Goal: Task Accomplishment & Management: Use online tool/utility

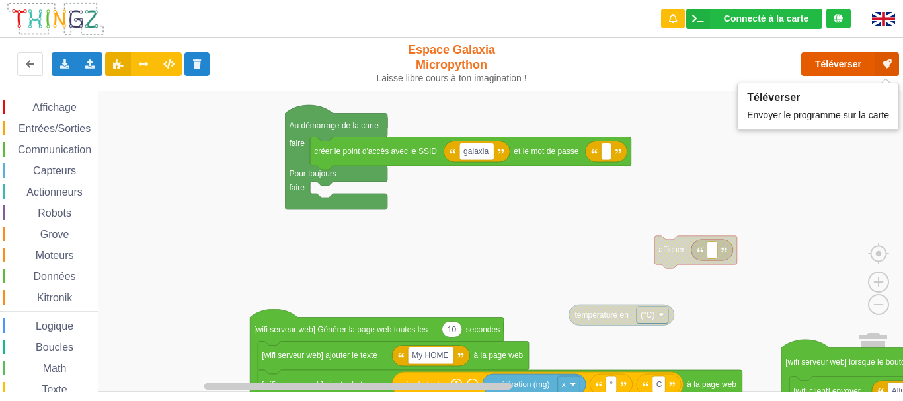
click at [634, 59] on button "Téléverser" at bounding box center [850, 64] width 98 height 24
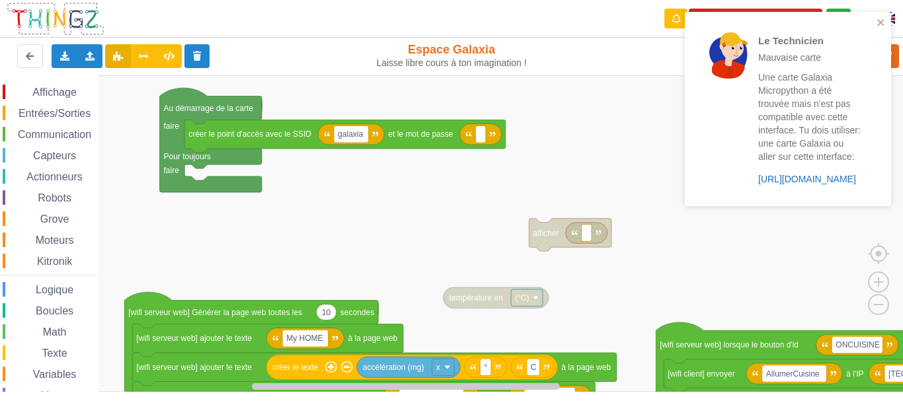
click at [839, 181] on link "https://play.thingz.co/galaxia-micropython" at bounding box center [807, 179] width 98 height 11
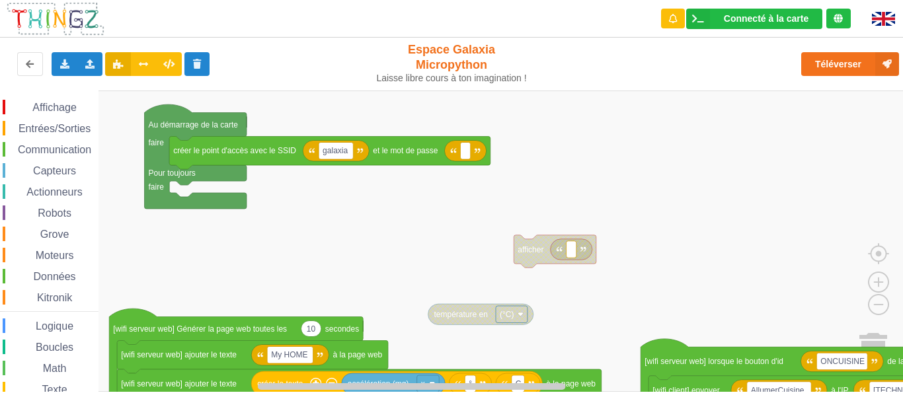
click at [681, 213] on div "Affichage Entrées/Sorties Communication Capteurs Actionneurs Robots Grove Moteu…" at bounding box center [456, 241] width 912 height 301
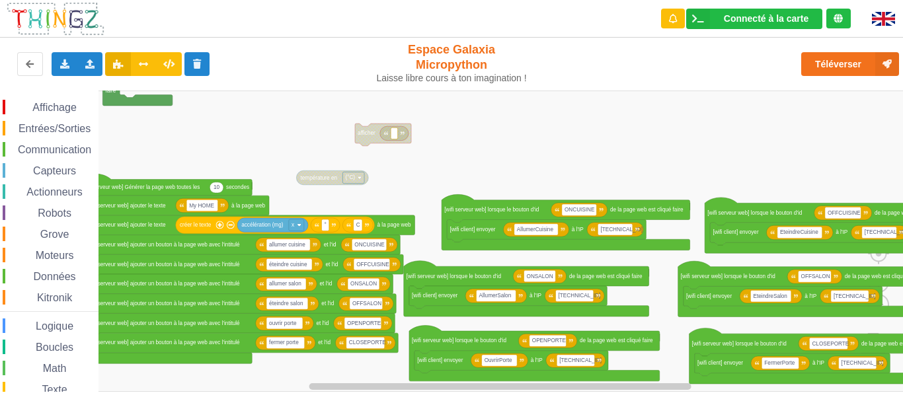
click at [334, 142] on div "Affichage Entrées/Sorties Communication Capteurs Actionneurs Robots Grove Moteu…" at bounding box center [456, 241] width 912 height 301
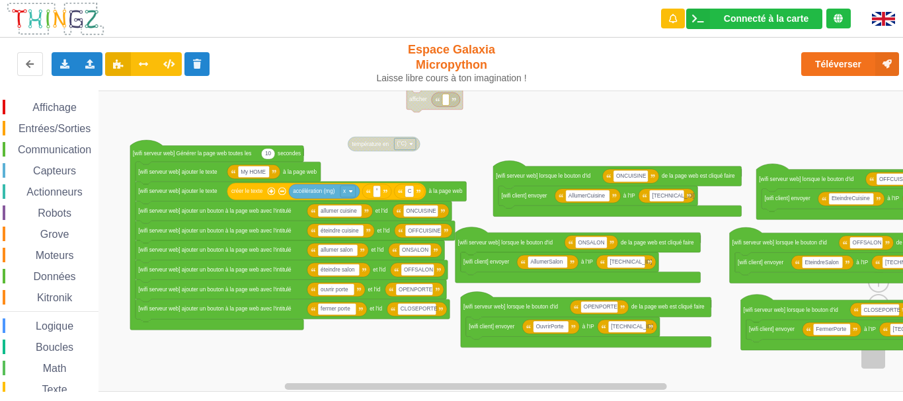
click at [734, 138] on div "Affichage Entrées/Sorties Communication Capteurs Actionneurs Robots Grove Moteu…" at bounding box center [456, 241] width 912 height 301
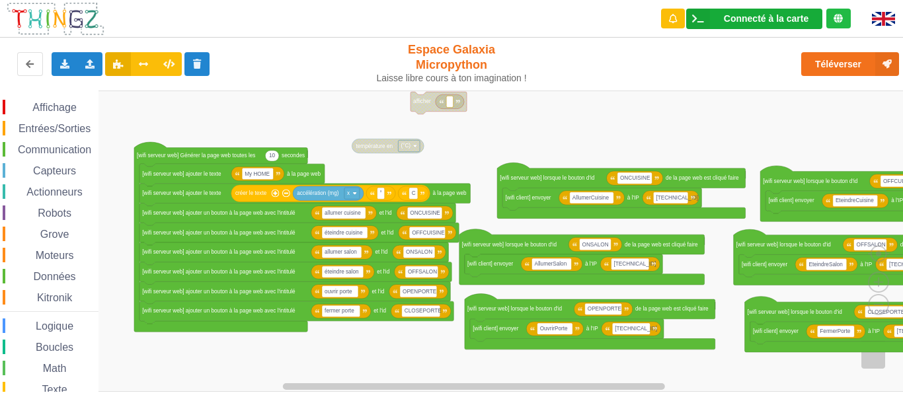
click at [771, 15] on div "Connecté à la carte" at bounding box center [766, 18] width 85 height 9
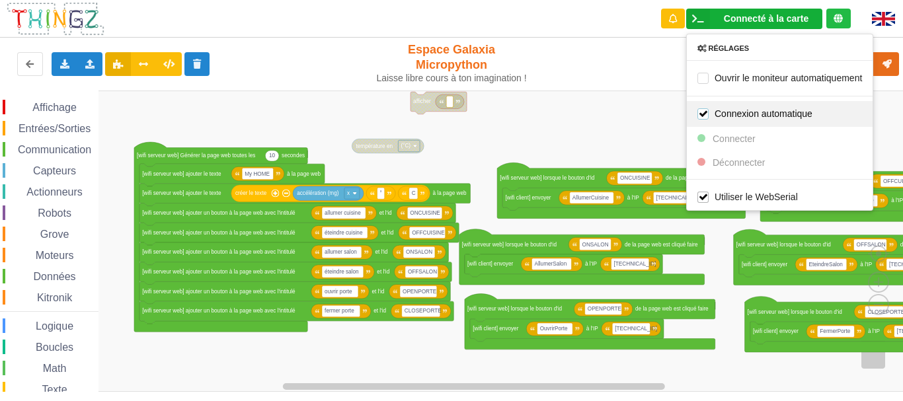
click at [757, 118] on label "Connexion automatique" at bounding box center [754, 113] width 115 height 11
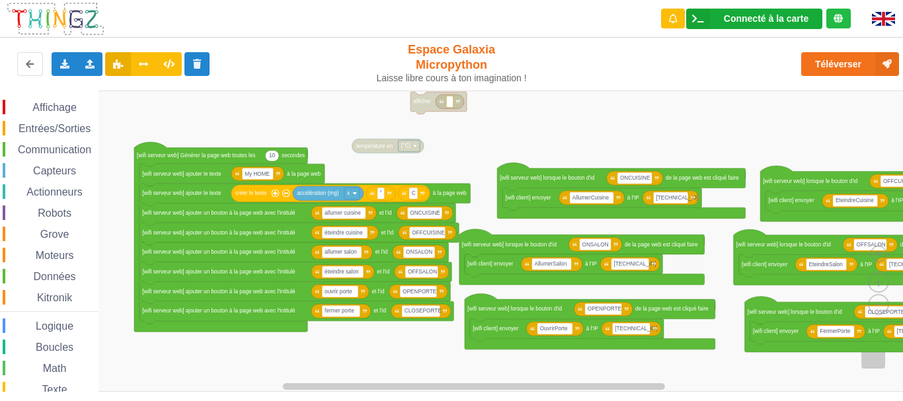
click at [767, 22] on div "Connecté à la carte" at bounding box center [766, 18] width 85 height 9
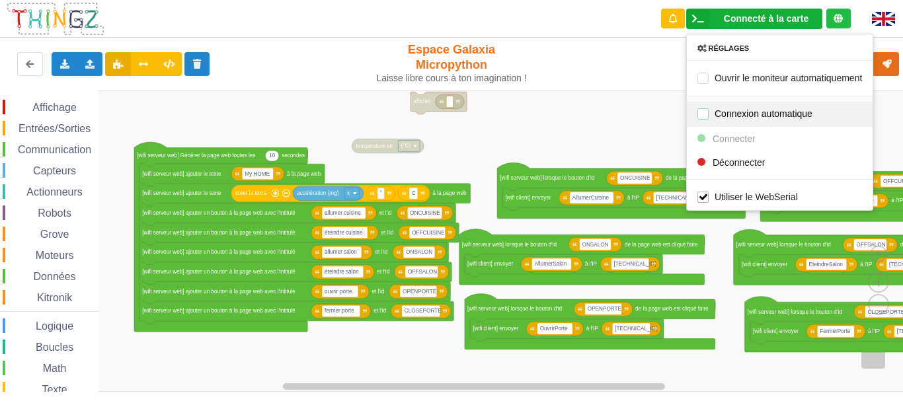
click at [742, 115] on label "Connexion automatique" at bounding box center [754, 113] width 115 height 11
checkbox input "true"
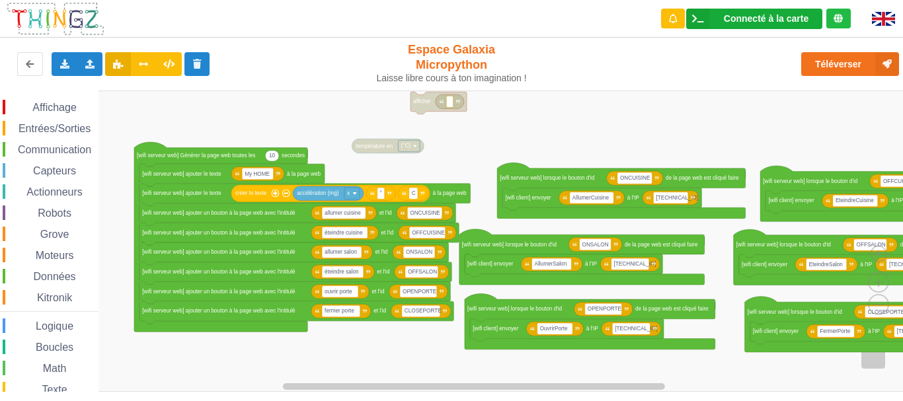
click at [749, 18] on div "Connecté à la carte" at bounding box center [766, 18] width 85 height 9
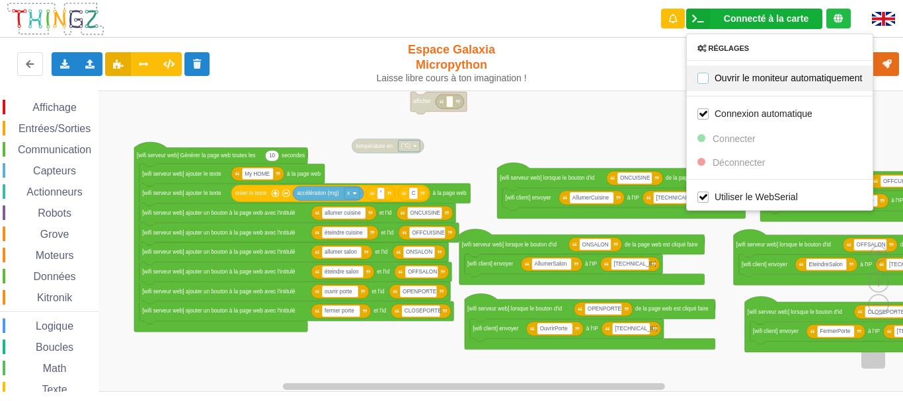
click at [764, 83] on label "Ouvrir le moniteur automatiquement" at bounding box center [779, 77] width 165 height 11
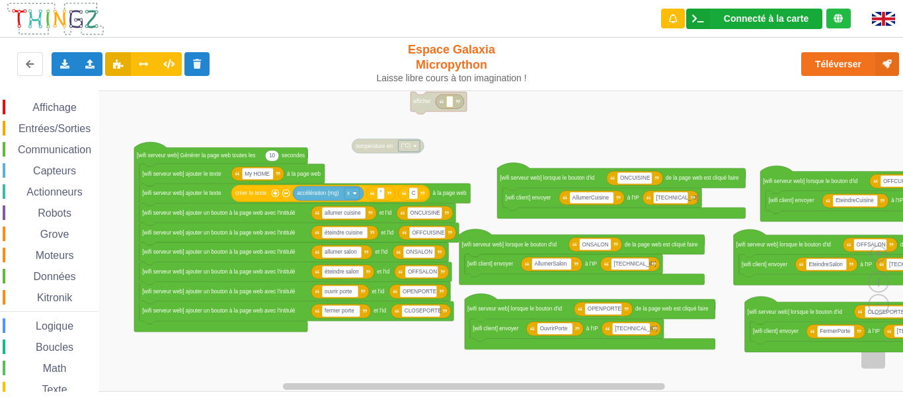
click at [773, 18] on div "Connecté à la carte" at bounding box center [766, 18] width 85 height 9
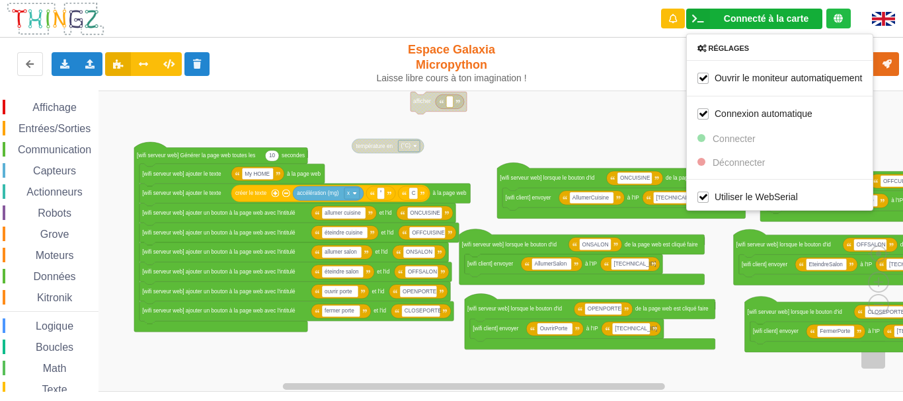
click at [660, 104] on rect "Espace de travail de Blocky" at bounding box center [456, 241] width 912 height 301
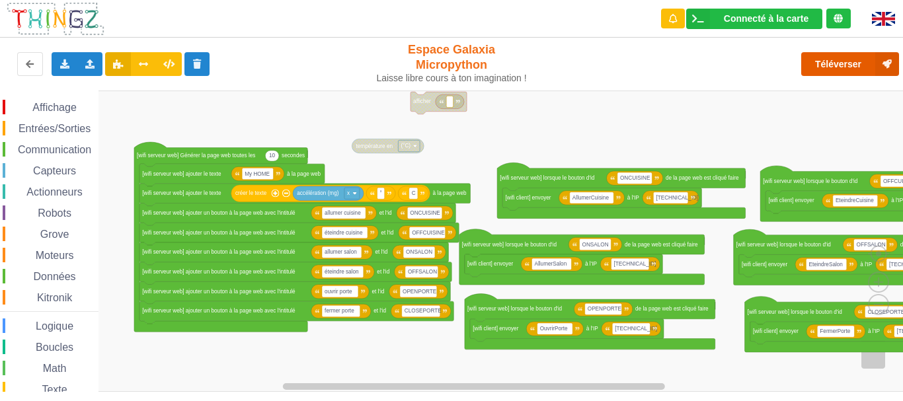
click at [808, 59] on button "Téléverser" at bounding box center [850, 64] width 98 height 24
drag, startPoint x: 795, startPoint y: 50, endPoint x: 759, endPoint y: 112, distance: 71.1
click at [759, 112] on div "Connecté à la carte Réglages Ouvrir le moniteur automatiquement Connexion autom…" at bounding box center [451, 191] width 921 height 401
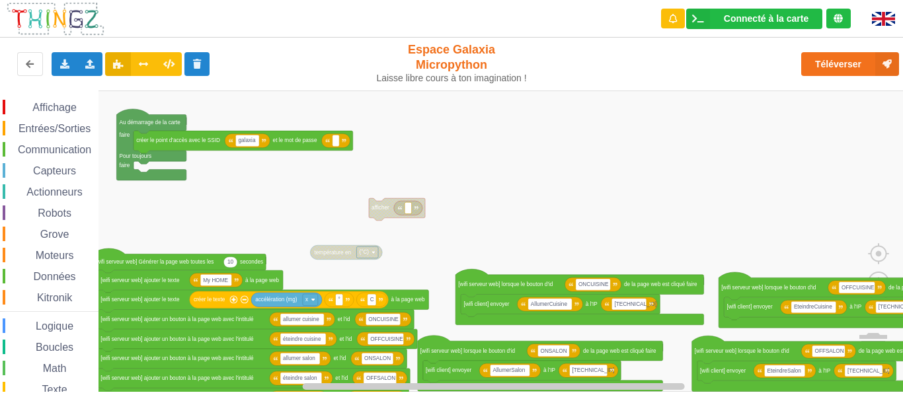
click at [712, 216] on div "Affichage Entrées/Sorties Communication Capteurs Actionneurs Robots Grove Moteu…" at bounding box center [456, 241] width 912 height 301
click at [62, 129] on span "Entrées/Sorties" at bounding box center [55, 128] width 76 height 11
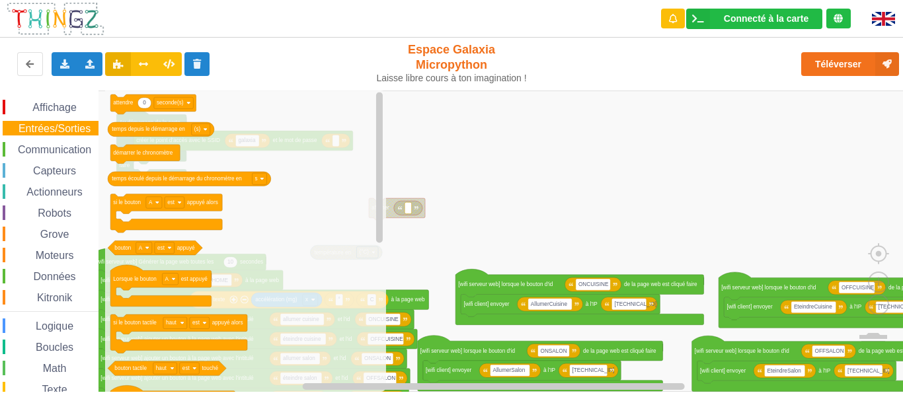
click at [62, 153] on span "Communication" at bounding box center [54, 149] width 77 height 11
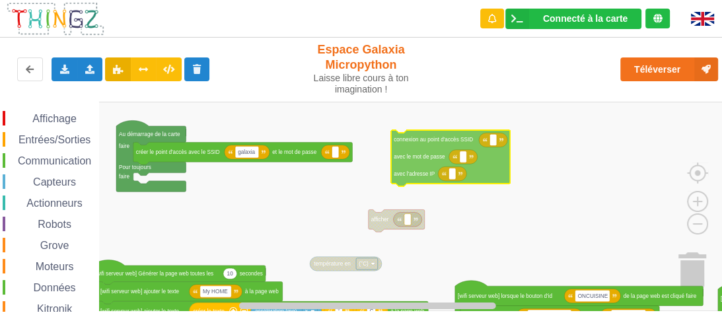
click at [420, 153] on div "Affichage Entrées/Sorties Communication Capteurs Actionneurs Robots Grove Moteu…" at bounding box center [366, 207] width 732 height 210
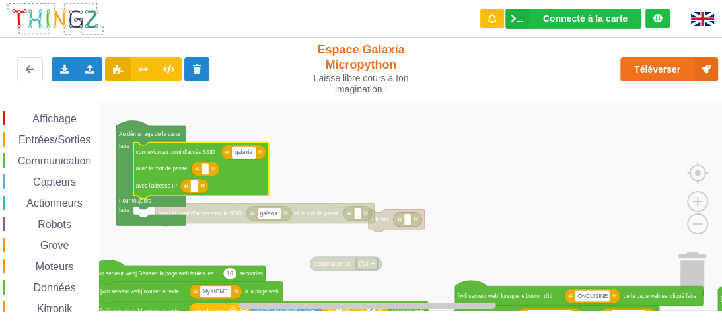
click at [197, 188] on rect "Espace de travail de Blocky" at bounding box center [194, 185] width 7 height 11
type input "192.168.4.1"
click at [298, 177] on rect "Espace de travail de Blocky" at bounding box center [366, 207] width 732 height 210
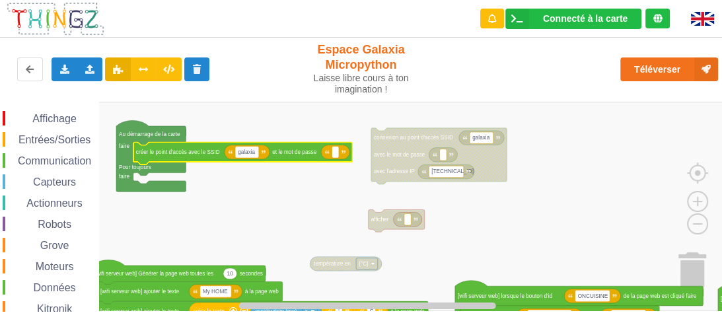
click at [64, 155] on span "Communication" at bounding box center [54, 160] width 77 height 11
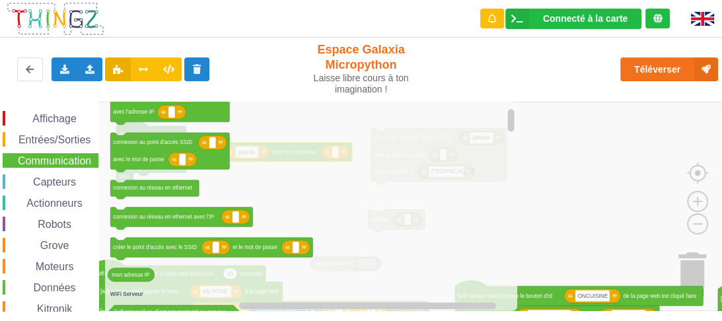
click at [561, 191] on rect "Espace de travail de Blocky" at bounding box center [366, 207] width 732 height 210
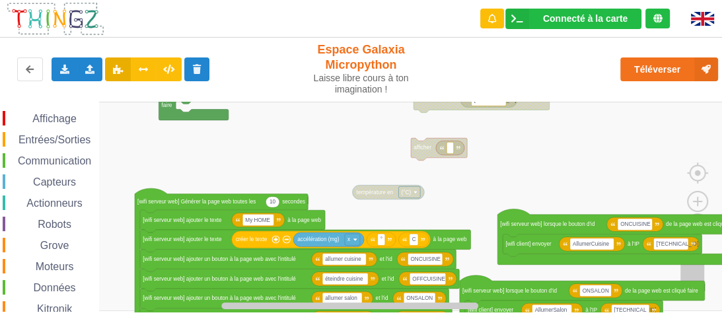
click at [338, 83] on div "Connecté à la carte Réglages Ouvrir le moniteur automatiquement Connexion autom…" at bounding box center [361, 151] width 741 height 321
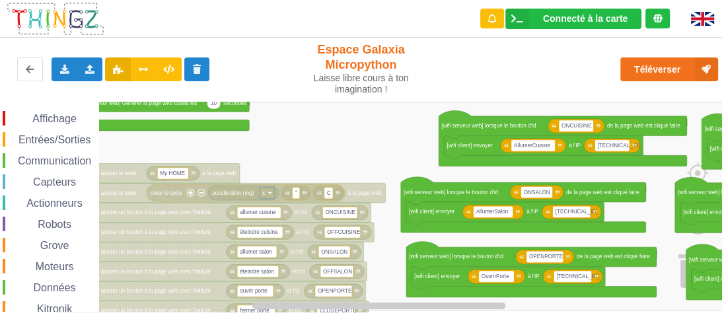
click at [389, 119] on div "Affichage Entrées/Sorties Communication Capteurs Actionneurs Robots Grove Moteu…" at bounding box center [366, 207] width 732 height 210
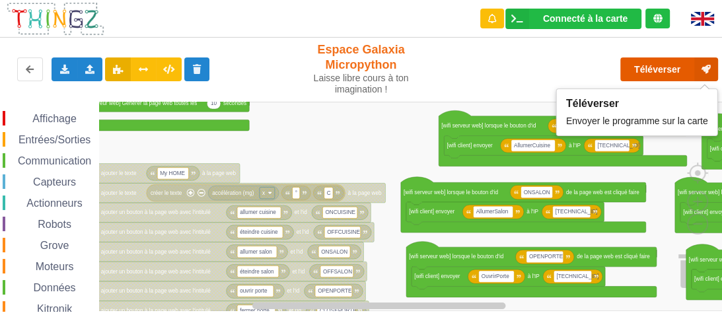
click at [646, 75] on button "Téléverser" at bounding box center [670, 70] width 98 height 24
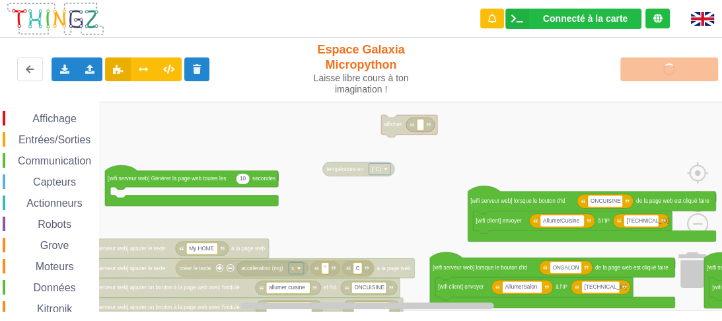
click at [401, 230] on div "Affichage Entrées/Sorties Communication Capteurs Actionneurs Robots Grove Moteu…" at bounding box center [366, 207] width 732 height 210
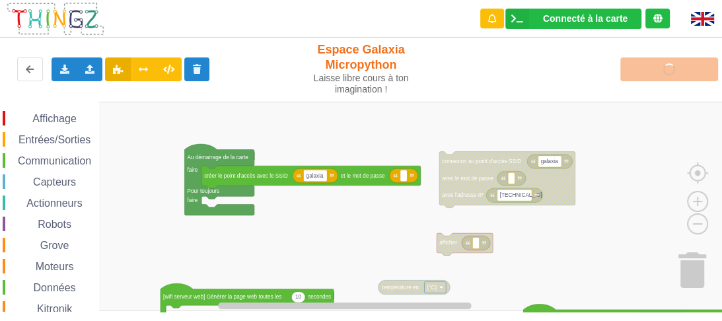
click at [324, 221] on div "Affichage Entrées/Sorties Communication Capteurs Actionneurs Robots Grove Moteu…" at bounding box center [366, 207] width 732 height 210
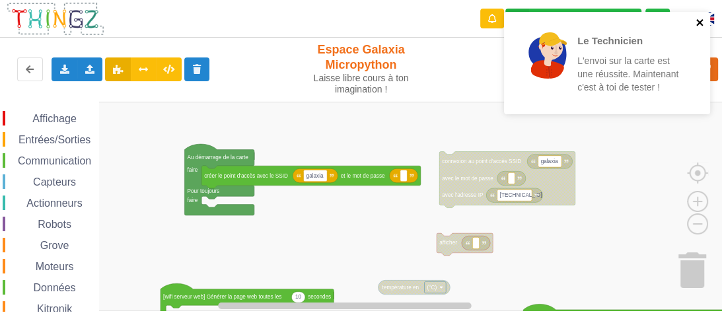
click at [701, 19] on icon "close" at bounding box center [700, 22] width 9 height 11
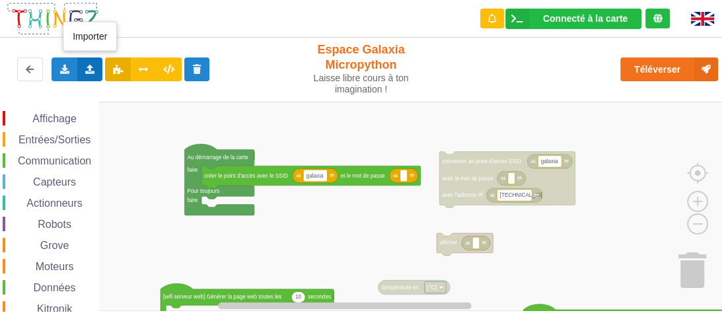
click at [86, 65] on icon at bounding box center [90, 69] width 11 height 8
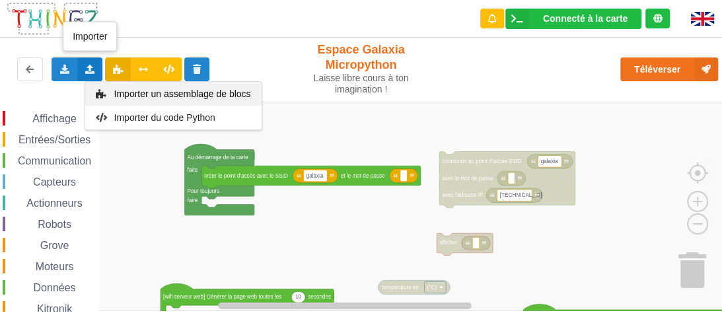
click at [141, 95] on span "Importer un assemblage de blocs" at bounding box center [182, 94] width 137 height 11
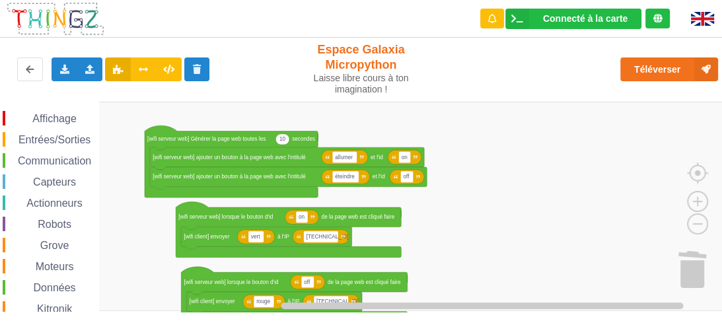
click at [397, 93] on div "Connecté à la carte Réglages Ouvrir le moniteur automatiquement Connexion autom…" at bounding box center [361, 151] width 741 height 321
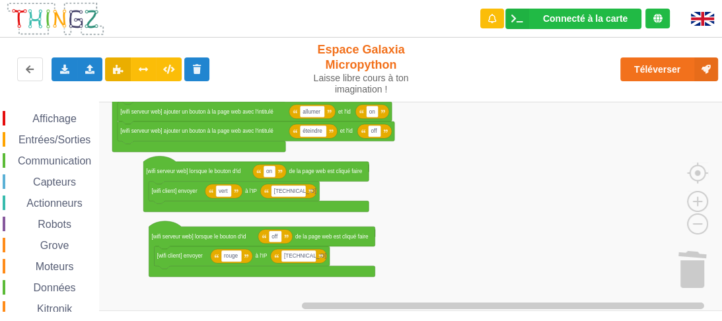
click at [434, 182] on rect "Espace de travail de Blocky" at bounding box center [366, 207] width 732 height 210
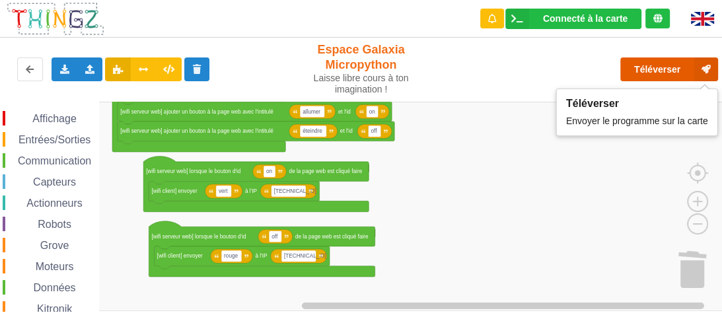
click at [650, 75] on button "Téléverser" at bounding box center [670, 70] width 98 height 24
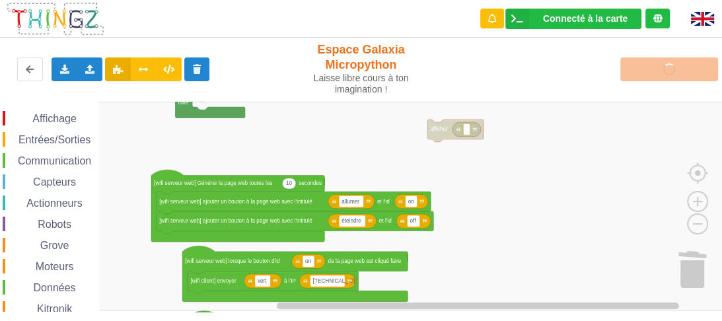
click at [500, 252] on rect "Espace de travail de Blocky" at bounding box center [366, 207] width 732 height 210
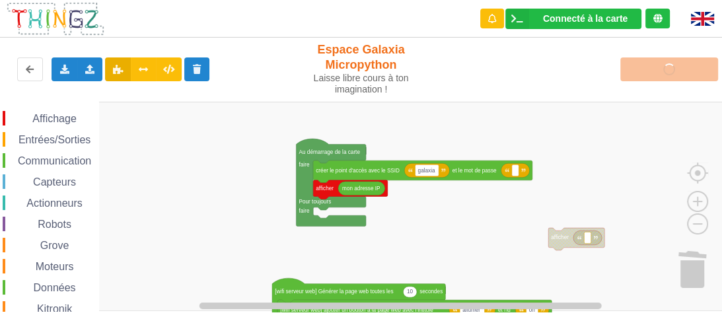
click at [533, 280] on div "Affichage Entrées/Sorties Communication Capteurs Actionneurs Robots Grove Moteu…" at bounding box center [366, 207] width 732 height 210
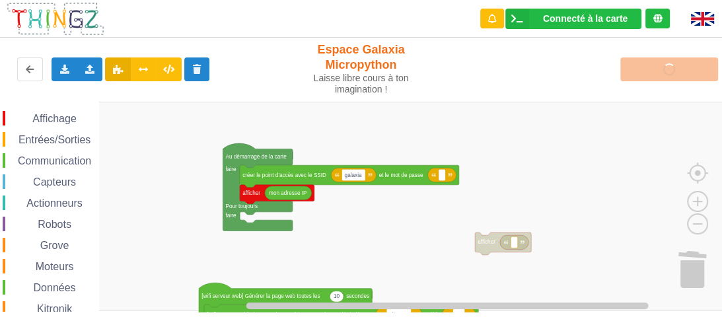
click at [419, 223] on div "Affichage Entrées/Sorties Communication Capteurs Actionneurs Robots Grove Moteu…" at bounding box center [366, 207] width 732 height 210
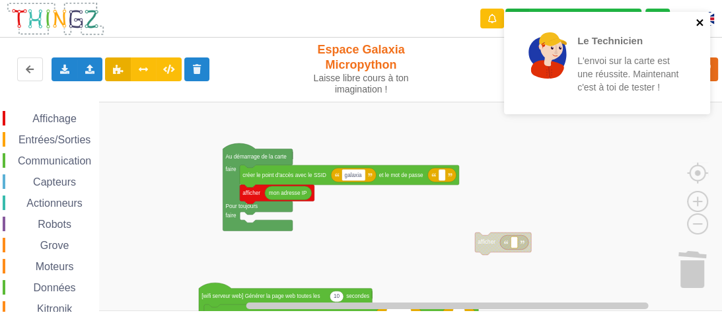
click at [702, 20] on icon "close" at bounding box center [700, 22] width 7 height 7
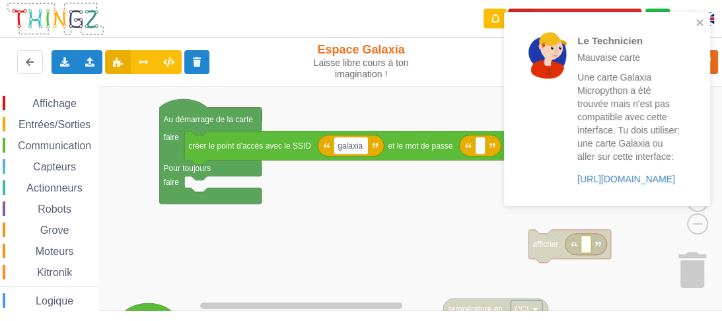
click at [63, 139] on div "Communication" at bounding box center [51, 145] width 96 height 15
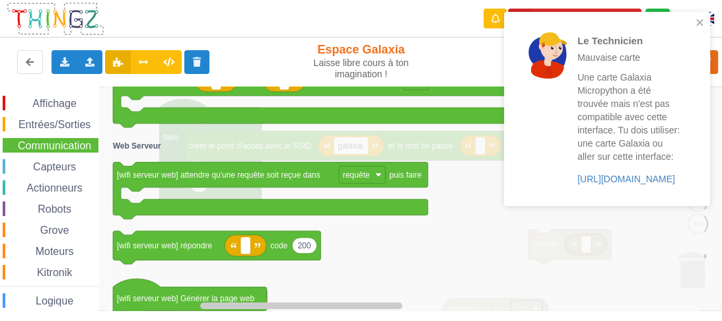
click at [700, 13] on div "Le Technicien Mauvaise carte Une carte Galaxia Micropython a été trouvée mais n…" at bounding box center [607, 109] width 206 height 194
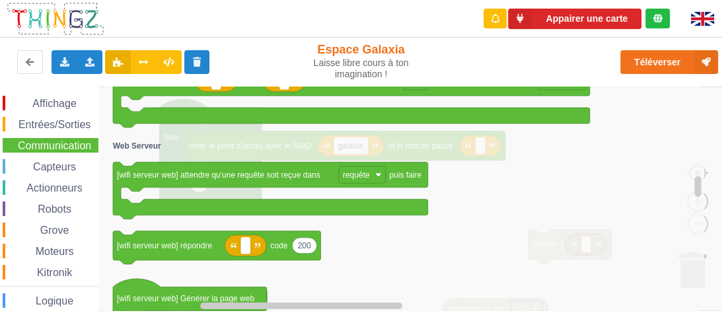
click at [675, 53] on div "Le Technicien Mauvaise carte Une carte Galaxia Micropython a été trouvée mais n…" at bounding box center [361, 151] width 741 height 321
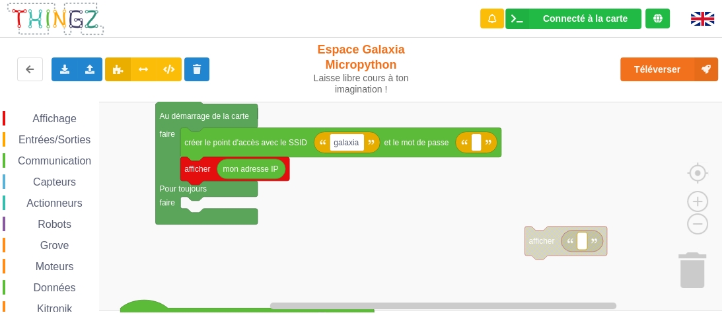
click at [566, 108] on div "Affichage Entrées/Sorties Communication Capteurs Actionneurs Robots Grove Moteu…" at bounding box center [366, 207] width 732 height 210
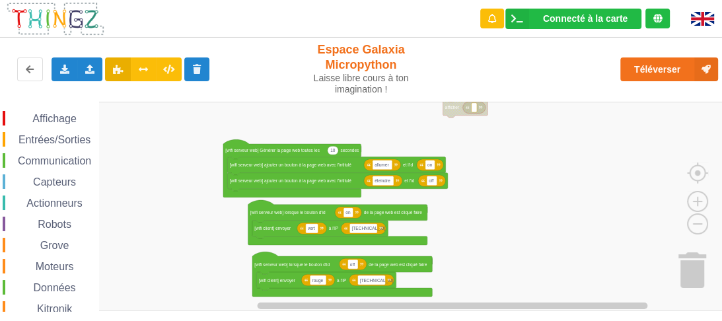
click at [449, 148] on div "Affichage Entrées/Sorties Communication Capteurs Actionneurs Robots Grove Moteu…" at bounding box center [366, 207] width 732 height 210
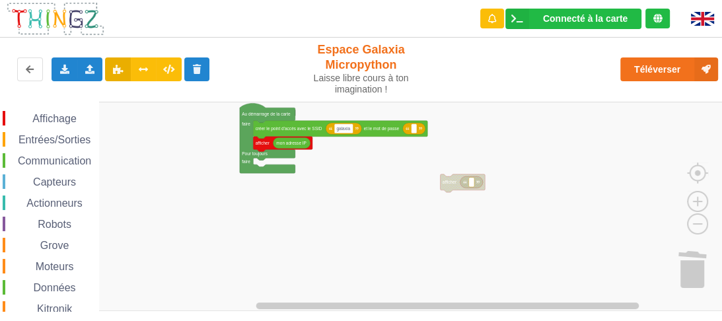
click at [276, 224] on div "Affichage Entrées/Sorties Communication Capteurs Actionneurs Robots Grove Moteu…" at bounding box center [366, 207] width 732 height 210
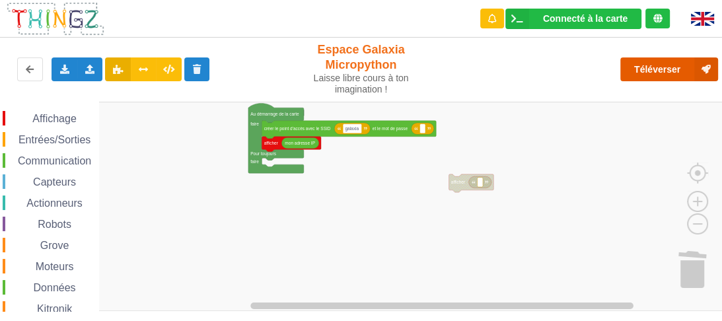
click at [653, 75] on button "Téléverser" at bounding box center [670, 70] width 98 height 24
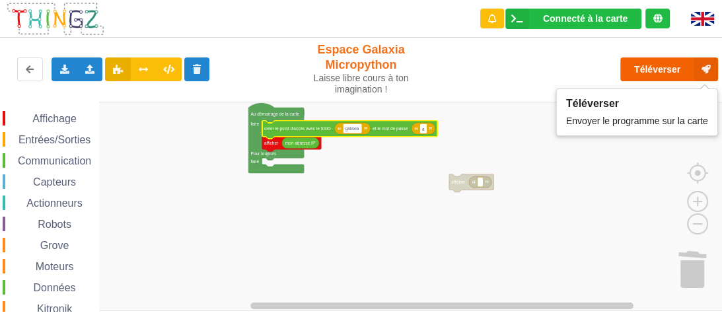
type input "a"
click at [660, 71] on button "Téléverser" at bounding box center [670, 70] width 98 height 24
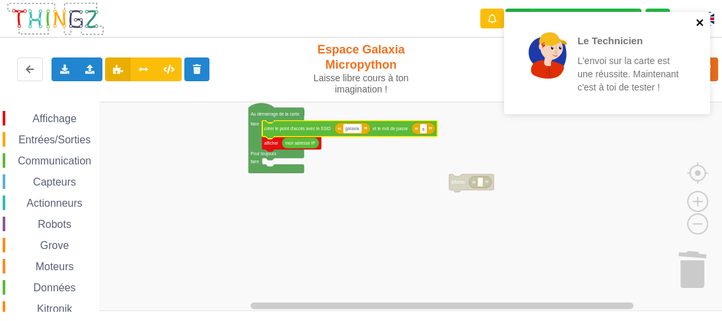
click at [697, 22] on icon "close" at bounding box center [700, 22] width 9 height 11
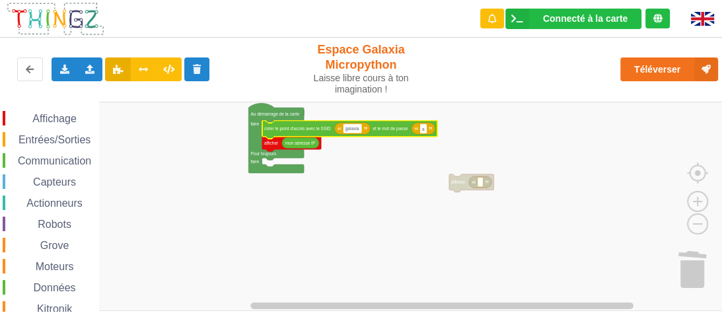
click at [59, 154] on div "Communication" at bounding box center [51, 160] width 96 height 15
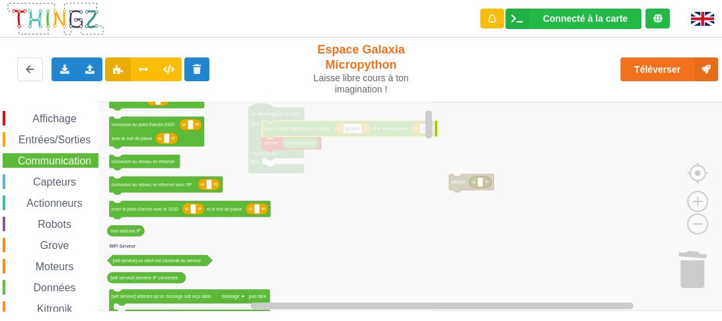
click at [490, 146] on rect "Espace de travail de Blocky" at bounding box center [366, 207] width 732 height 210
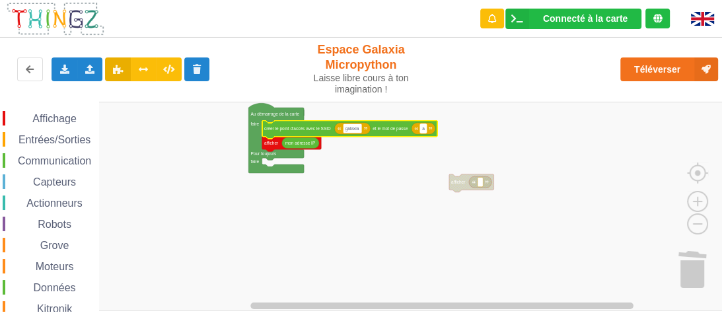
click at [424, 130] on text "a" at bounding box center [423, 128] width 3 height 5
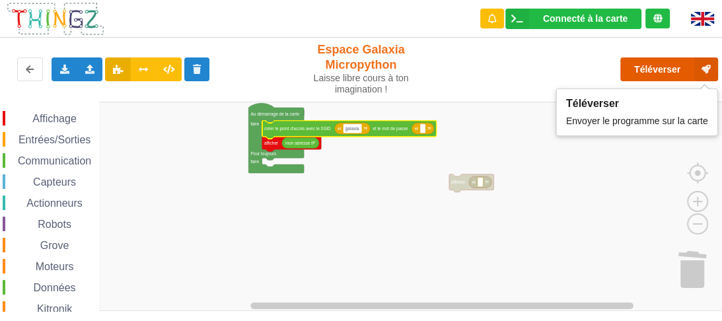
click at [639, 65] on button "Téléverser" at bounding box center [670, 70] width 98 height 24
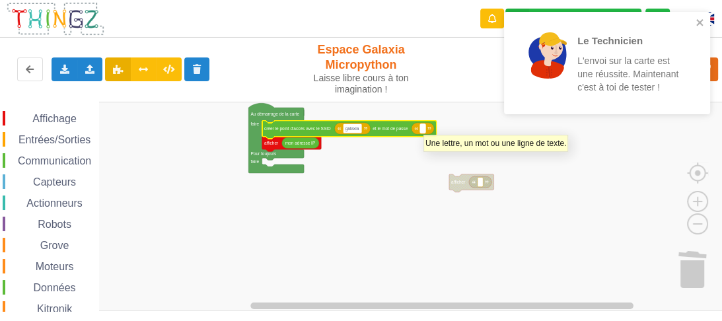
click at [424, 128] on rect "Espace de travail de Blocky" at bounding box center [422, 128] width 5 height 9
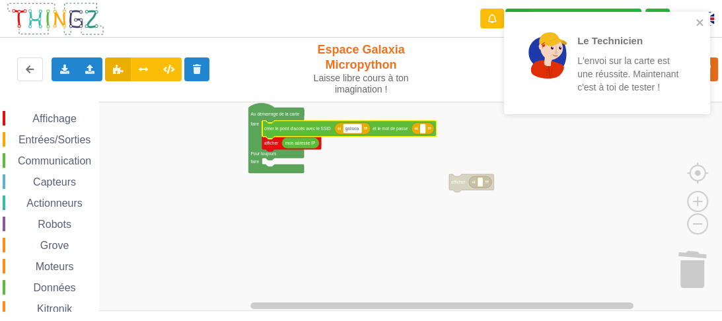
type input "a"
click at [700, 25] on icon "close" at bounding box center [700, 22] width 9 height 11
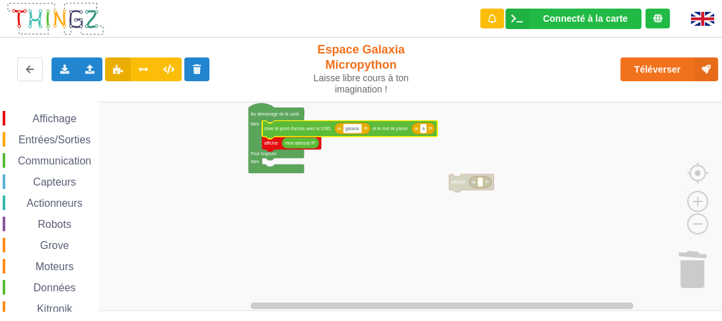
click at [653, 62] on div "Le Technicien L'envoi sur la carte est une réussite. Maintenant c'est à toi de …" at bounding box center [361, 151] width 741 height 321
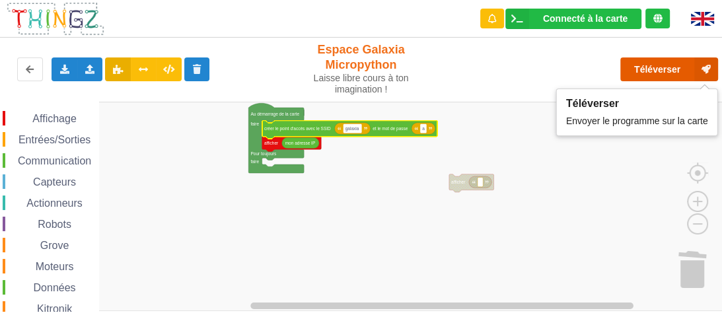
click at [648, 65] on button "Téléverser" at bounding box center [670, 70] width 98 height 24
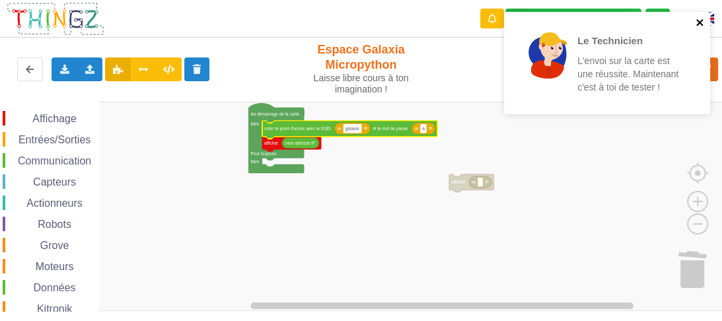
click at [699, 24] on icon "close" at bounding box center [700, 22] width 7 height 7
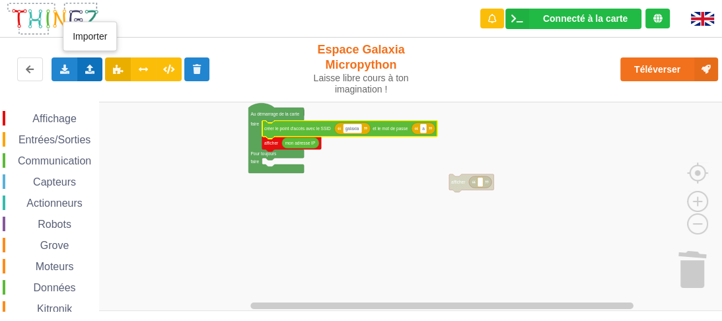
click at [89, 72] on icon at bounding box center [90, 69] width 11 height 8
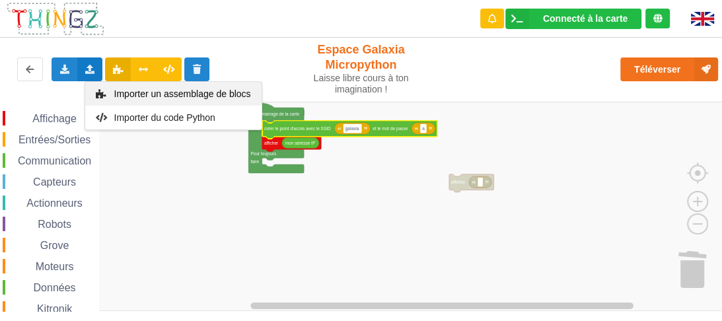
click at [151, 95] on span "Importer un assemblage de blocs" at bounding box center [182, 94] width 137 height 11
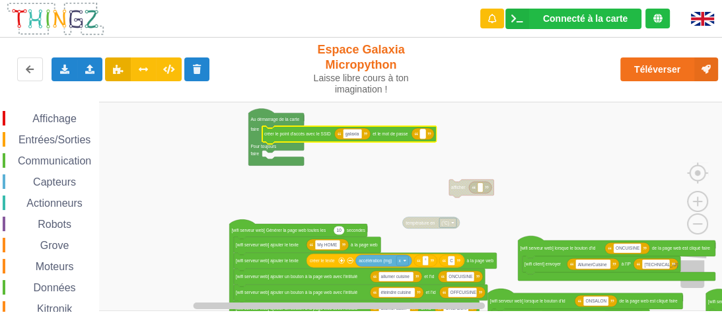
click at [422, 132] on text "Espace de travail de Blocky" at bounding box center [422, 134] width 1 height 5
type input "a"
click at [654, 71] on button "Téléverser" at bounding box center [670, 70] width 98 height 24
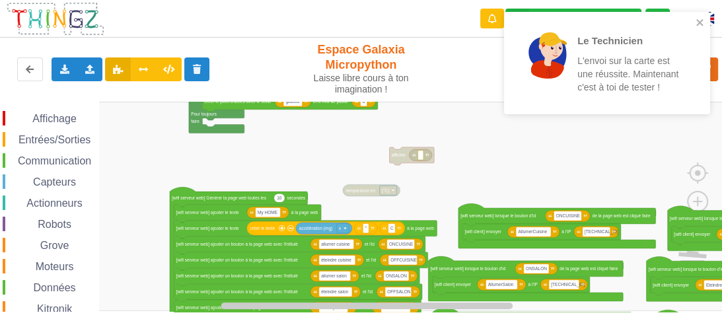
click at [505, 158] on div "Affichage Entrées/Sorties Communication Capteurs Actionneurs Robots Grove Moteu…" at bounding box center [366, 207] width 732 height 210
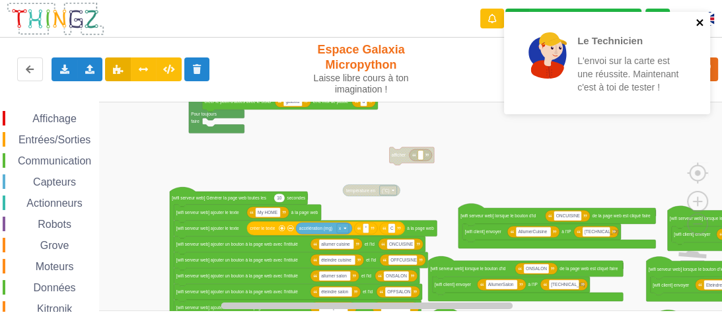
click at [698, 21] on icon "close" at bounding box center [700, 22] width 7 height 7
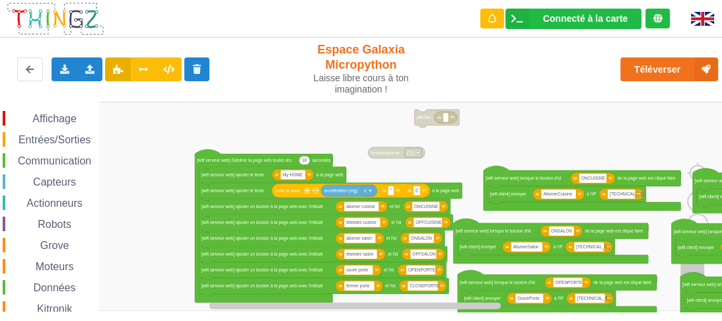
click at [492, 116] on div "Affichage Entrées/Sorties Communication Capteurs Actionneurs Robots Grove Moteu…" at bounding box center [366, 207] width 732 height 210
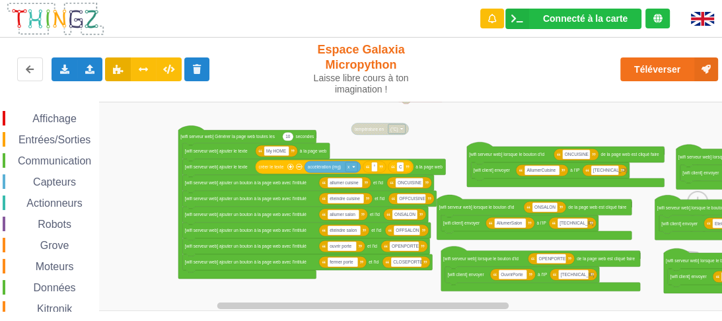
click at [415, 139] on div "Affichage Entrées/Sorties Communication Capteurs Actionneurs Robots Grove Moteu…" at bounding box center [366, 207] width 732 height 210
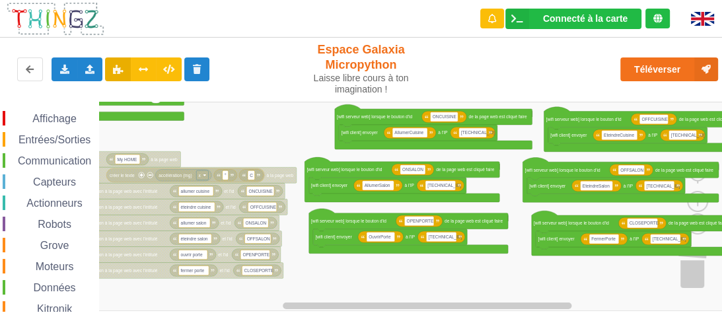
click at [307, 111] on div "Affichage Entrées/Sorties Communication Capteurs Actionneurs Robots Grove Moteu…" at bounding box center [366, 207] width 732 height 210
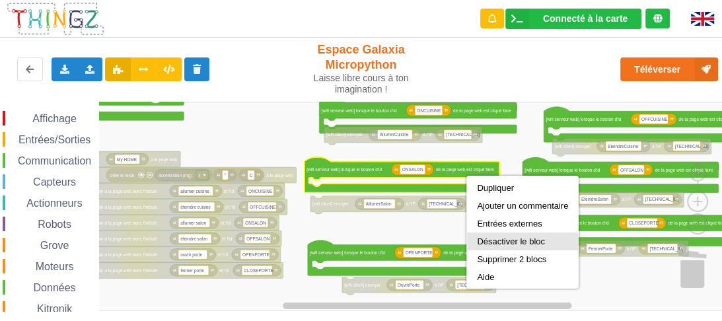
click at [509, 238] on div "Désactiver le bloc" at bounding box center [522, 242] width 91 height 10
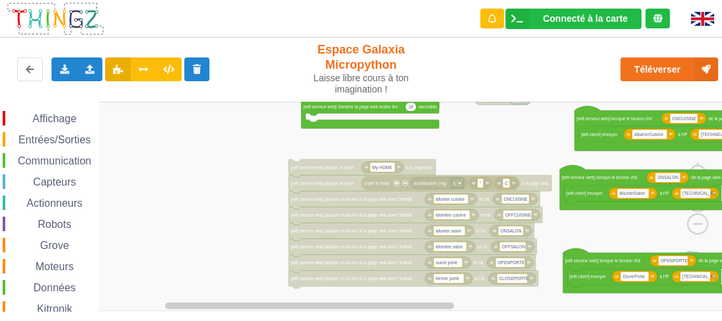
click at [535, 141] on div "Affichage Entrées/Sorties Communication Capteurs Actionneurs Robots Grove Moteu…" at bounding box center [366, 207] width 732 height 210
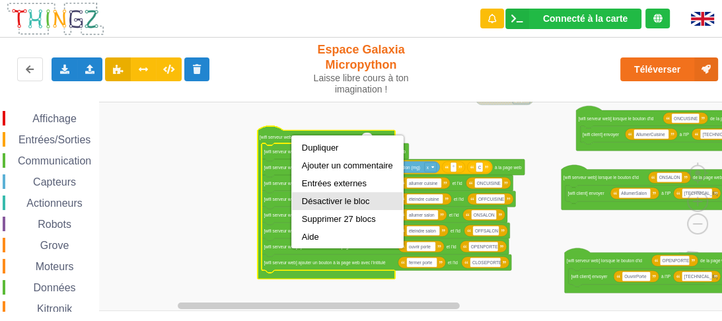
click at [352, 198] on div "Désactiver le bloc" at bounding box center [347, 201] width 91 height 10
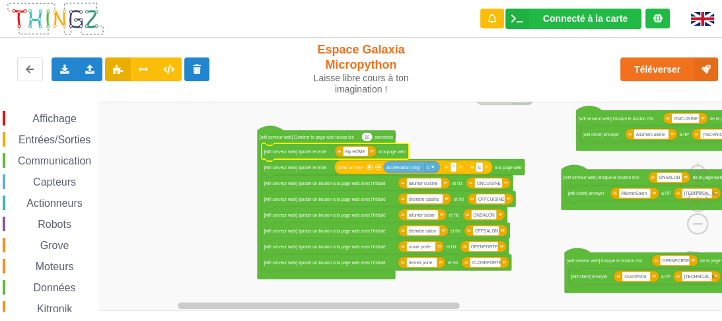
click at [319, 154] on text "[wifi serveur web] ajouter le texte" at bounding box center [295, 151] width 63 height 5
click at [315, 136] on text "[wifi serveur web] Générer la page web toutes les" at bounding box center [307, 137] width 95 height 5
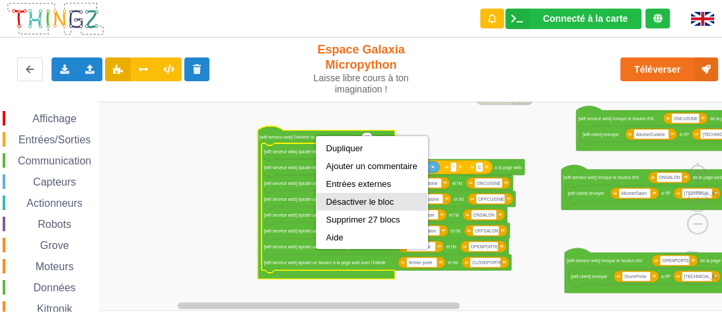
click at [352, 204] on div "Désactiver le bloc" at bounding box center [371, 202] width 91 height 10
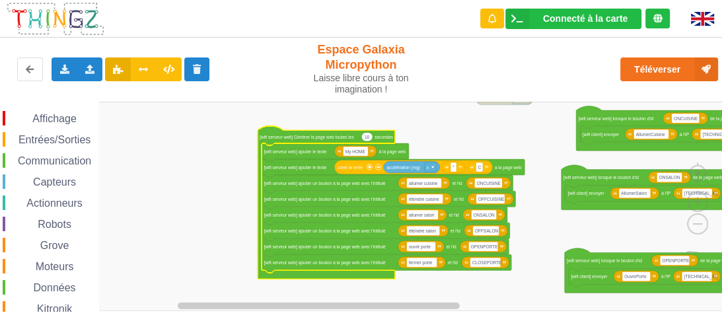
click at [480, 148] on rect "Espace de travail de Blocky" at bounding box center [366, 207] width 732 height 210
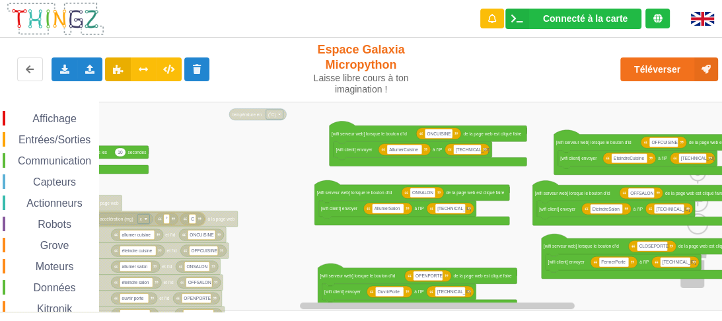
click at [219, 174] on div "Affichage Entrées/Sorties Communication Capteurs Actionneurs Robots Grove Moteu…" at bounding box center [366, 207] width 732 height 210
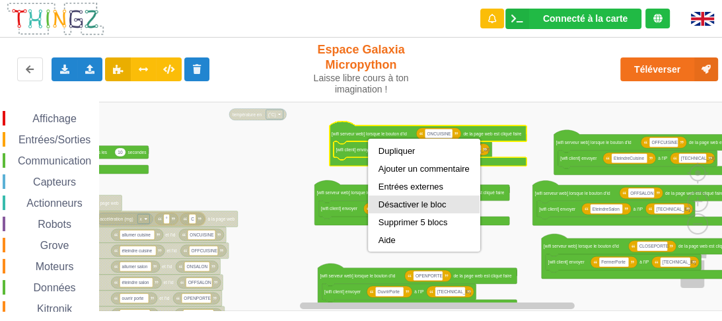
click at [412, 203] on div "Désactiver le bloc" at bounding box center [424, 205] width 91 height 10
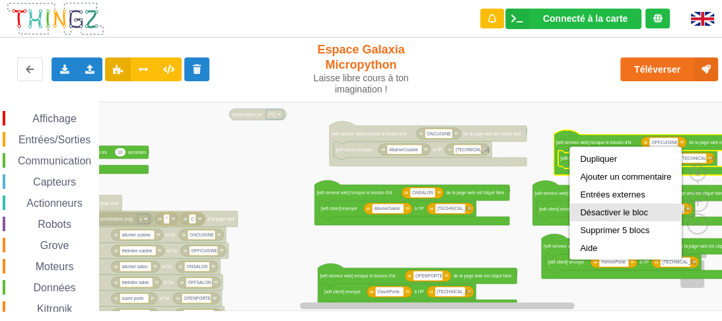
click at [603, 215] on div "Désactiver le bloc" at bounding box center [625, 213] width 91 height 10
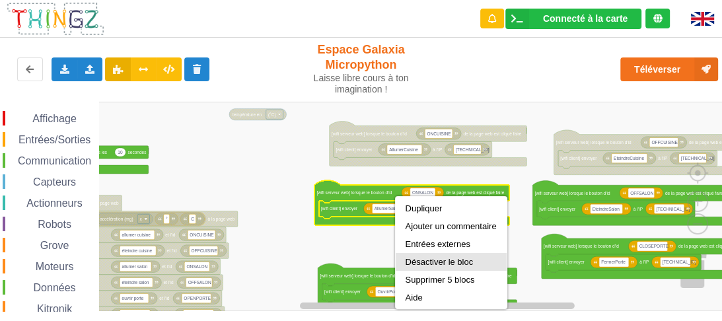
click at [434, 259] on div "Désactiver le bloc" at bounding box center [451, 262] width 91 height 10
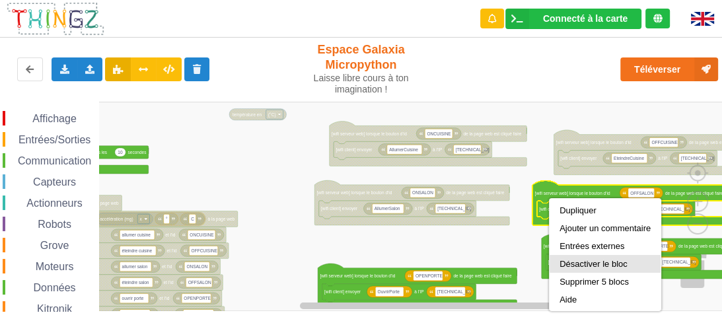
click at [584, 266] on div "Désactiver le bloc" at bounding box center [605, 264] width 91 height 10
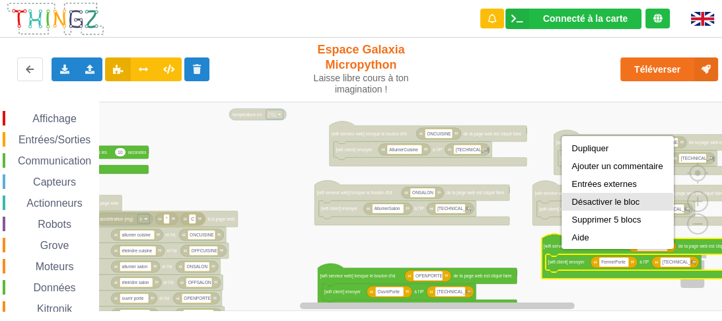
click at [600, 201] on div "Désactiver le bloc" at bounding box center [617, 202] width 91 height 10
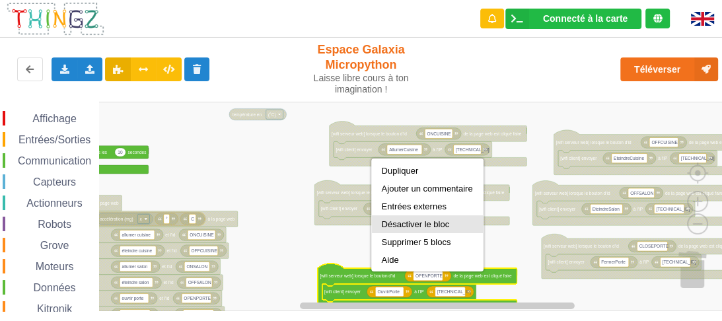
drag, startPoint x: 400, startPoint y: 225, endPoint x: 544, endPoint y: 124, distance: 176.4
click at [402, 223] on div "Désactiver le bloc" at bounding box center [427, 224] width 91 height 10
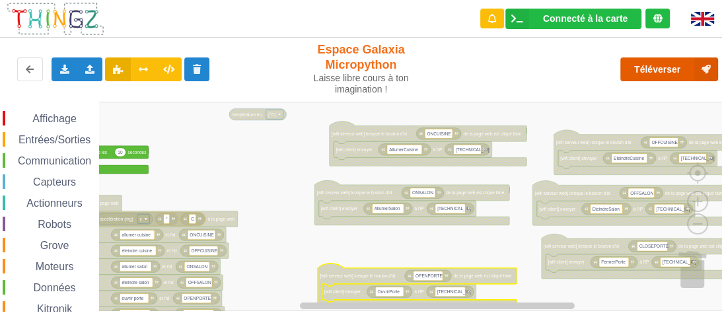
click at [656, 80] on button "Téléverser" at bounding box center [670, 70] width 98 height 24
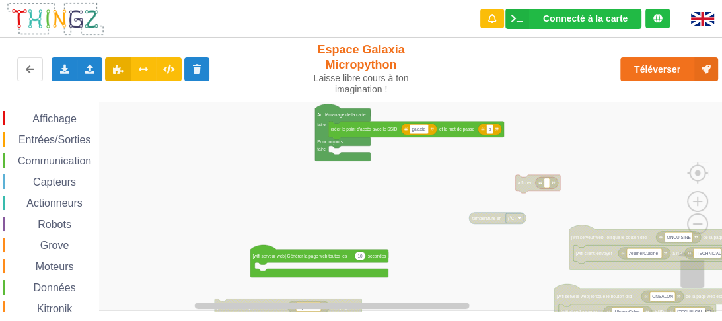
click at [495, 282] on div "Affichage Entrées/Sorties Communication Capteurs Actionneurs Robots Grove Moteu…" at bounding box center [366, 207] width 732 height 210
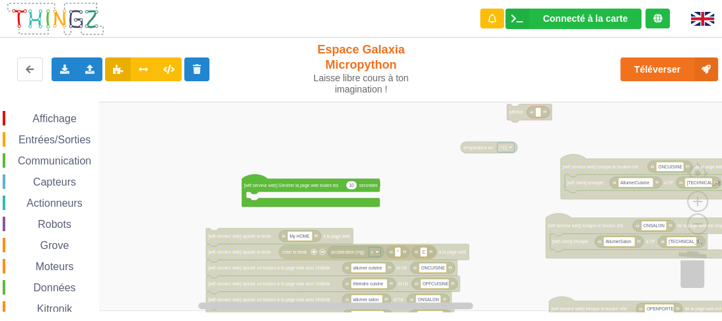
click at [422, 209] on div "Affichage Entrées/Sorties Communication Capteurs Actionneurs Robots Grove Moteu…" at bounding box center [366, 207] width 732 height 210
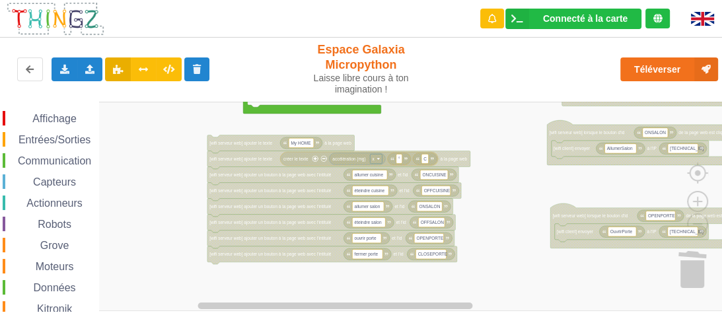
click at [406, 130] on div "Affichage Entrées/Sorties Communication Capteurs Actionneurs Robots Grove Moteu…" at bounding box center [366, 207] width 732 height 210
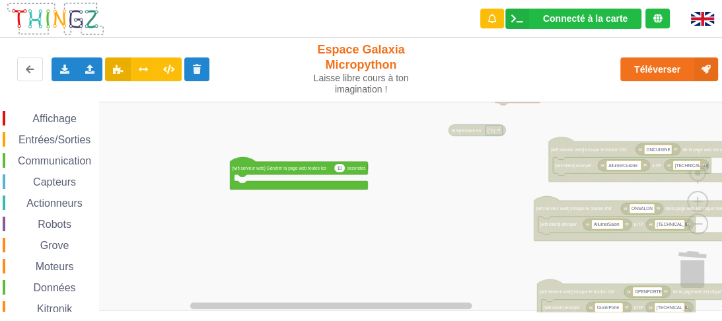
click at [260, 246] on rect "Espace de travail de Blocky" at bounding box center [366, 207] width 732 height 210
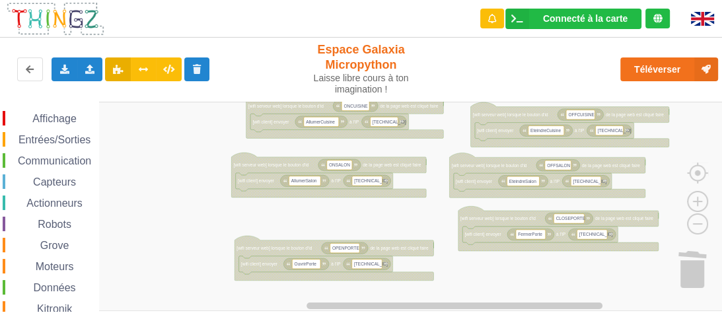
click at [138, 130] on div "Affichage Entrées/Sorties Communication Capteurs Actionneurs Robots Grove Moteu…" at bounding box center [366, 207] width 732 height 210
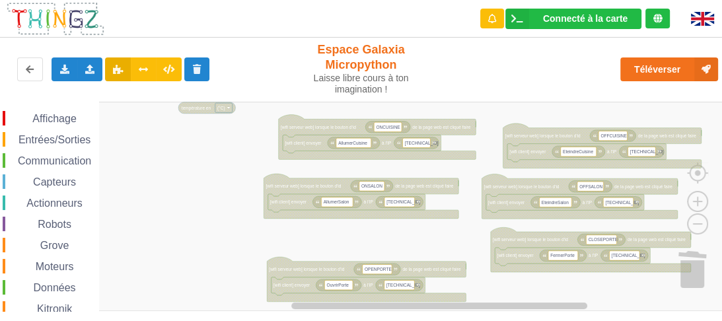
click at [239, 171] on div "Affichage Entrées/Sorties Communication Capteurs Actionneurs Robots Grove Moteu…" at bounding box center [366, 207] width 732 height 210
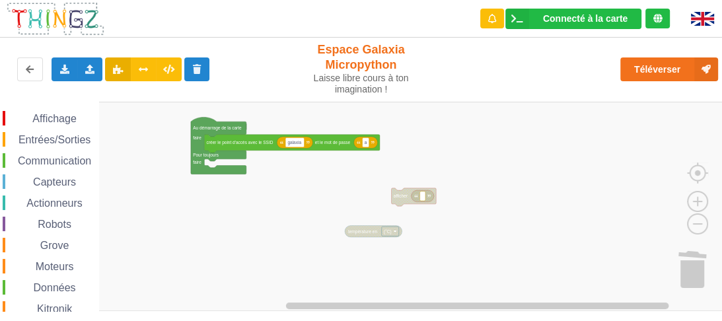
click at [402, 215] on div "Affichage Entrées/Sorties Communication Capteurs Actionneurs Robots Grove Moteu…" at bounding box center [366, 207] width 732 height 210
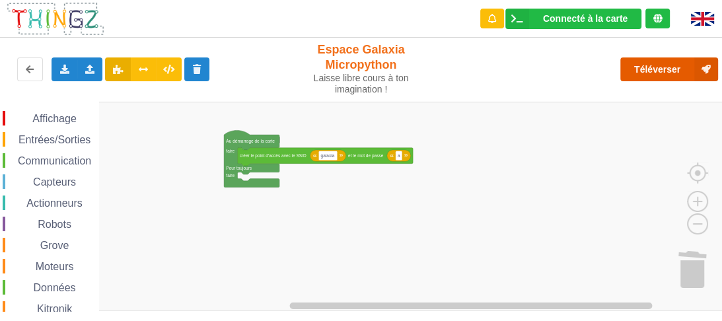
click at [635, 77] on button "Téléverser" at bounding box center [670, 70] width 98 height 24
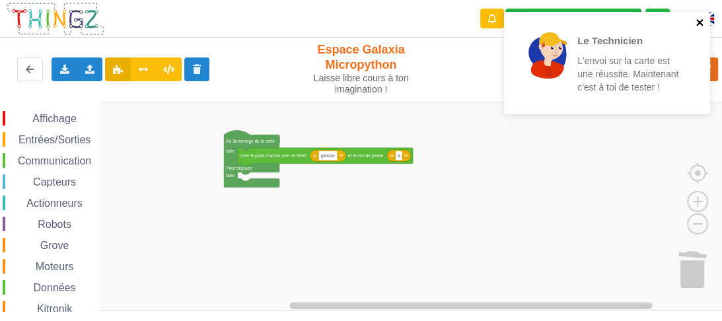
click at [701, 22] on icon "close" at bounding box center [700, 22] width 9 height 11
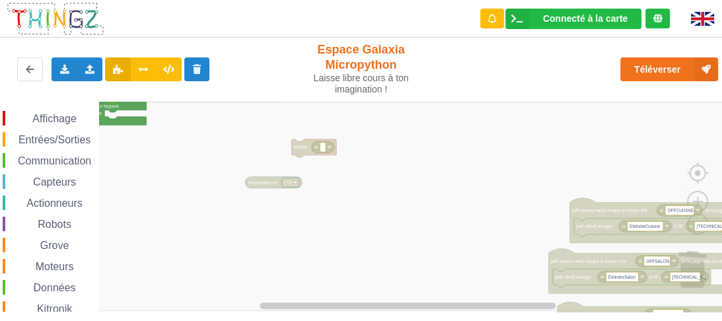
click at [201, 135] on div "Affichage Entrées/Sorties Communication Capteurs Actionneurs Robots Grove Moteu…" at bounding box center [366, 207] width 732 height 210
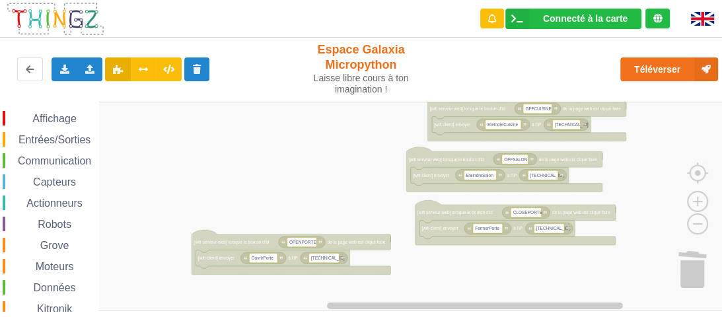
click at [360, 147] on div "Affichage Entrées/Sorties Communication Capteurs Actionneurs Robots Grove Moteu…" at bounding box center [366, 207] width 732 height 210
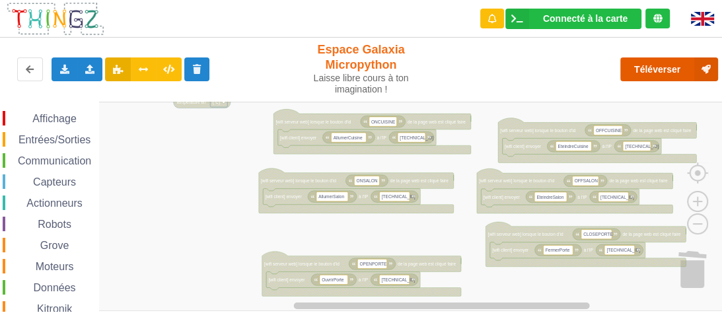
click at [663, 77] on button "Téléverser" at bounding box center [670, 70] width 98 height 24
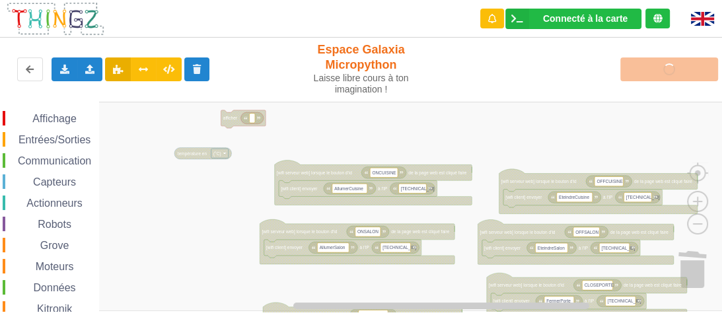
click at [237, 243] on rect "Espace de travail de Blocky" at bounding box center [366, 207] width 732 height 210
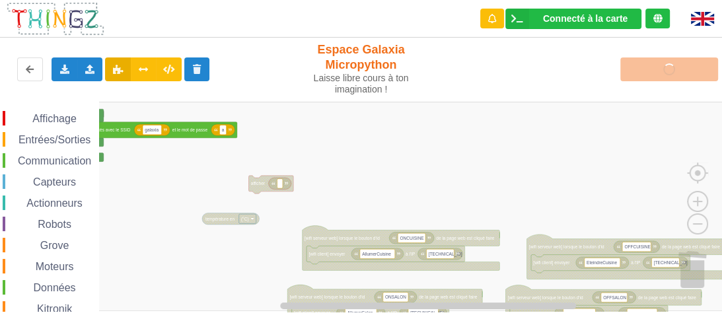
click at [256, 277] on div "Affichage Entrées/Sorties Communication Capteurs Actionneurs Robots Grove Moteu…" at bounding box center [366, 207] width 732 height 210
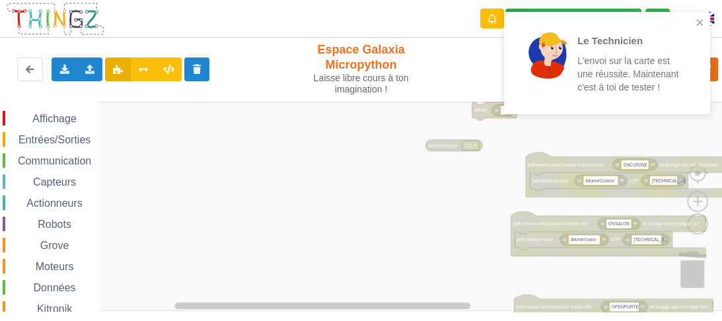
click at [475, 186] on div "Affichage Entrées/Sorties Communication Capteurs Actionneurs Robots Grove Moteu…" at bounding box center [366, 207] width 732 height 210
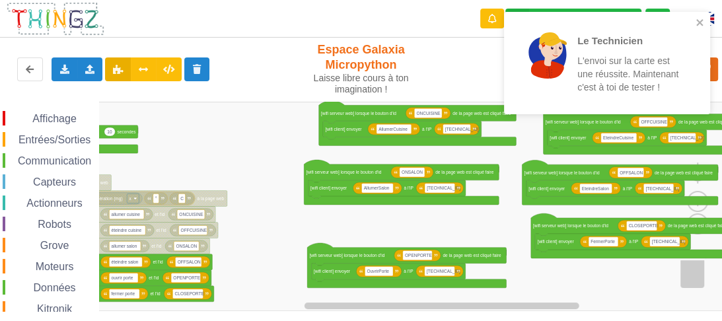
click at [249, 156] on div "Affichage Entrées/Sorties Communication Capteurs Actionneurs Robots Grove Moteu…" at bounding box center [366, 207] width 732 height 210
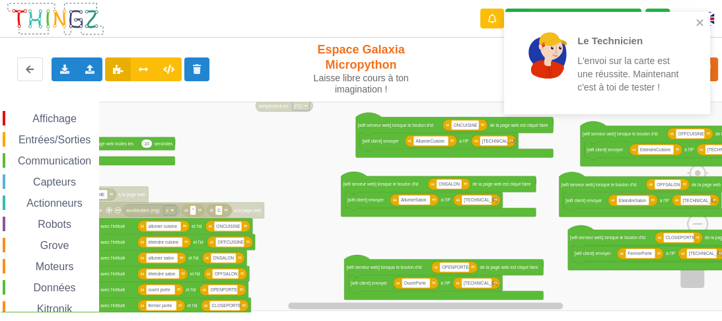
click at [403, 161] on div "Affichage Entrées/Sorties Communication Capteurs Actionneurs Robots Grove Moteu…" at bounding box center [366, 207] width 732 height 210
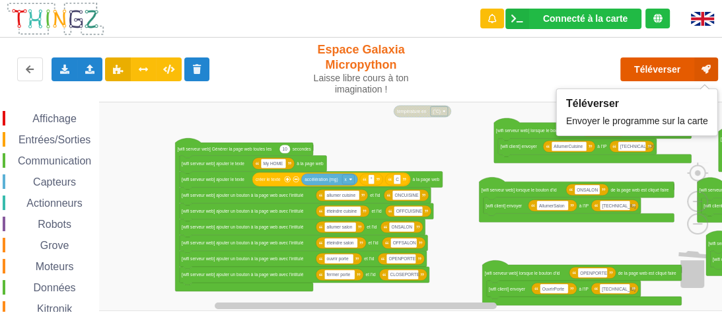
click at [646, 74] on button "Téléverser" at bounding box center [670, 70] width 98 height 24
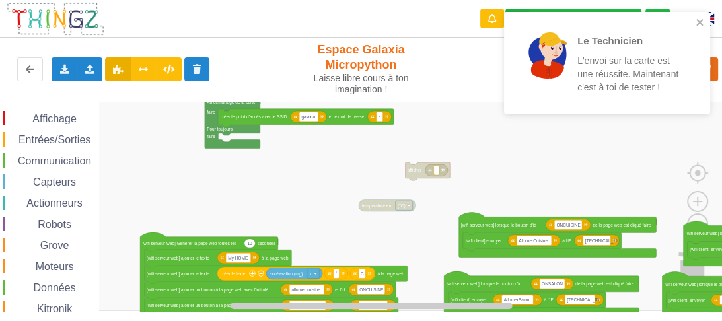
click at [425, 251] on div "Affichage Entrées/Sorties Communication Capteurs Actionneurs Robots Grove Moteu…" at bounding box center [366, 207] width 732 height 210
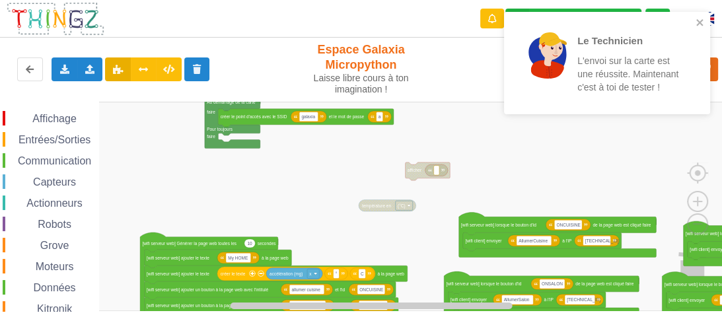
click at [69, 156] on span "Communication" at bounding box center [54, 160] width 77 height 11
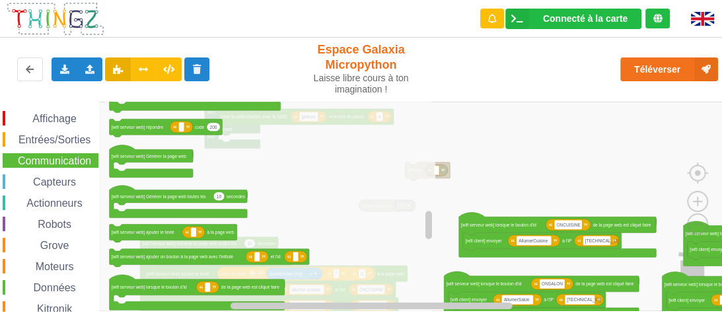
click at [481, 182] on rect "Espace de travail de Blocky" at bounding box center [366, 207] width 732 height 210
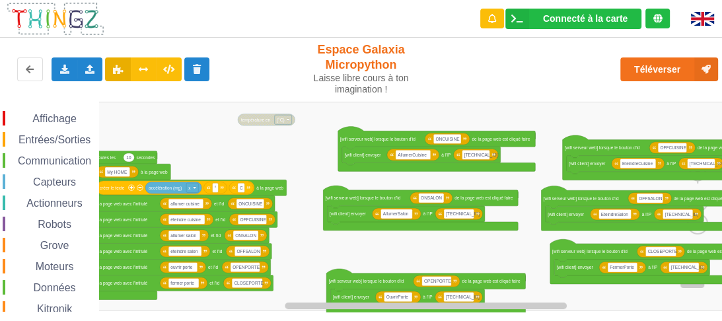
click at [202, 130] on div "Affichage Entrées/Sorties Communication Capteurs Actionneurs Robots Grove Moteu…" at bounding box center [366, 207] width 732 height 210
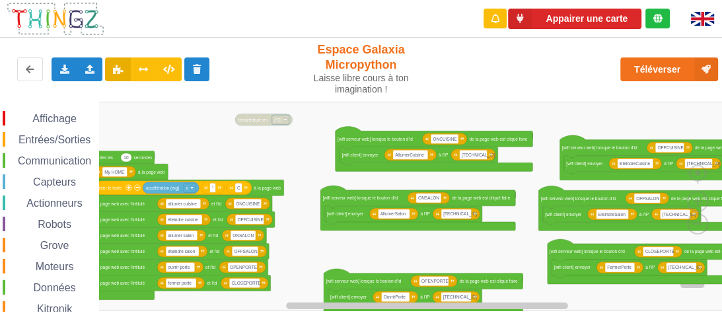
click at [1, 153] on div "Communication" at bounding box center [49, 160] width 98 height 15
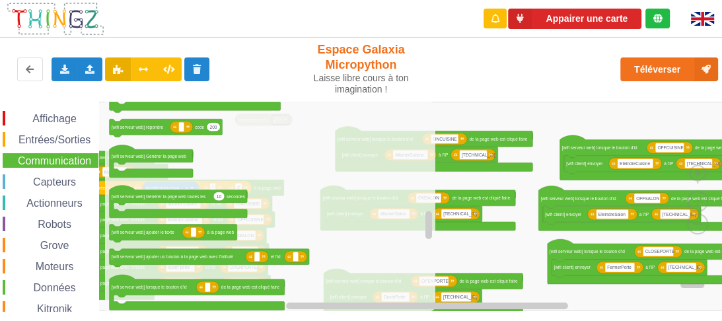
click at [3, 155] on div "Communication" at bounding box center [49, 160] width 98 height 15
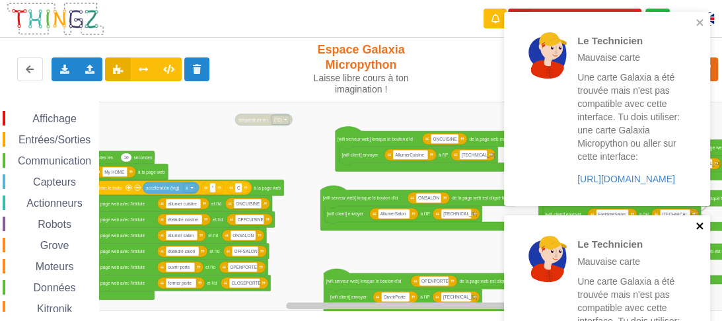
click at [697, 229] on icon "close" at bounding box center [700, 226] width 7 height 7
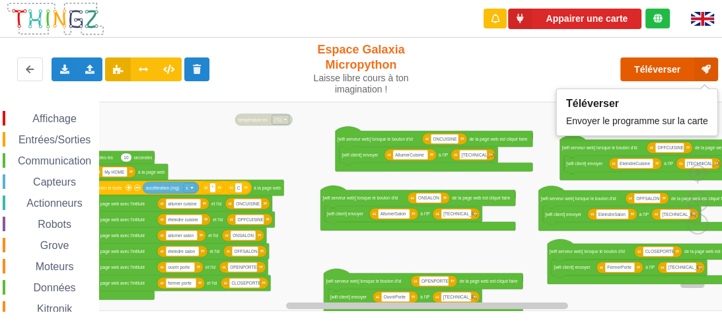
click at [655, 61] on button "Téléverser" at bounding box center [670, 70] width 98 height 24
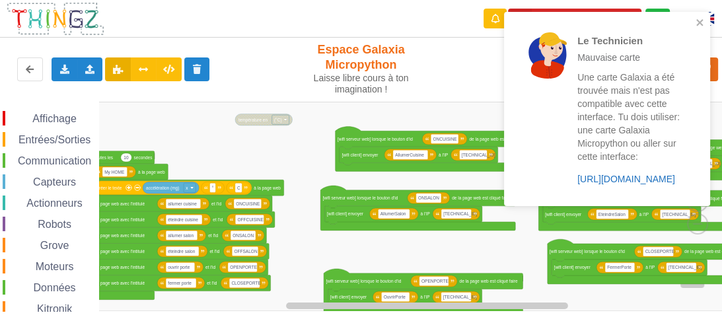
click at [636, 179] on link "https://play.thingz.co/galaxia" at bounding box center [627, 179] width 98 height 11
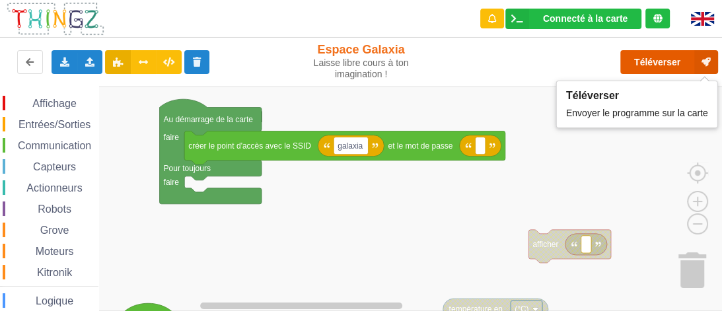
click at [667, 58] on button "Téléverser" at bounding box center [670, 62] width 98 height 24
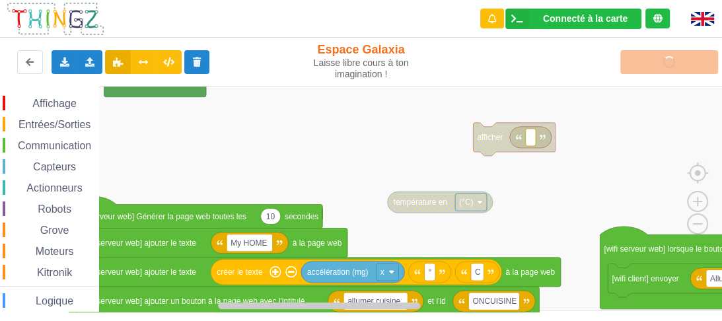
click at [587, 55] on div "Connecté à la carte Réglages Ouvrir le moniteur automatiquement Connexion autom…" at bounding box center [361, 151] width 741 height 321
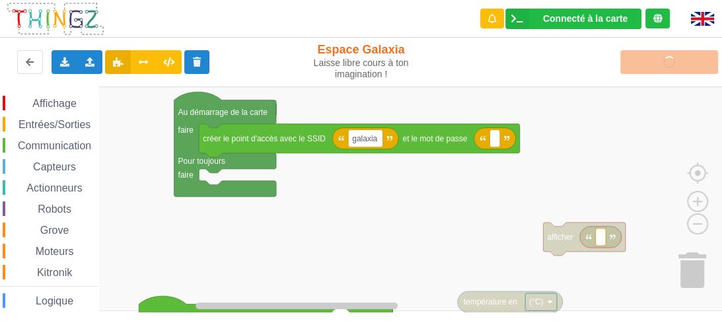
click at [436, 223] on div "Affichage Entrées/Sorties Communication Capteurs Actionneurs Robots Grove Moteu…" at bounding box center [366, 199] width 732 height 225
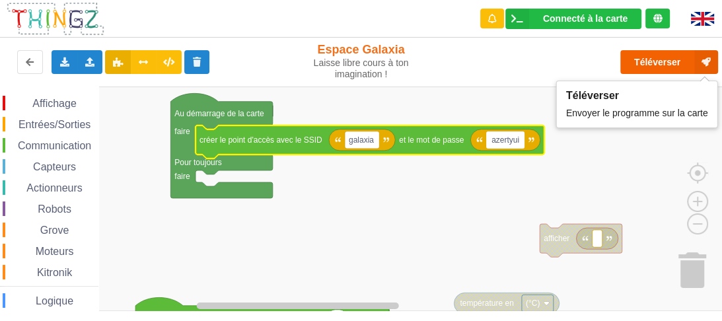
type input "azertyui"
click at [650, 58] on button "Téléverser" at bounding box center [670, 62] width 98 height 24
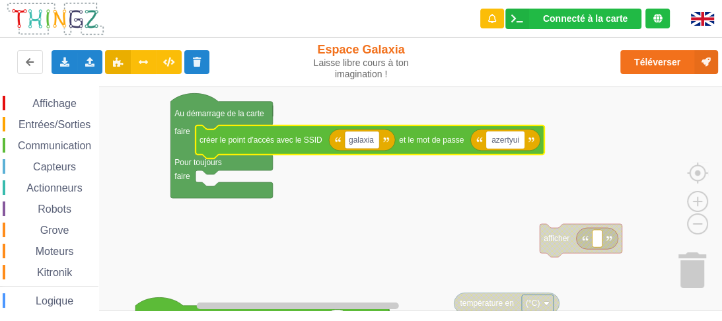
click at [340, 132] on div "Affichage Entrées/Sorties Communication Capteurs Actionneurs Robots Grove Moteu…" at bounding box center [366, 199] width 732 height 225
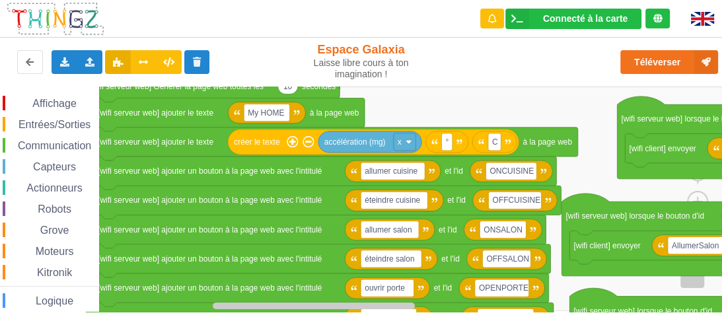
click at [397, 108] on rect "Espace de travail de Blocky" at bounding box center [366, 199] width 732 height 225
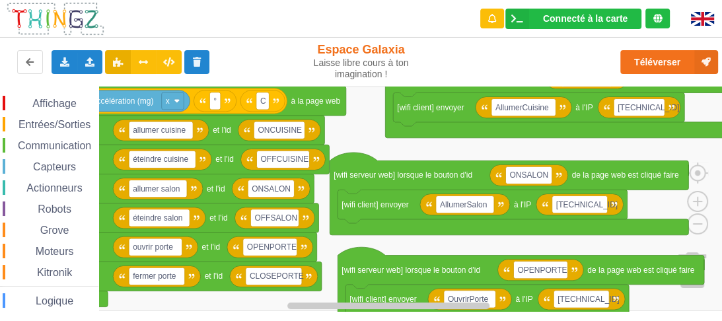
click at [330, 74] on div "Connecté à la carte Réglages Ouvrir le moniteur automatiquement Connexion autom…" at bounding box center [361, 151] width 741 height 321
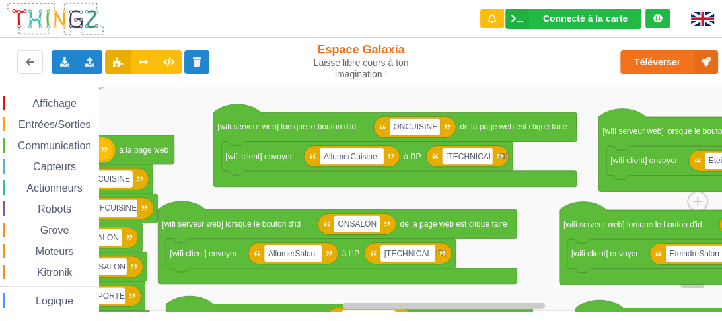
click at [303, 201] on rect "Espace de travail de Blocky" at bounding box center [366, 199] width 732 height 225
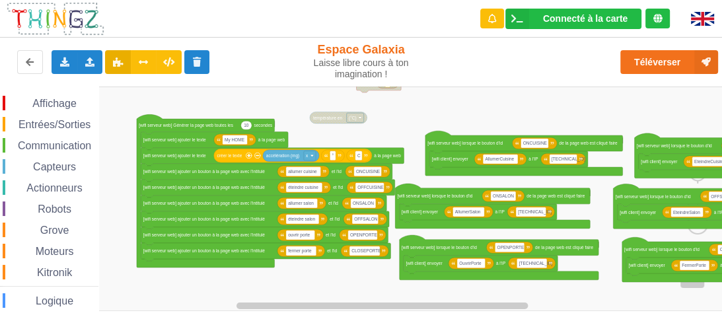
click at [410, 173] on div "Affichage Entrées/Sorties Communication Capteurs Actionneurs Robots Grove Moteu…" at bounding box center [366, 199] width 732 height 225
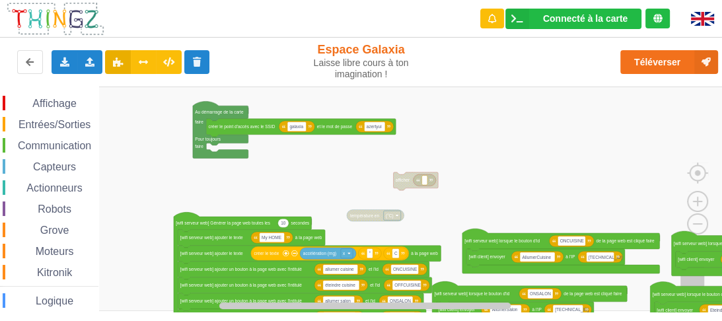
click at [467, 202] on div "Affichage Entrées/Sorties Communication Capteurs Actionneurs Robots Grove Moteu…" at bounding box center [366, 199] width 732 height 225
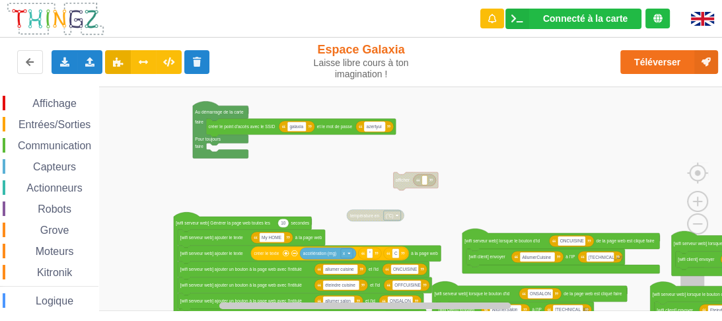
click at [377, 124] on text "azertyui" at bounding box center [374, 126] width 15 height 5
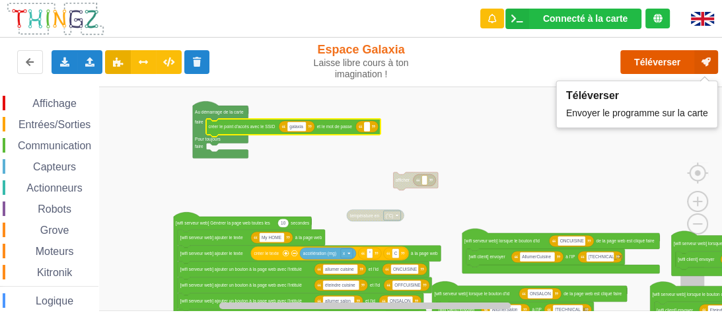
click at [656, 60] on button "Téléverser" at bounding box center [670, 62] width 98 height 24
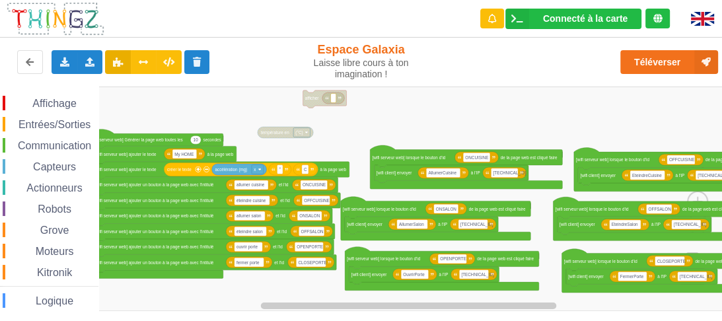
click at [455, 114] on div "Affichage Entrées/Sorties Communication Capteurs Actionneurs Robots Grove Moteu…" at bounding box center [366, 199] width 732 height 225
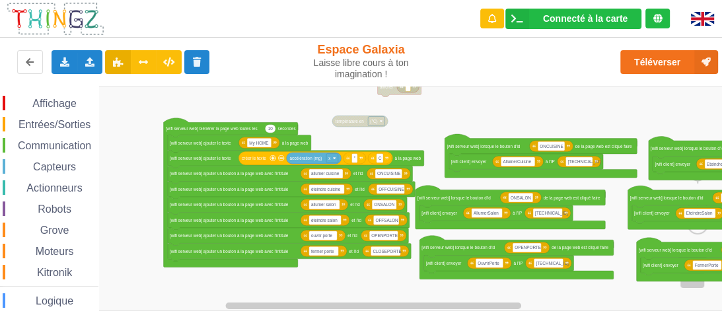
click at [388, 126] on div "Affichage Entrées/Sorties Communication Capteurs Actionneurs Robots Grove Moteu…" at bounding box center [366, 199] width 732 height 225
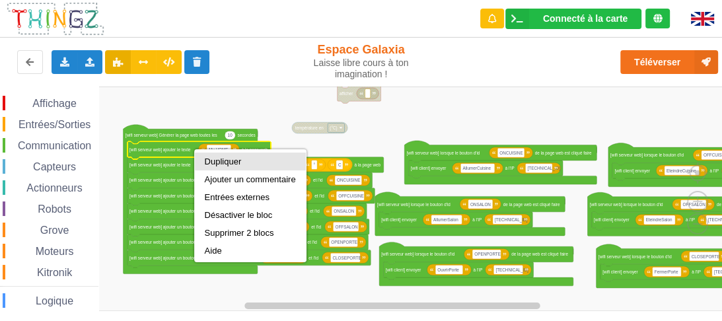
click at [206, 155] on div "Dupliquer" at bounding box center [250, 162] width 111 height 18
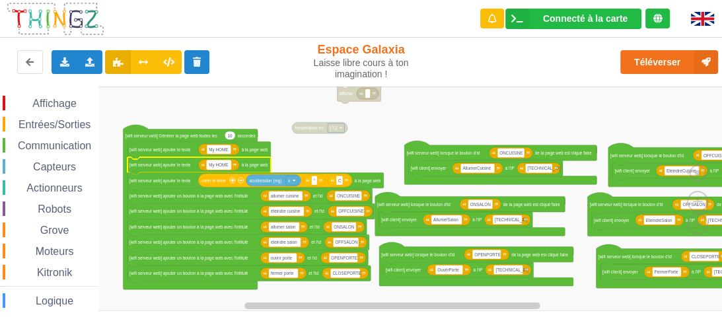
click at [221, 166] on text "My HOME" at bounding box center [218, 165] width 19 height 5
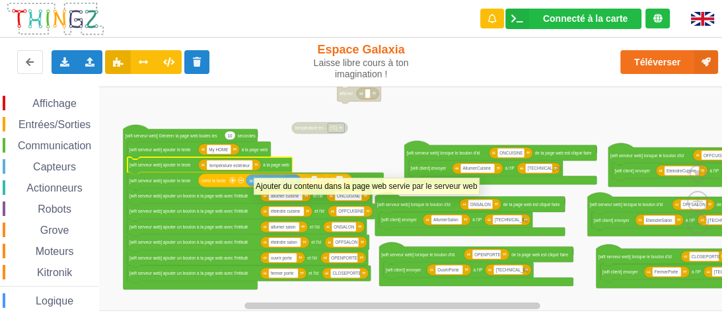
type input "température ectérieure"
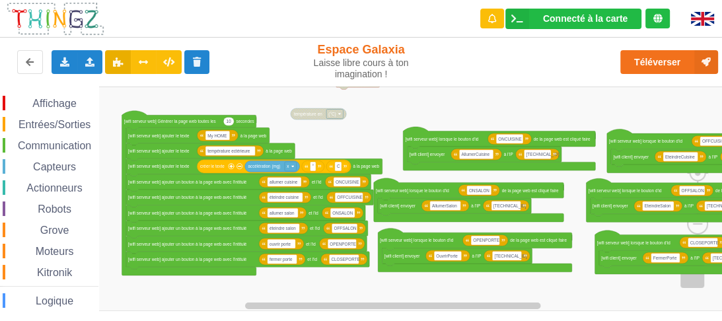
click at [425, 100] on div "Affichage Entrées/Sorties Communication Capteurs Actionneurs Robots Grove Moteu…" at bounding box center [366, 199] width 732 height 225
click at [56, 140] on span "Communication" at bounding box center [54, 145] width 77 height 11
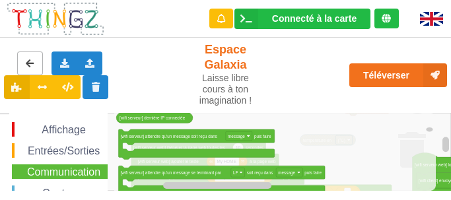
click at [32, 65] on icon at bounding box center [29, 63] width 11 height 8
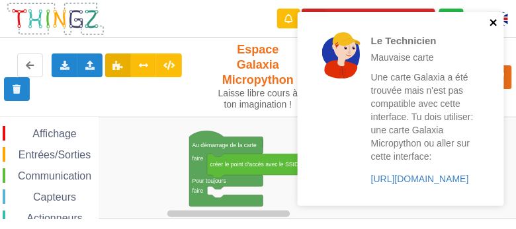
click at [451, 25] on icon "close" at bounding box center [493, 22] width 9 height 11
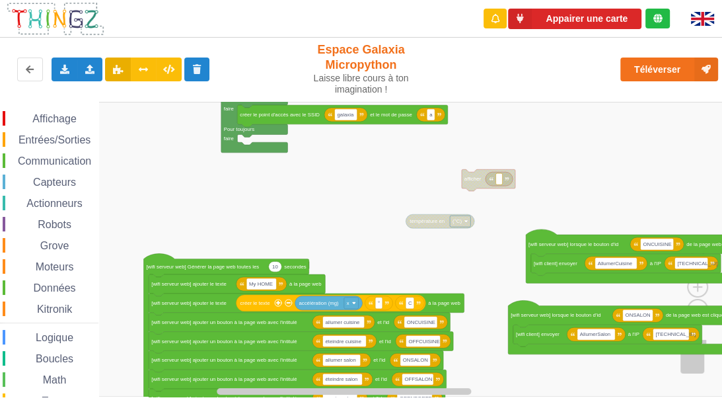
click at [332, 200] on div "Affichage Entrées/Sorties Communication Capteurs Actionneurs Robots Grove Moteu…" at bounding box center [366, 249] width 732 height 295
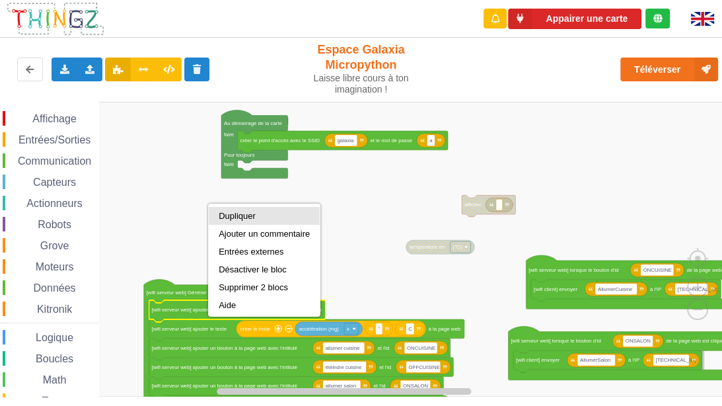
click at [241, 200] on div "Dupliquer" at bounding box center [264, 216] width 91 height 10
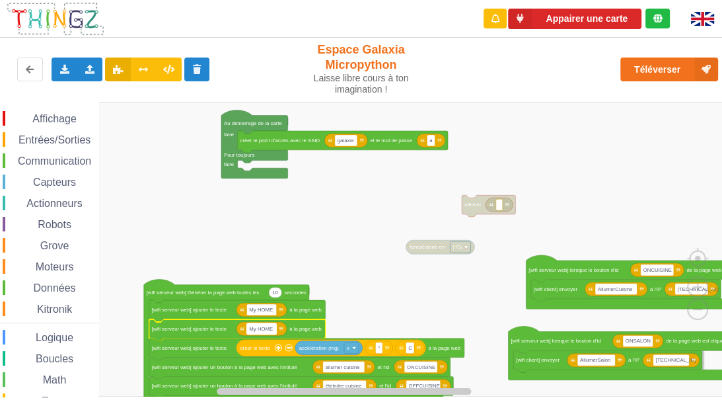
click at [274, 200] on rect "Espace de travail de Blocky" at bounding box center [262, 328] width 30 height 11
type input "température extérieure"
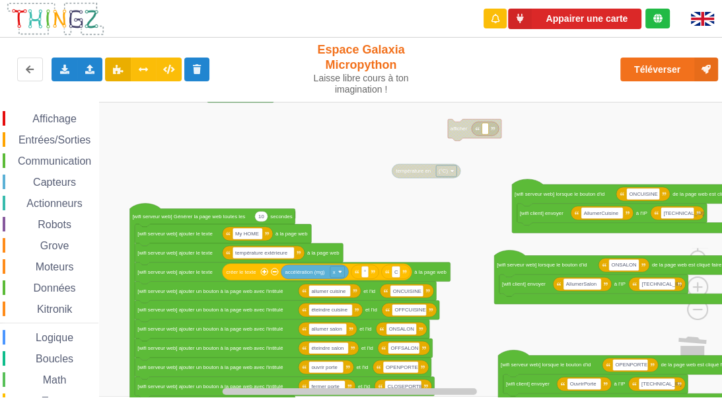
click at [325, 182] on div "Affichage Entrées/Sorties Communication Capteurs Actionneurs Robots Grove Moteu…" at bounding box center [366, 249] width 732 height 295
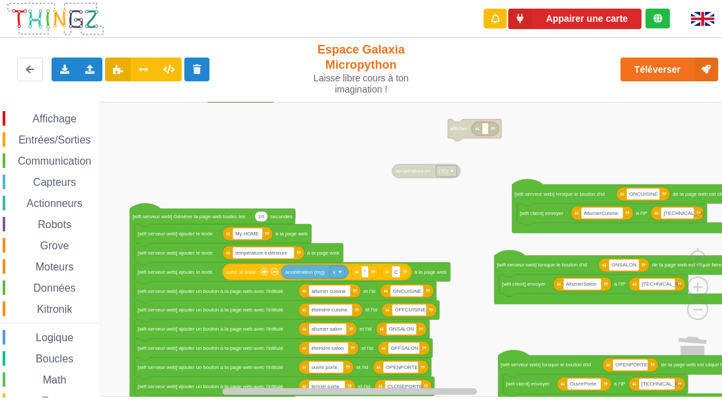
click at [394, 200] on rect "Espace de travail de Blocky" at bounding box center [366, 249] width 732 height 295
click at [61, 162] on span "Communication" at bounding box center [54, 160] width 77 height 11
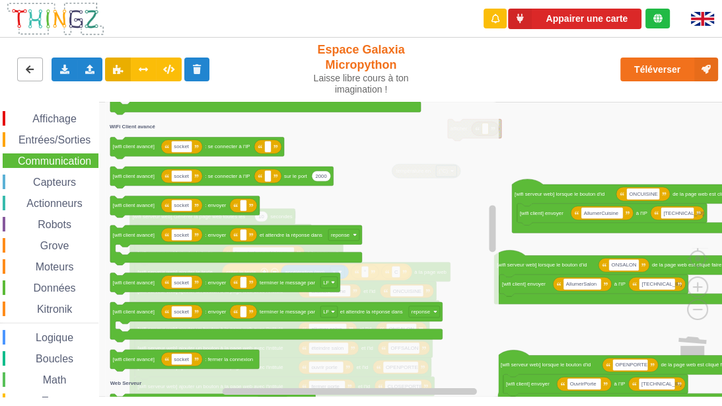
click at [24, 69] on icon at bounding box center [29, 69] width 11 height 8
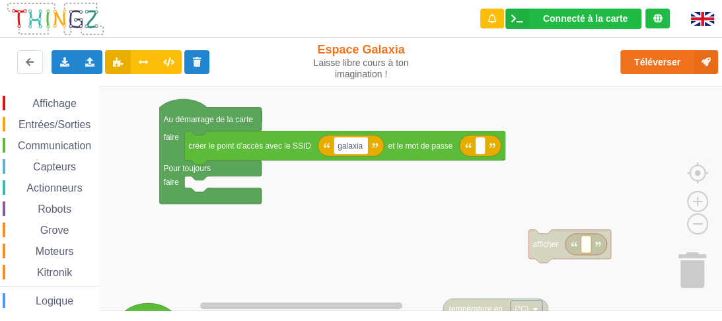
click at [79, 144] on span "Communication" at bounding box center [54, 145] width 77 height 11
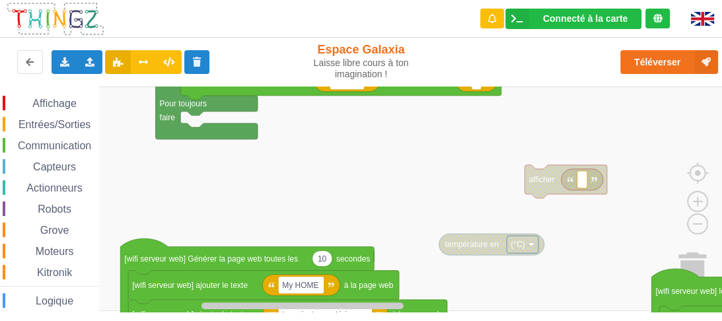
click at [270, 107] on div "Affichage Entrées/Sorties Communication Capteurs Actionneurs Robots Grove Moteu…" at bounding box center [366, 199] width 732 height 225
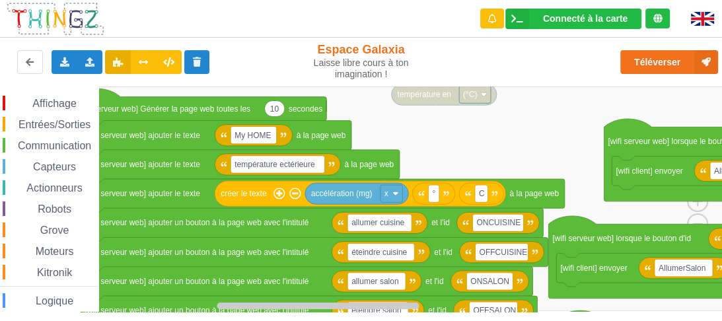
click at [291, 87] on div "Affichage Entrées/Sorties Communication Capteurs Actionneurs Robots Grove Moteu…" at bounding box center [366, 199] width 732 height 225
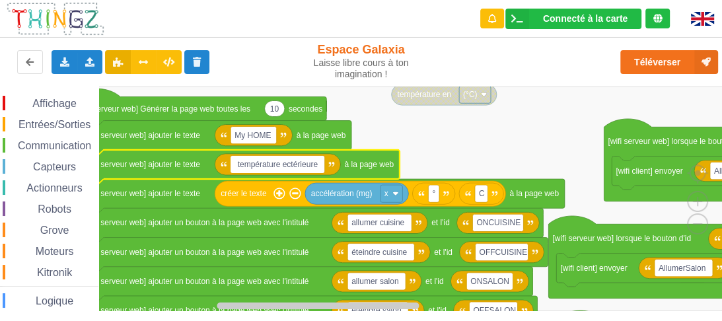
click at [293, 164] on input "température ectérieure" at bounding box center [278, 164] width 94 height 17
click at [64, 146] on span "Communication" at bounding box center [54, 145] width 77 height 11
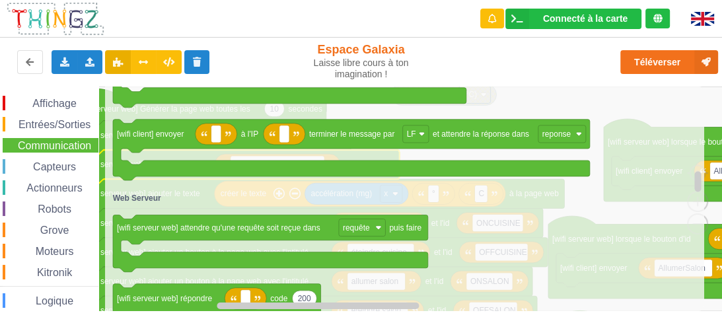
click at [64, 142] on span "Communication" at bounding box center [54, 145] width 77 height 11
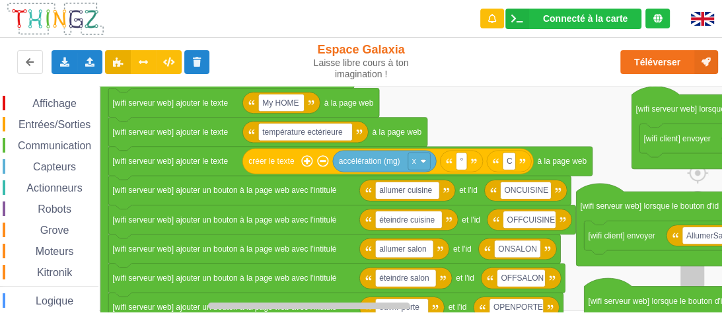
click at [587, 116] on rect "Espace de travail de Blocky" at bounding box center [366, 199] width 732 height 225
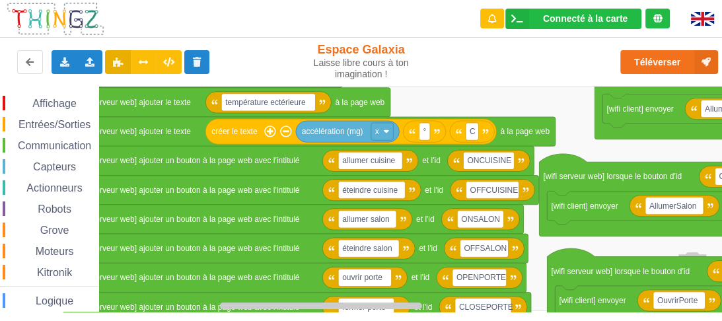
click at [475, 100] on rect "Espace de travail de Blocky" at bounding box center [366, 199] width 732 height 225
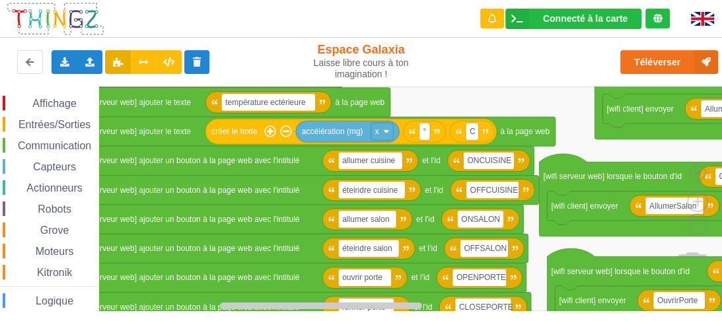
click at [66, 140] on span "Communication" at bounding box center [54, 145] width 77 height 11
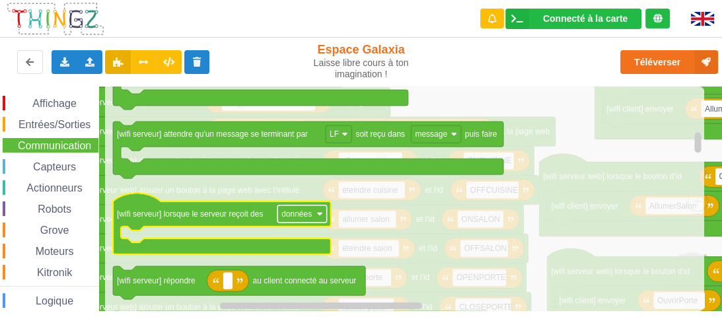
click at [306, 220] on rect "Espace de travail de Blocky" at bounding box center [303, 213] width 50 height 17
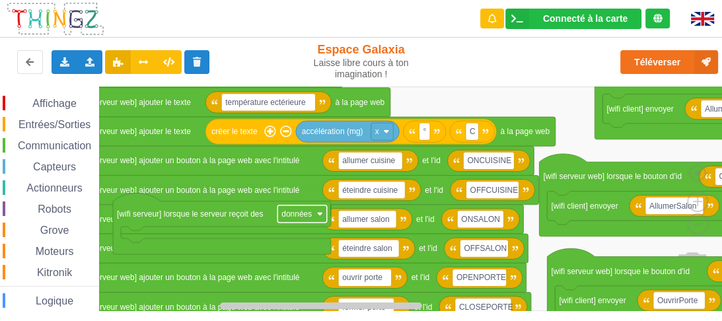
click at [309, 218] on text "données" at bounding box center [297, 214] width 30 height 9
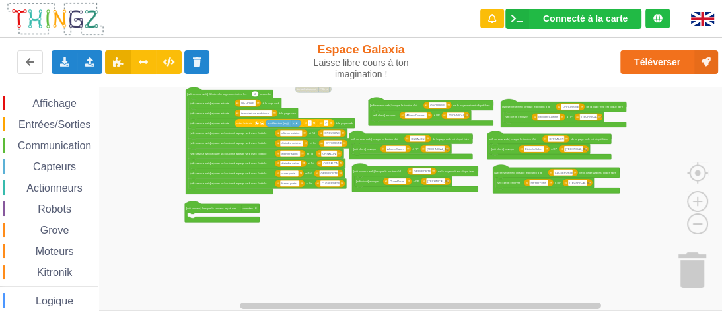
click at [158, 188] on rect "Espace de travail de Blocky" at bounding box center [366, 199] width 732 height 225
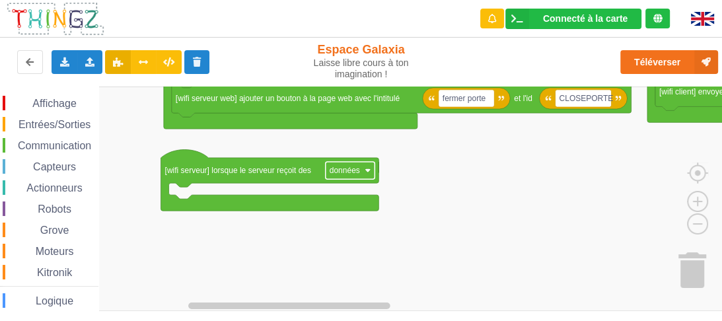
click at [367, 172] on image "Espace de travail de Blocky" at bounding box center [368, 170] width 6 height 6
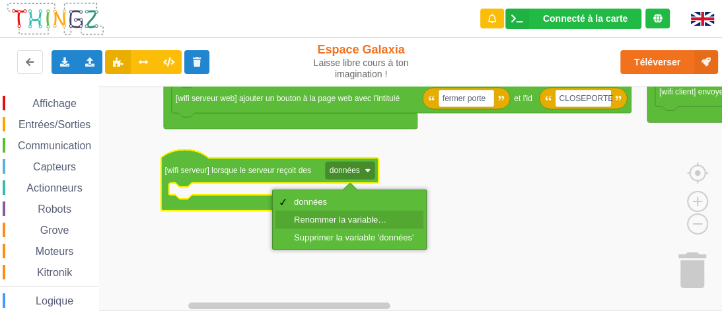
click at [354, 221] on div "Renommer la variable…" at bounding box center [354, 220] width 120 height 10
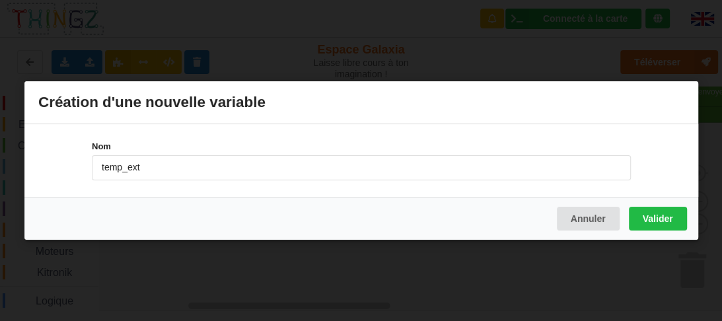
type input "temp_ext"
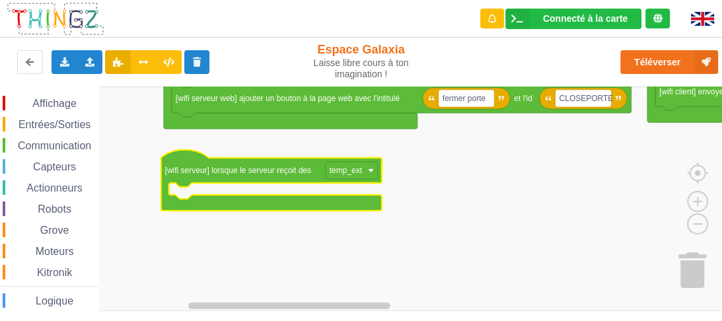
click at [61, 124] on span "Entrées/Sorties" at bounding box center [55, 124] width 76 height 11
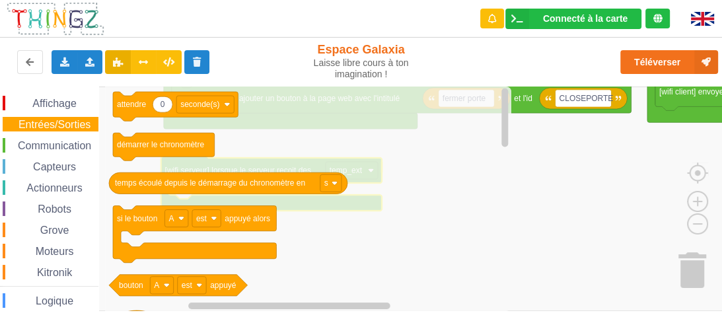
click at [61, 114] on div "Affichage Entrées/Sorties Communication Capteurs Actionneurs Robots Grove Moteu…" at bounding box center [49, 283] width 98 height 375
click at [62, 108] on div "Affichage" at bounding box center [51, 103] width 96 height 15
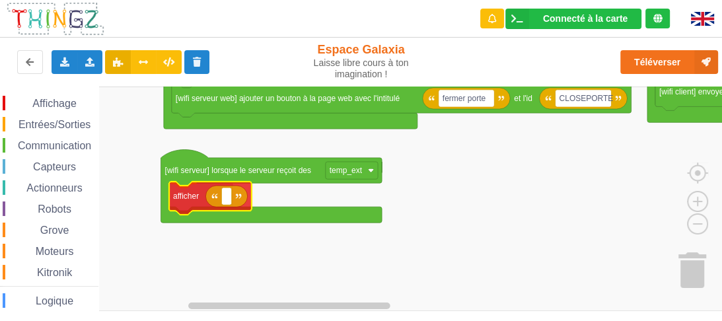
click at [188, 204] on div "Affichage Entrées/Sorties Communication Capteurs Actionneurs Robots Grove Moteu…" at bounding box center [366, 199] width 732 height 225
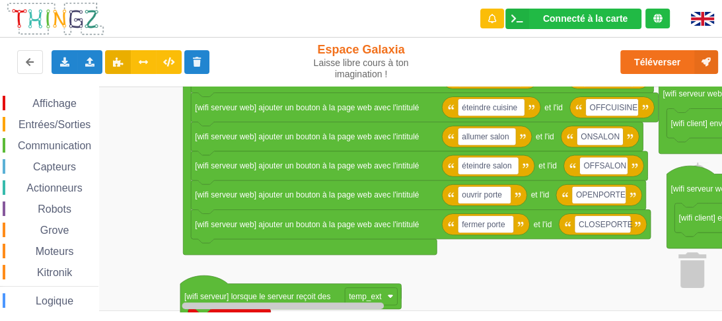
click at [148, 259] on rect "Espace de travail de Blocky" at bounding box center [366, 199] width 732 height 225
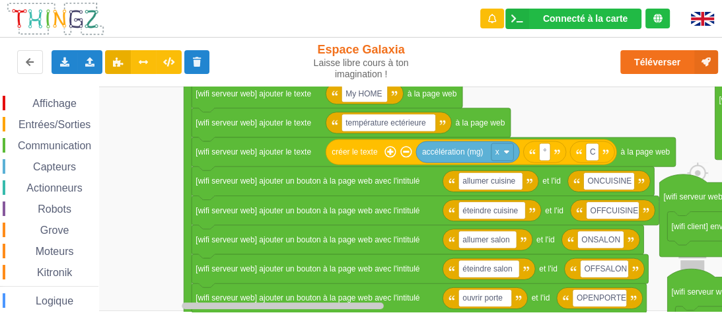
click at [161, 236] on rect "Espace de travail de Blocky" at bounding box center [366, 199] width 732 height 225
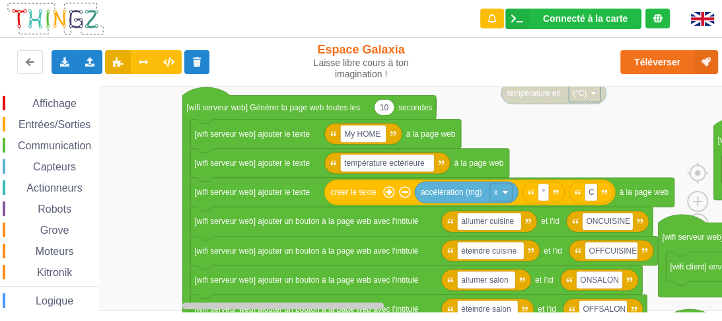
click at [163, 204] on rect "Espace de travail de Blocky" at bounding box center [366, 199] width 732 height 225
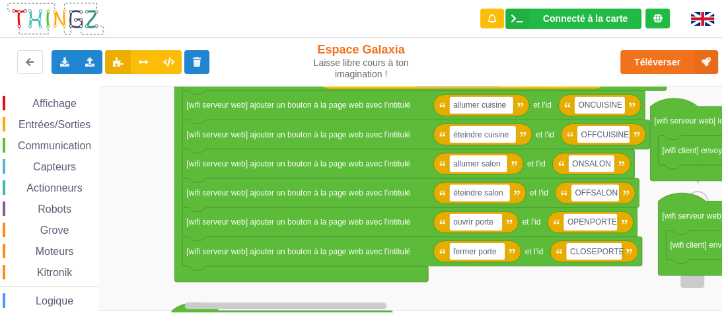
click at [145, 71] on div "Connecté à la carte Réglages Ouvrir le moniteur automatiquement Connexion autom…" at bounding box center [361, 151] width 741 height 321
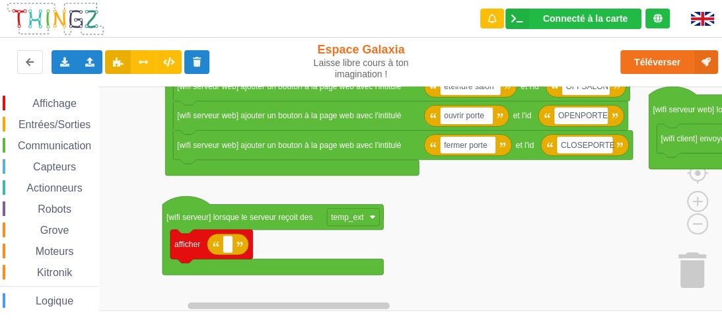
click at [140, 129] on rect "Espace de travail de Blocky" at bounding box center [366, 199] width 732 height 225
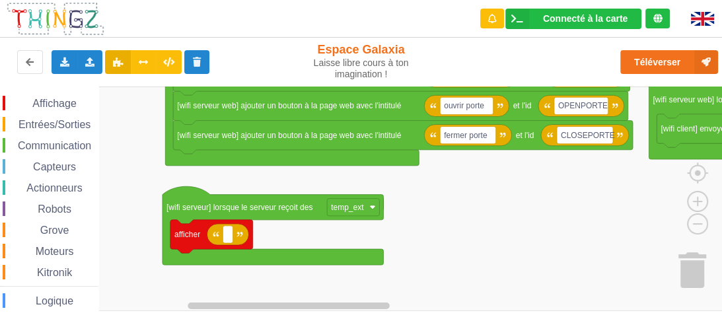
click at [63, 140] on span "Communication" at bounding box center [54, 145] width 77 height 11
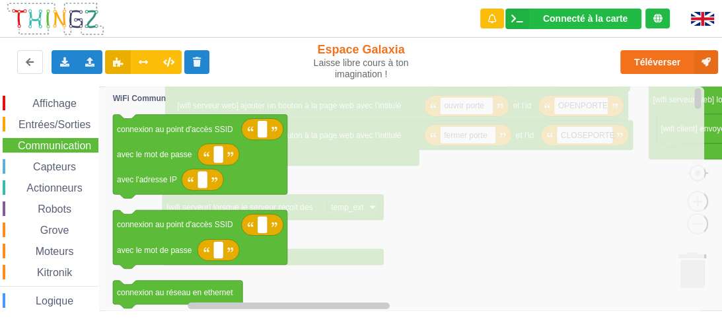
click at [431, 232] on icon "Espace de travail de Blocky" at bounding box center [404, 199] width 599 height 225
click at [71, 138] on div "Communication" at bounding box center [51, 145] width 96 height 15
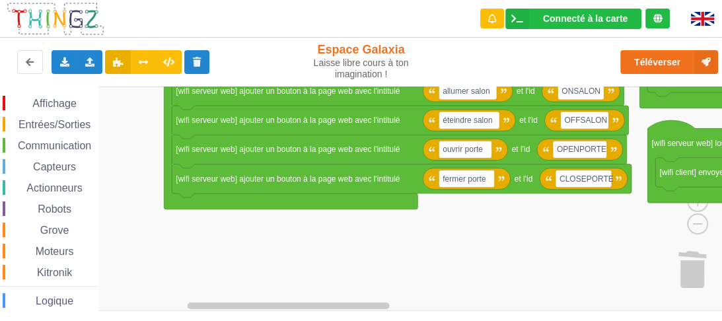
click at [304, 321] on html "Connecté à la carte Réglages Ouvrir le moniteur automatiquement Connexion autom…" at bounding box center [361, 160] width 722 height 321
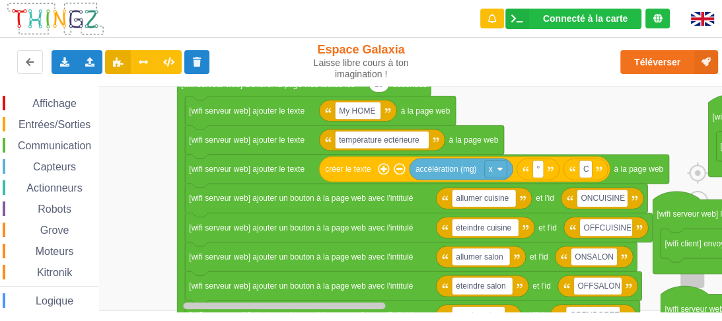
click at [130, 228] on rect "Espace de travail de Blocky" at bounding box center [366, 199] width 732 height 225
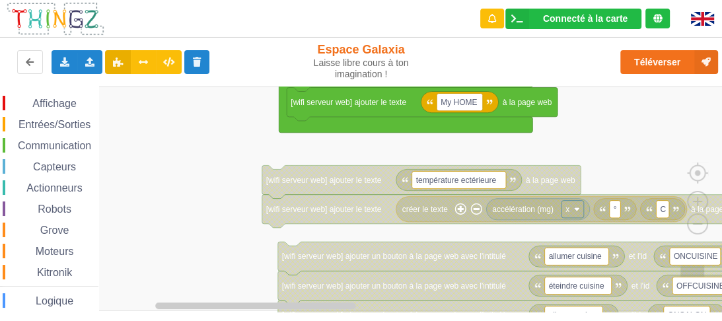
click at [361, 151] on rect "Espace de travail de Blocky" at bounding box center [366, 199] width 732 height 225
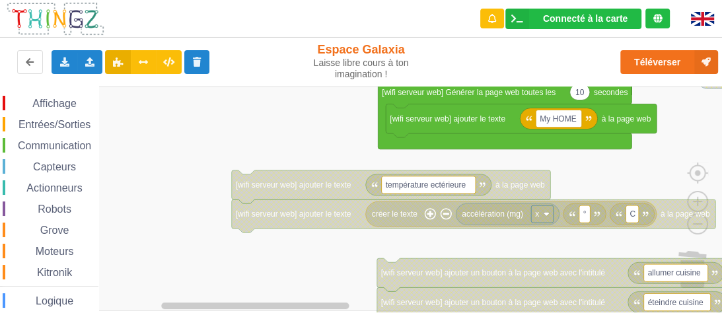
click at [408, 163] on rect "Espace de travail de Blocky" at bounding box center [366, 199] width 732 height 225
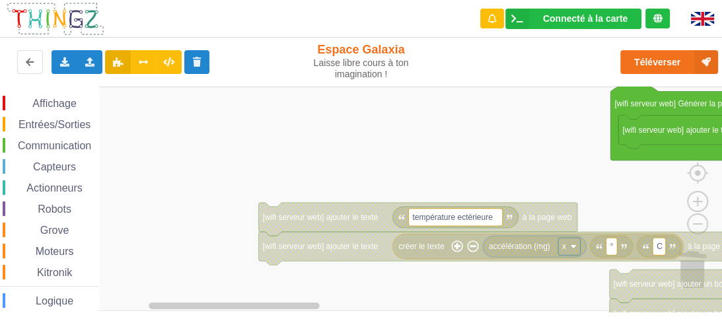
click at [414, 169] on rect "Espace de travail de Blocky" at bounding box center [366, 199] width 732 height 225
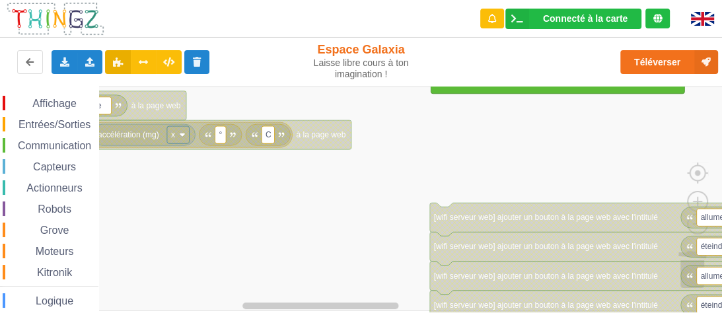
click at [141, 175] on rect "Espace de travail de Blocky" at bounding box center [366, 199] width 732 height 225
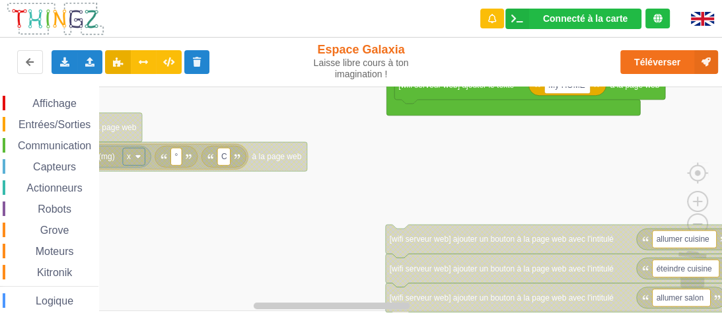
click at [363, 224] on rect "Espace de travail de Blocky" at bounding box center [366, 199] width 732 height 225
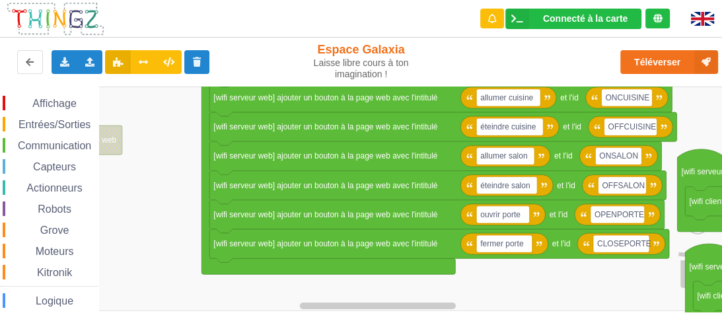
click at [138, 140] on rect "Espace de travail de Blocky" at bounding box center [366, 199] width 732 height 225
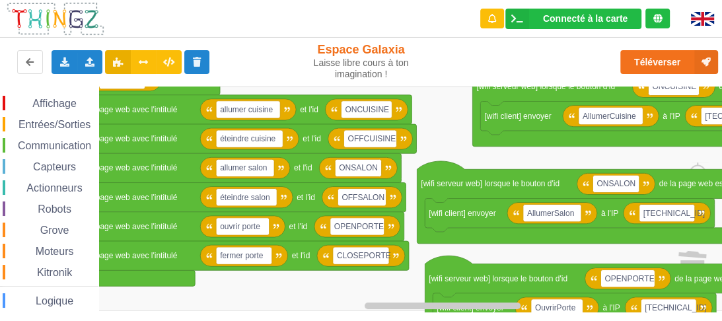
click at [264, 283] on rect "Espace de travail de Blocky" at bounding box center [366, 199] width 732 height 225
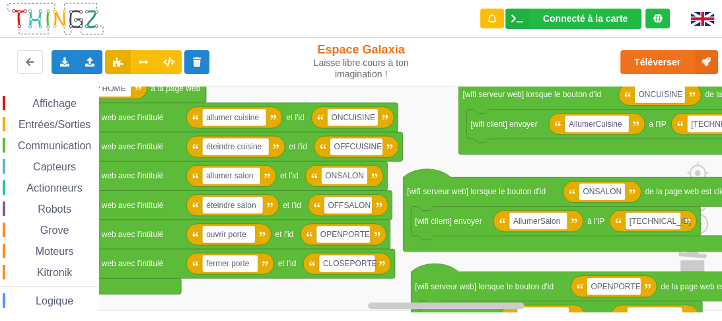
click at [434, 141] on rect "Espace de travail de Blocky" at bounding box center [366, 199] width 732 height 225
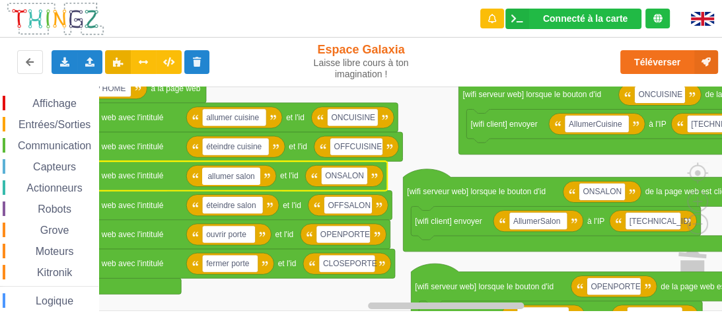
click at [253, 175] on input "allumer salon" at bounding box center [231, 176] width 58 height 17
drag, startPoint x: 255, startPoint y: 176, endPoint x: 236, endPoint y: 174, distance: 19.3
click at [236, 174] on input "allumer salon" at bounding box center [231, 176] width 58 height 17
type input "allumer porte"
click at [356, 176] on text "ONSALON" at bounding box center [345, 175] width 39 height 9
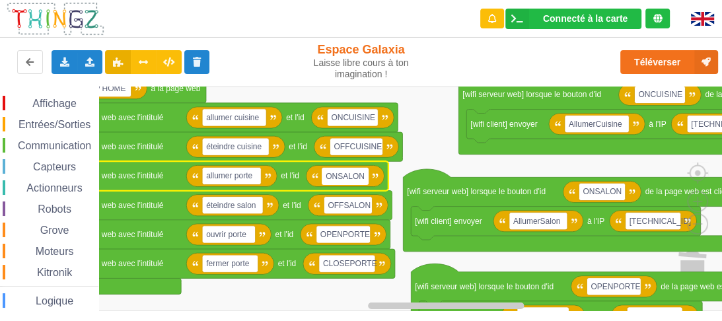
click at [365, 175] on input "ONSALON" at bounding box center [345, 176] width 46 height 17
drag, startPoint x: 357, startPoint y: 178, endPoint x: 339, endPoint y: 178, distance: 17.8
click at [339, 178] on input "ONSALON" at bounding box center [345, 176] width 46 height 17
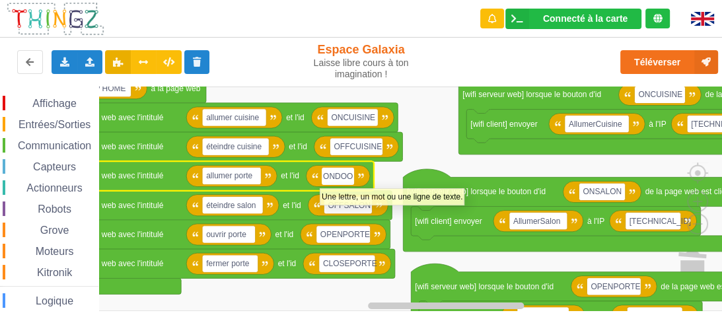
type input "ONDOOR"
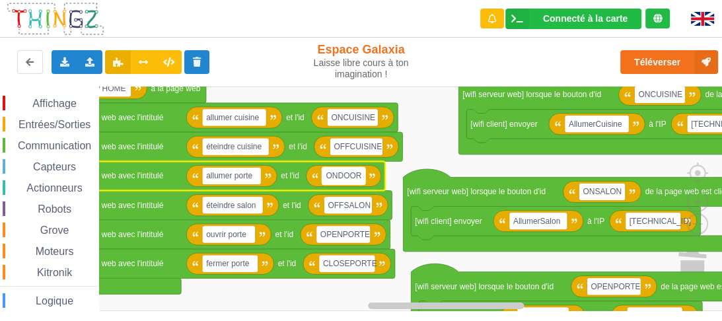
click at [356, 176] on text "ONDOOR" at bounding box center [344, 175] width 36 height 9
click at [361, 174] on input "ONDOOR" at bounding box center [343, 176] width 43 height 17
drag, startPoint x: 361, startPoint y: 174, endPoint x: 340, endPoint y: 174, distance: 20.5
click at [340, 174] on input "ONDOOR" at bounding box center [343, 176] width 43 height 17
type input "ONPORTE"
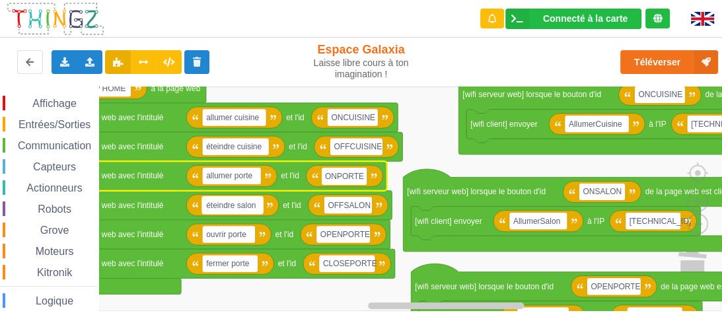
click at [228, 210] on text "éteindre salon" at bounding box center [231, 204] width 50 height 9
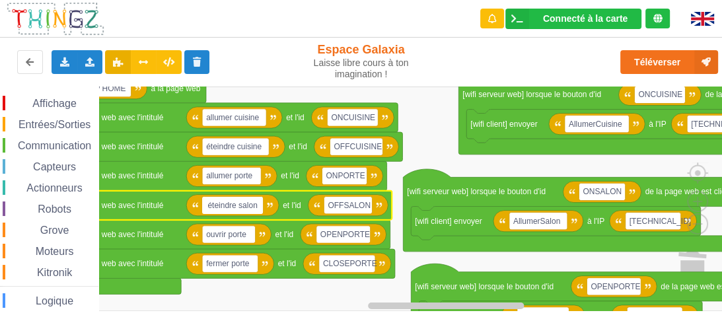
click at [248, 208] on input "éteindre salon" at bounding box center [232, 205] width 61 height 17
drag, startPoint x: 257, startPoint y: 205, endPoint x: 241, endPoint y: 204, distance: 16.6
click at [241, 204] on input "éteindre salon" at bounding box center [232, 205] width 61 height 17
type input "éteindre porte"
click at [358, 207] on text "OFFSALON" at bounding box center [350, 204] width 43 height 9
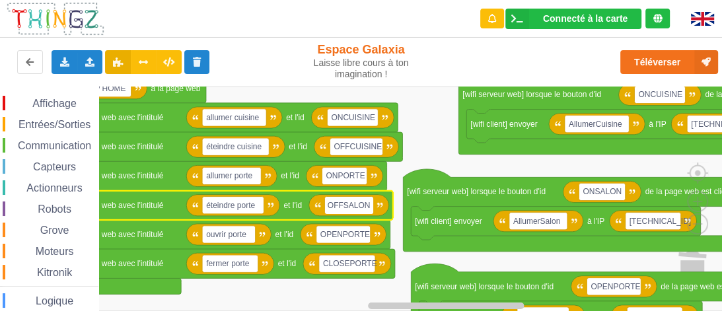
click at [369, 205] on input "OFFSALON" at bounding box center [349, 205] width 48 height 17
drag, startPoint x: 369, startPoint y: 205, endPoint x: 341, endPoint y: 206, distance: 27.8
click at [341, 206] on input "OFFSALON" at bounding box center [349, 205] width 48 height 17
type input "OFFPORTE"
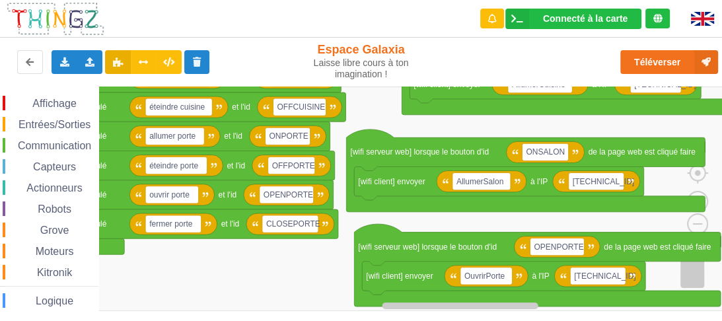
click at [276, 256] on rect "Espace de travail de Blocky" at bounding box center [366, 199] width 732 height 225
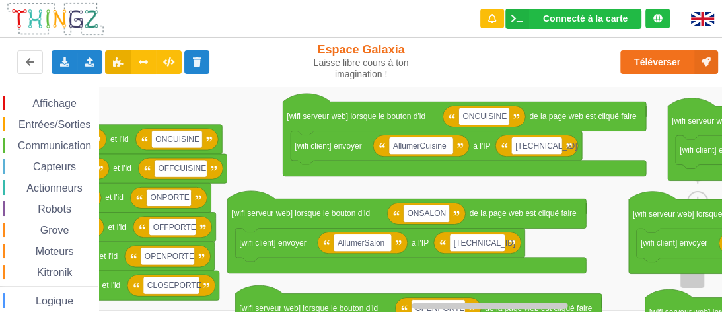
click at [264, 171] on rect "Espace de travail de Blocky" at bounding box center [366, 199] width 732 height 225
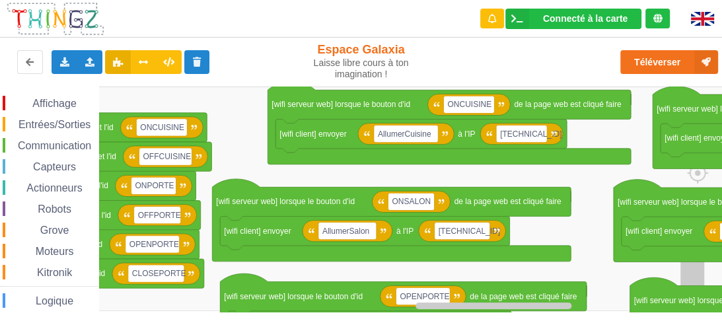
click at [253, 157] on rect "Espace de travail de Blocky" at bounding box center [366, 199] width 732 height 225
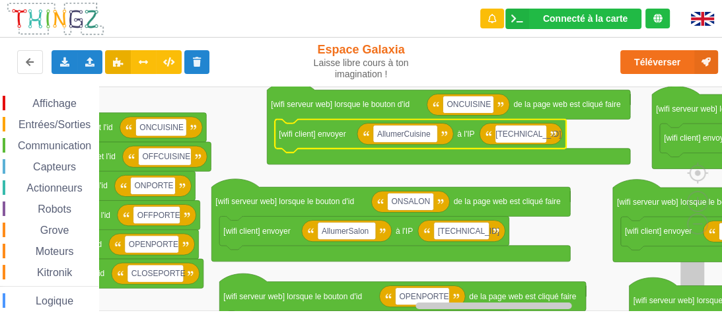
click at [541, 135] on input "[TECHNICAL_ID]" at bounding box center [521, 134] width 51 height 17
type input "[TECHNICAL_ID]"
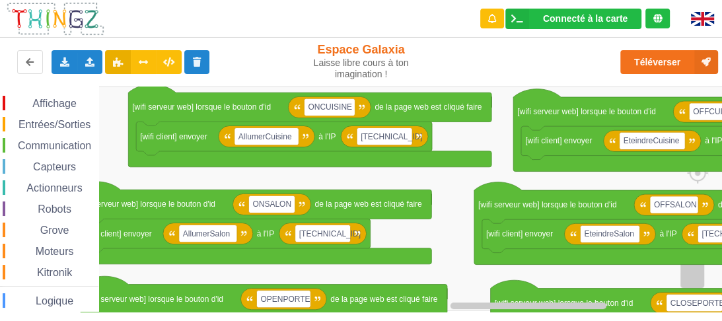
click at [391, 142] on rect "Espace de travail de Blocky" at bounding box center [366, 199] width 732 height 225
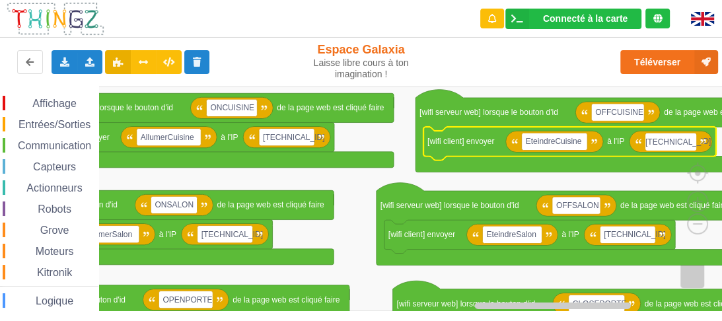
type input "[TECHNICAL_ID]"
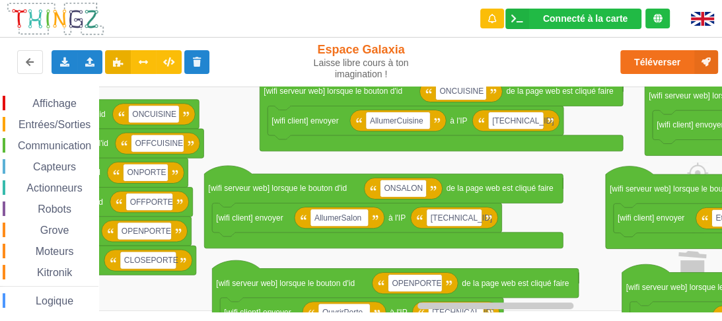
click at [510, 161] on rect "Espace de travail de Blocky" at bounding box center [366, 199] width 732 height 225
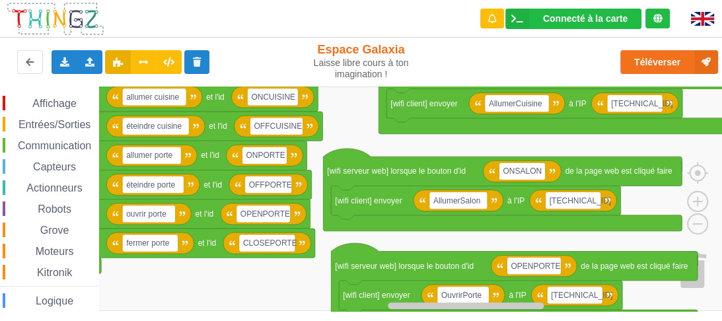
click at [438, 137] on rect "Espace de travail de Blocky" at bounding box center [366, 199] width 732 height 225
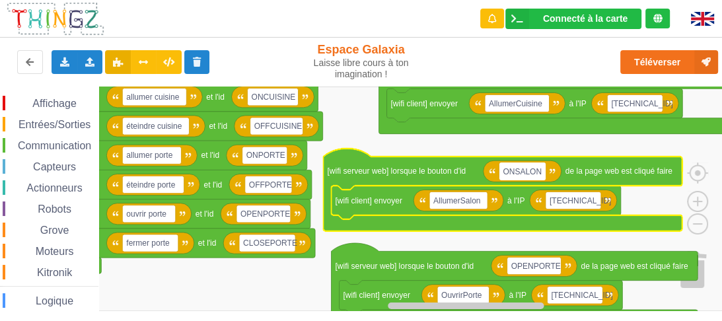
type input "ONPORTE"
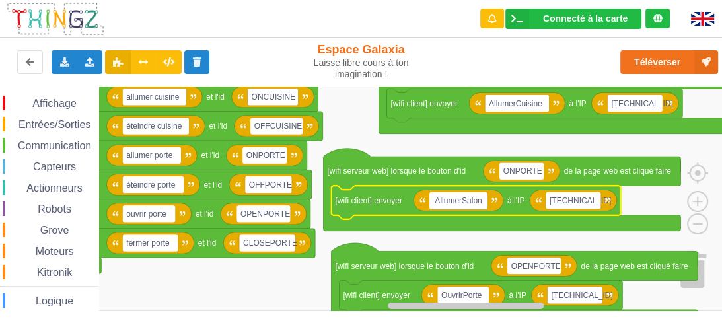
click at [482, 201] on input "AllumerSalon" at bounding box center [459, 200] width 58 height 17
drag, startPoint x: 483, startPoint y: 201, endPoint x: 463, endPoint y: 201, distance: 20.5
click at [463, 201] on input "AllumerSalon" at bounding box center [459, 200] width 58 height 17
type input "AllumerPorte"
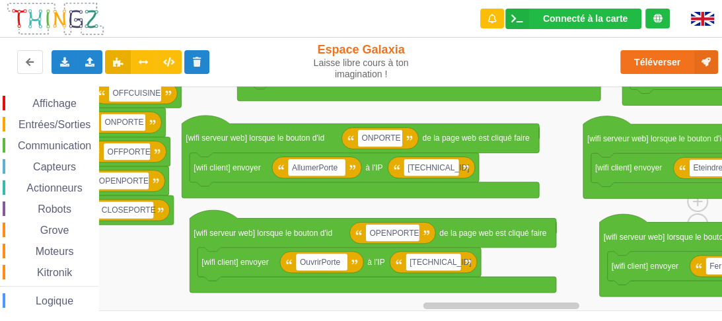
click at [482, 213] on rect "Espace de travail de Blocky" at bounding box center [366, 199] width 732 height 225
click at [450, 163] on rect "Espace de travail de Blocky" at bounding box center [432, 167] width 56 height 17
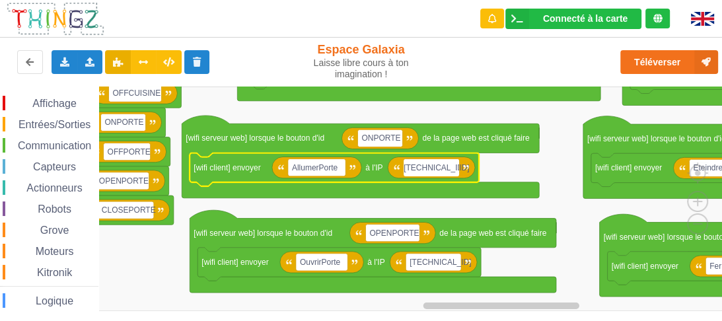
click at [454, 167] on input "[TECHNICAL_ID]" at bounding box center [432, 167] width 56 height 17
type input "[TECHNICAL_ID]"
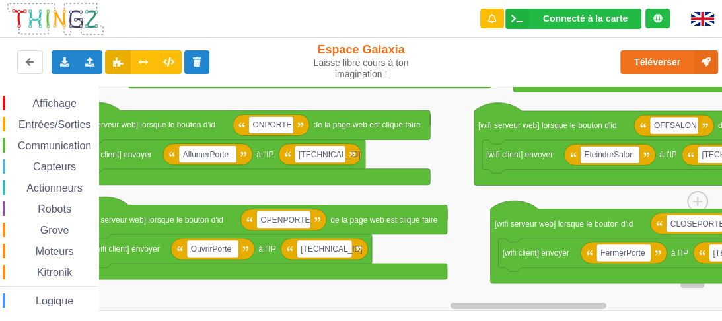
click at [417, 194] on rect "Espace de travail de Blocky" at bounding box center [366, 199] width 732 height 225
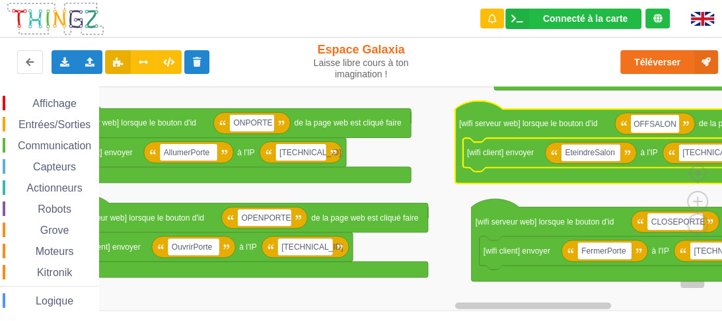
click at [673, 124] on input "OFFSALON" at bounding box center [655, 123] width 48 height 17
drag, startPoint x: 675, startPoint y: 123, endPoint x: 650, endPoint y: 123, distance: 24.5
click at [650, 123] on input "OFFSALON" at bounding box center [655, 123] width 48 height 17
type input "OFFPORTE"
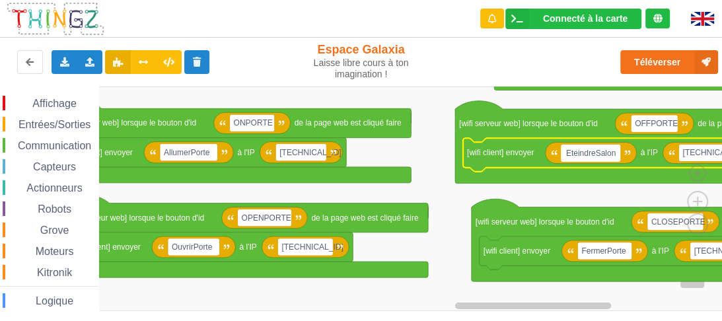
click at [614, 156] on input "EteindreSalon" at bounding box center [590, 153] width 59 height 17
click at [616, 155] on input "EteindreSalon" at bounding box center [590, 153] width 59 height 17
drag, startPoint x: 616, startPoint y: 153, endPoint x: 596, endPoint y: 153, distance: 19.8
click at [596, 153] on input "EteindreSalon" at bounding box center [590, 153] width 59 height 17
type input "EteindrePorte"
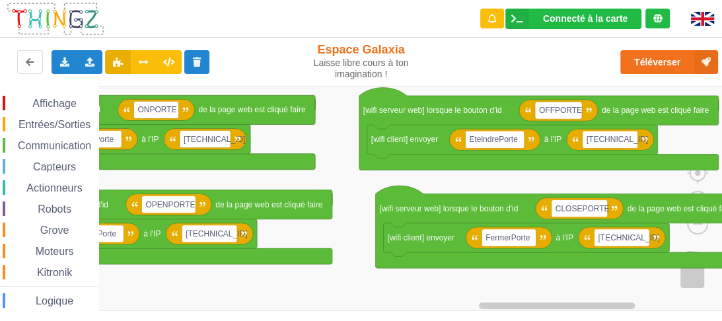
click at [514, 175] on rect "Espace de travail de Blocky" at bounding box center [366, 199] width 732 height 225
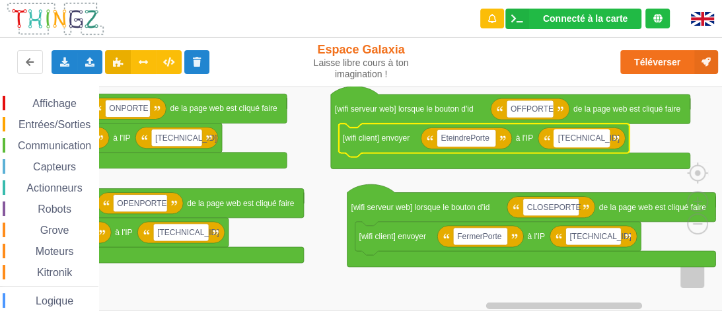
click at [592, 139] on text "[TECHNICAL_ID]" at bounding box center [588, 138] width 61 height 9
click at [603, 137] on input "[TECHNICAL_ID]" at bounding box center [583, 138] width 56 height 17
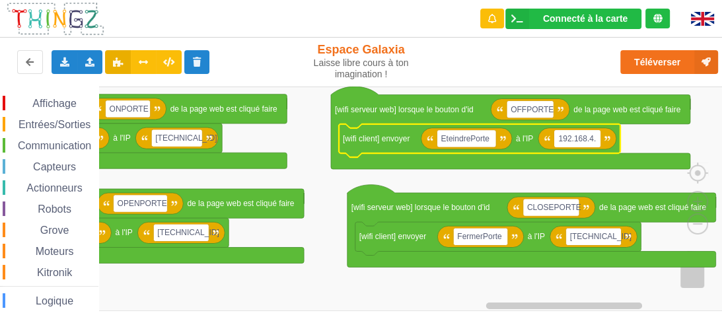
type input "[TECHNICAL_ID]"
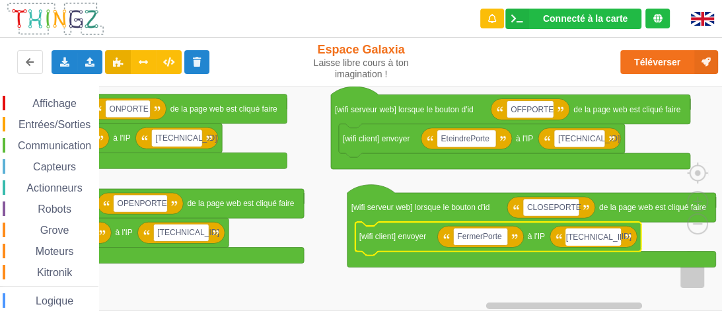
type input "[TECHNICAL_ID]"
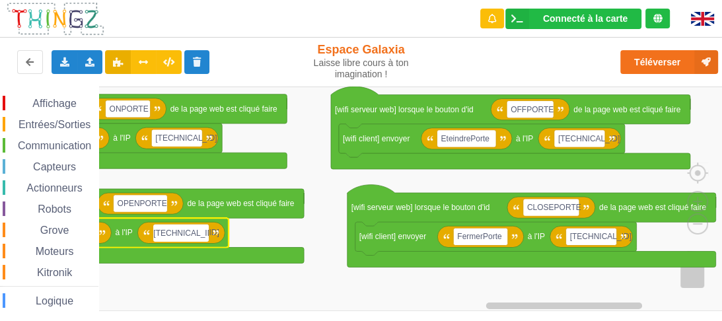
type input "[TECHNICAL_ID]"
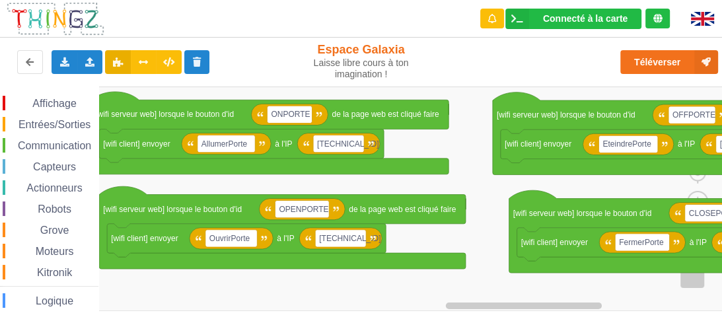
click at [404, 286] on rect "Espace de travail de Blocky" at bounding box center [366, 199] width 732 height 225
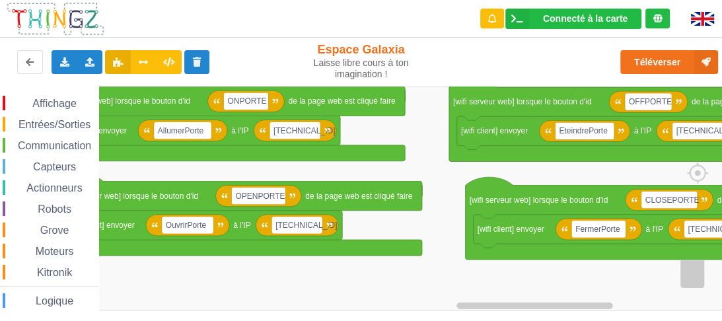
click at [132, 266] on rect "Espace de travail de Blocky" at bounding box center [366, 199] width 732 height 225
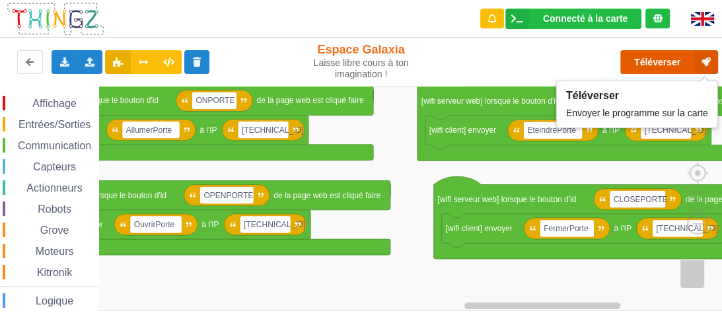
click at [648, 67] on button "Téléverser" at bounding box center [670, 62] width 98 height 24
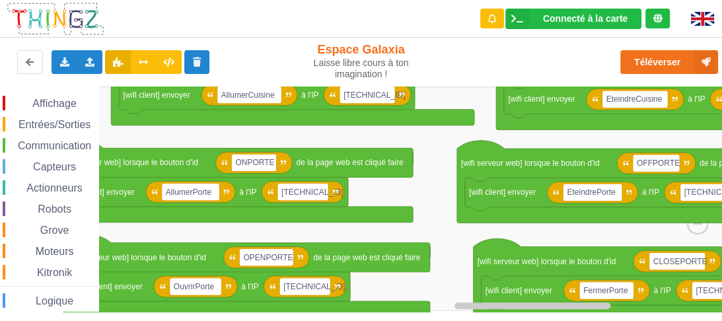
click at [469, 243] on rect "Espace de travail de Blocky" at bounding box center [366, 199] width 732 height 225
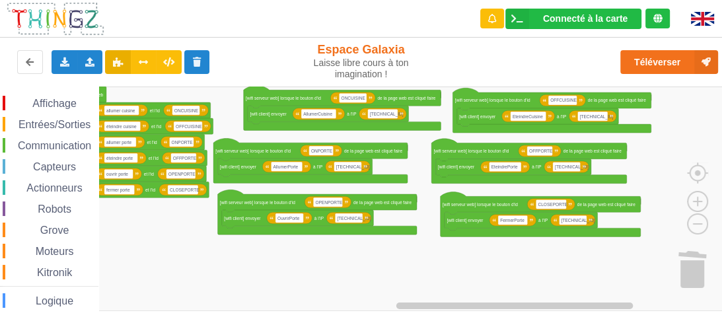
click at [200, 205] on rect "Espace de travail de Blocky" at bounding box center [366, 199] width 732 height 225
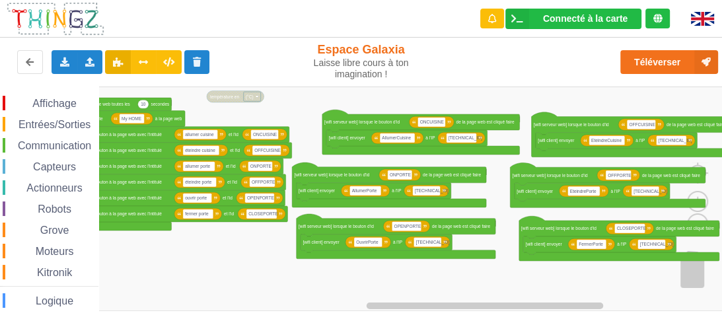
click at [364, 244] on rect "Espace de travail de Blocky" at bounding box center [366, 199] width 732 height 225
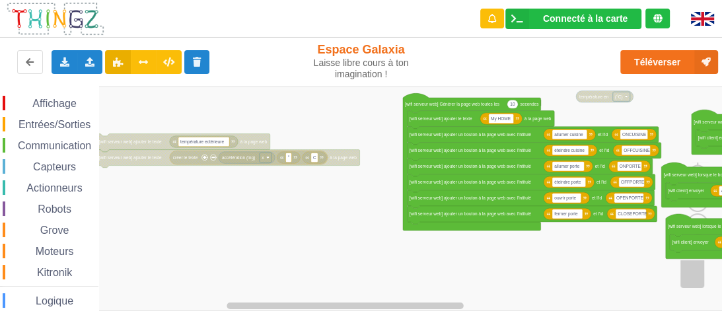
click at [489, 249] on rect "Espace de travail de Blocky" at bounding box center [366, 199] width 732 height 225
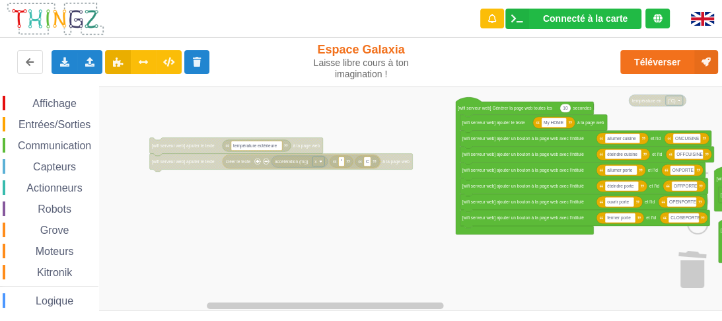
click at [270, 225] on rect "Espace de travail de Blocky" at bounding box center [366, 199] width 732 height 225
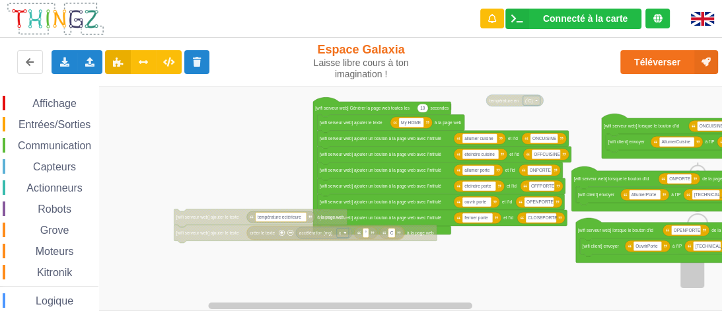
click at [212, 172] on rect "Espace de travail de Blocky" at bounding box center [366, 199] width 732 height 225
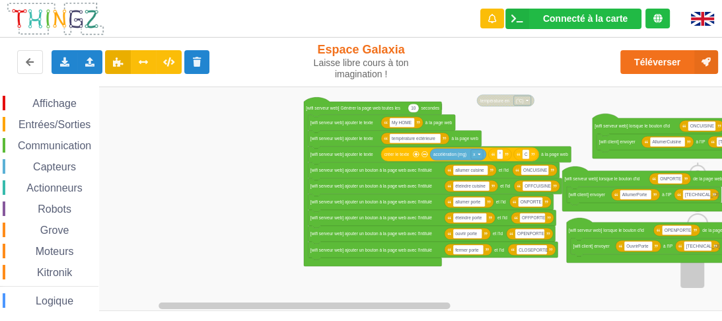
click at [240, 157] on rect "Espace de travail de Blocky" at bounding box center [366, 199] width 732 height 225
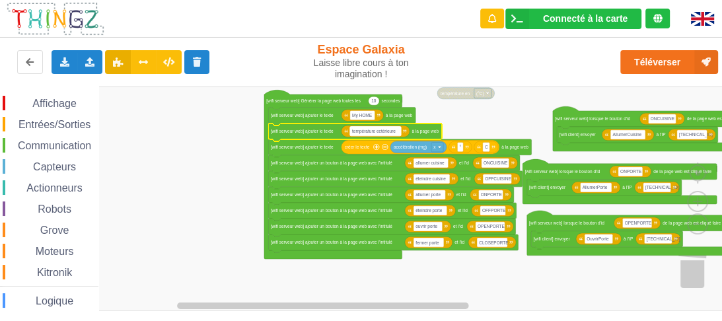
click at [379, 130] on text "température ectérieure" at bounding box center [374, 131] width 44 height 5
click at [387, 130] on input "température ectérieure" at bounding box center [375, 131] width 51 height 9
drag, startPoint x: 400, startPoint y: 130, endPoint x: 377, endPoint y: 131, distance: 22.5
click at [377, 131] on input "température ectérieure" at bounding box center [375, 131] width 51 height 9
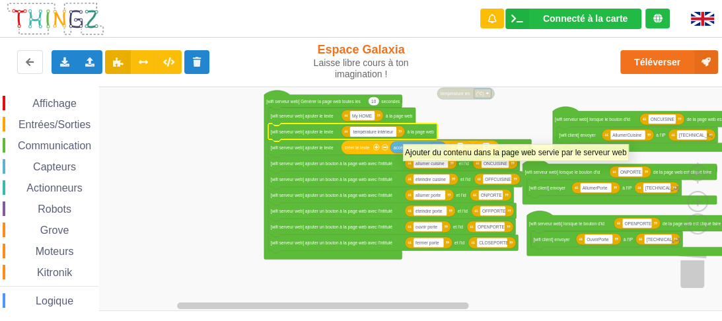
type input "température intérieure"
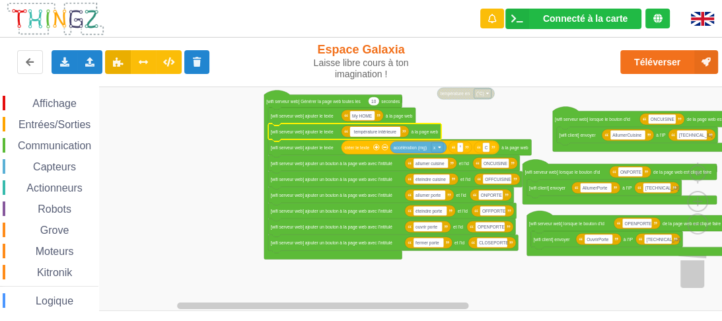
click at [523, 95] on rect "Espace de travail de Blocky" at bounding box center [366, 199] width 732 height 225
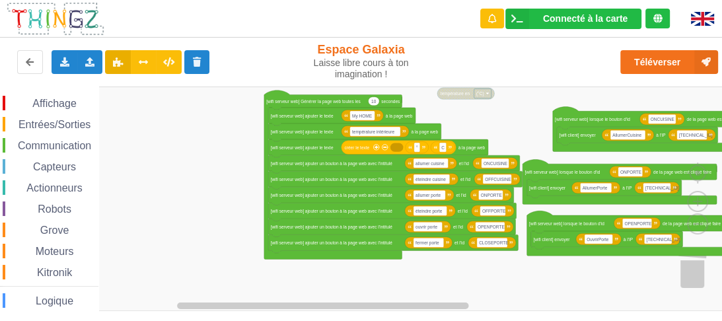
click at [69, 167] on span "Capteurs" at bounding box center [54, 166] width 47 height 11
click at [418, 148] on div "Affichage Entrées/Sorties Communication Capteurs Actionneurs Robots Grove Moteu…" at bounding box center [366, 199] width 732 height 225
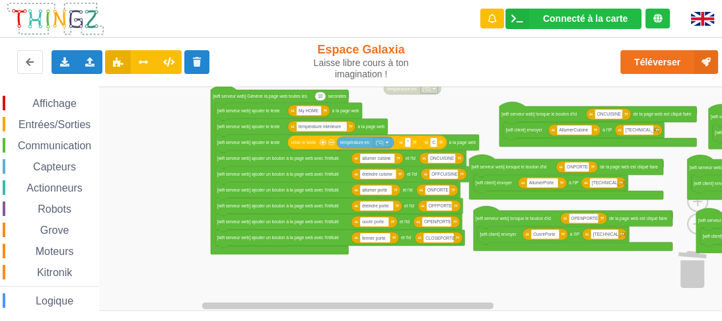
click at [475, 122] on div "Affichage Entrées/Sorties Communication Capteurs Actionneurs Robots Grove Moteu…" at bounding box center [366, 199] width 732 height 225
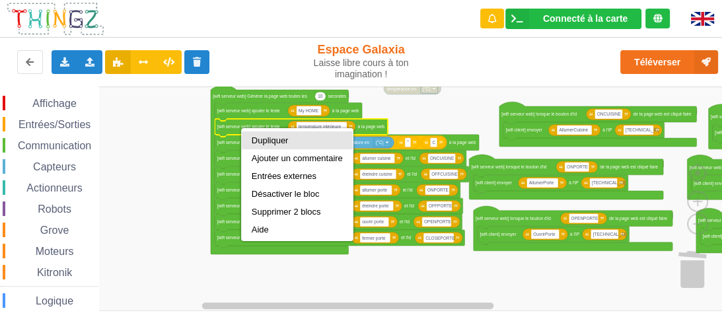
click at [265, 139] on div "Dupliquer" at bounding box center [297, 140] width 91 height 10
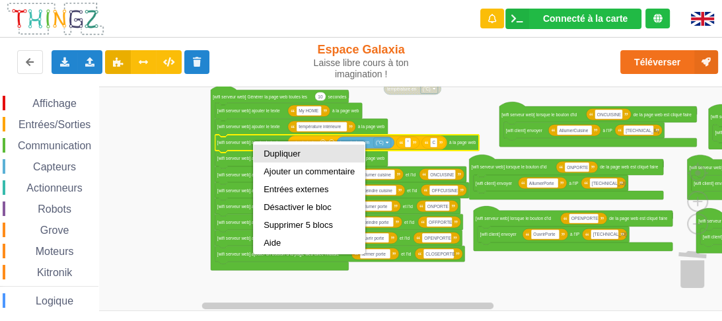
click at [280, 153] on div "Dupliquer" at bounding box center [309, 154] width 91 height 10
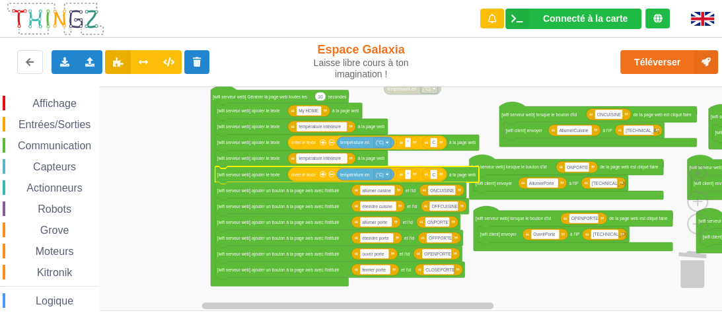
click at [340, 157] on text "température intérieure" at bounding box center [320, 158] width 42 height 5
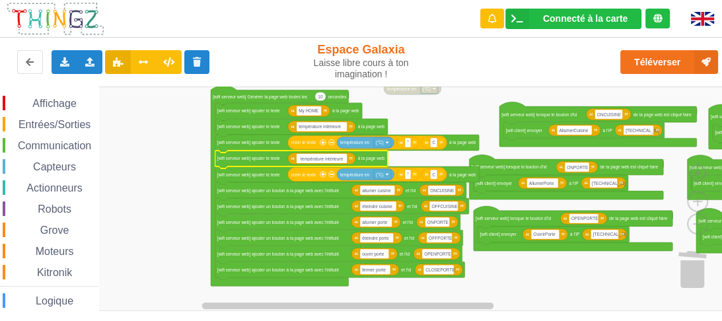
click at [340, 157] on input "température intérieure" at bounding box center [322, 158] width 50 height 9
drag, startPoint x: 344, startPoint y: 159, endPoint x: 325, endPoint y: 158, distance: 19.2
click at [325, 158] on input "température intérieure" at bounding box center [322, 158] width 50 height 9
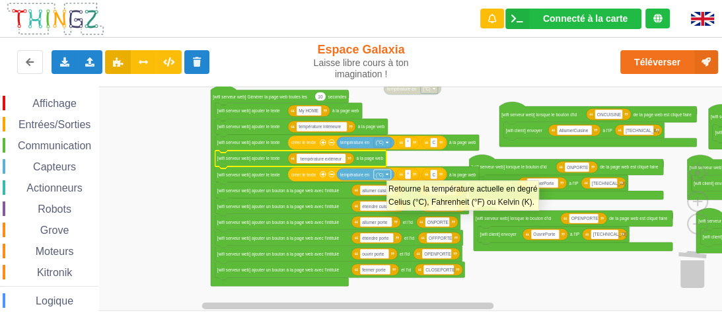
type input "température extérieure"
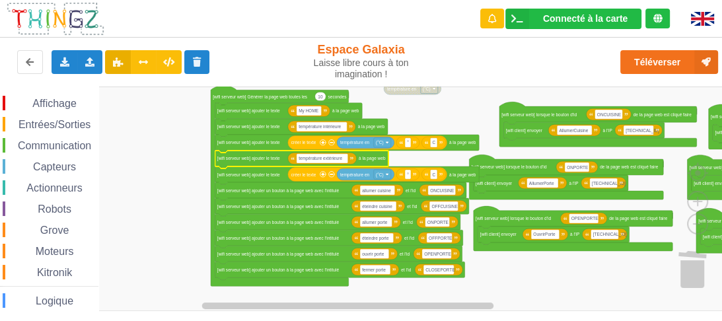
click at [488, 300] on rect "Espace de travail de Blocky" at bounding box center [366, 199] width 732 height 225
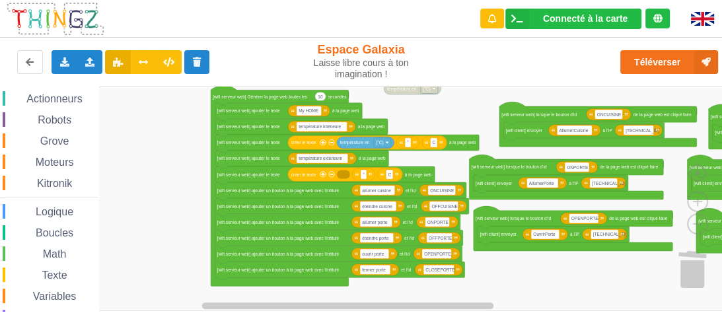
scroll to position [106, 0]
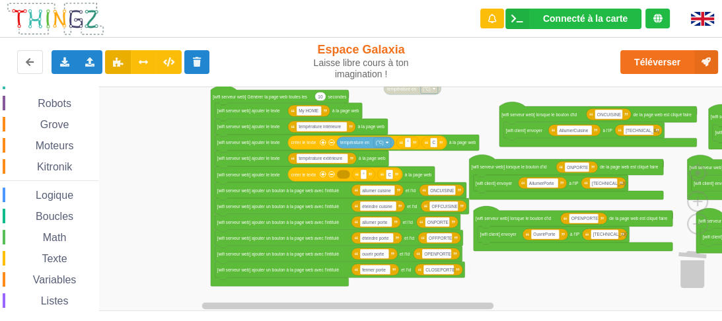
click at [62, 258] on span "Texte" at bounding box center [54, 258] width 29 height 11
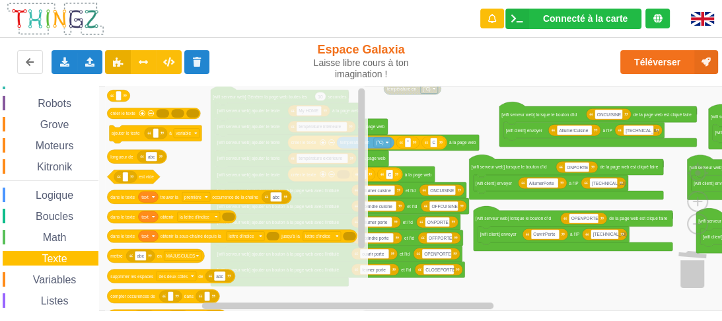
click at [62, 280] on span "Variables" at bounding box center [55, 279] width 48 height 11
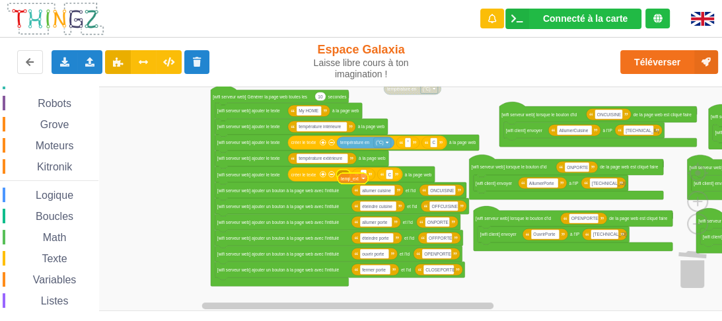
click at [349, 180] on div "Affichage Entrées/Sorties Communication Capteurs Actionneurs Robots Grove Moteu…" at bounding box center [366, 199] width 732 height 225
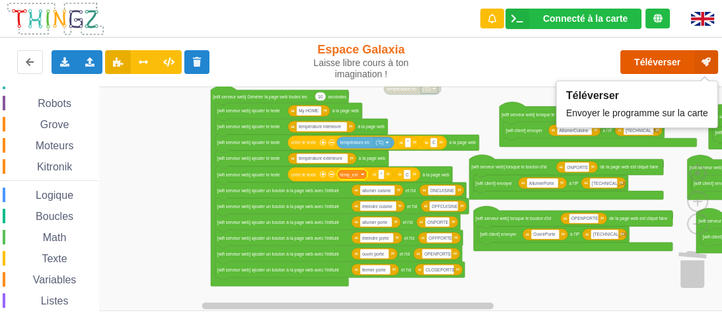
click at [658, 66] on button "Téléverser" at bounding box center [670, 62] width 98 height 24
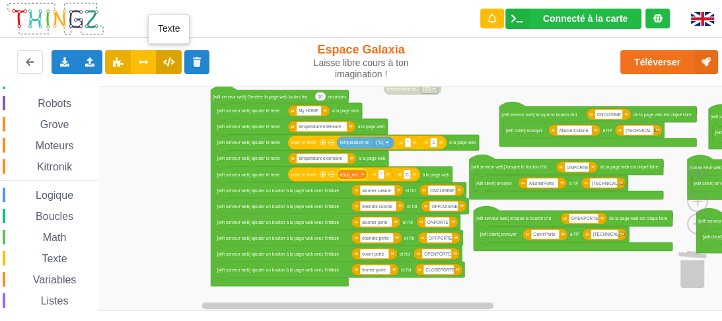
click at [169, 64] on icon at bounding box center [168, 62] width 11 height 8
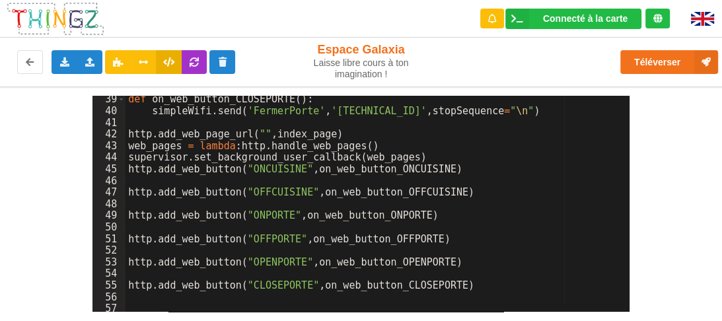
scroll to position [502, 0]
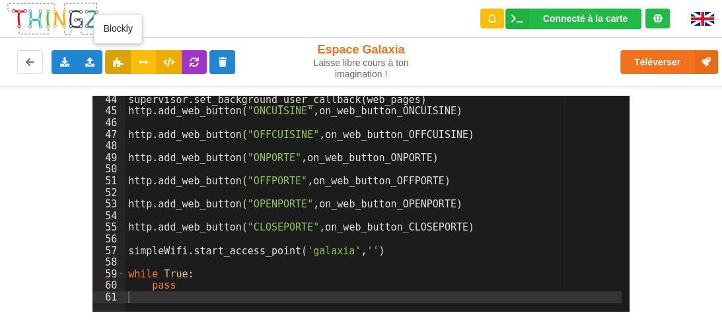
click at [124, 58] on button at bounding box center [118, 62] width 26 height 24
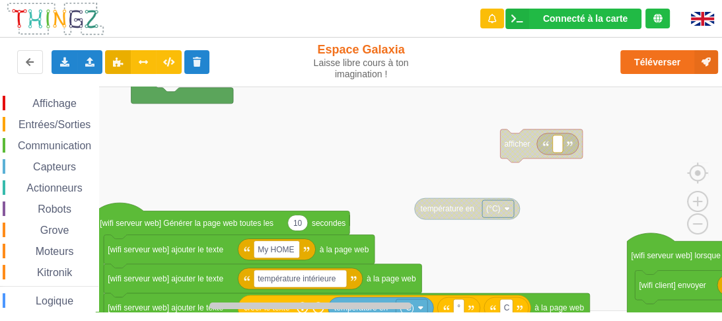
click at [352, 120] on div "Affichage Entrées/Sorties Communication Capteurs Actionneurs Robots Grove Moteu…" at bounding box center [366, 199] width 732 height 225
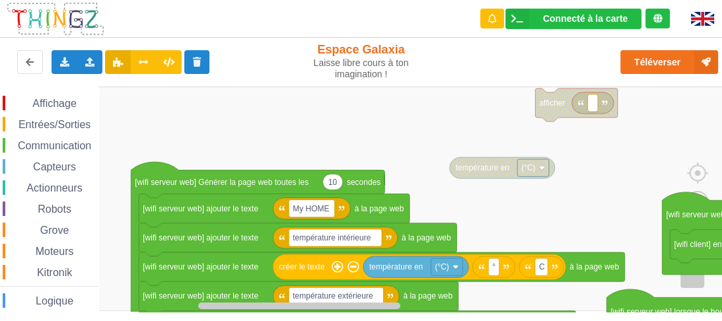
click at [381, 104] on div "Affichage Entrées/Sorties Communication Capteurs Actionneurs Robots Grove Moteu…" at bounding box center [366, 199] width 732 height 225
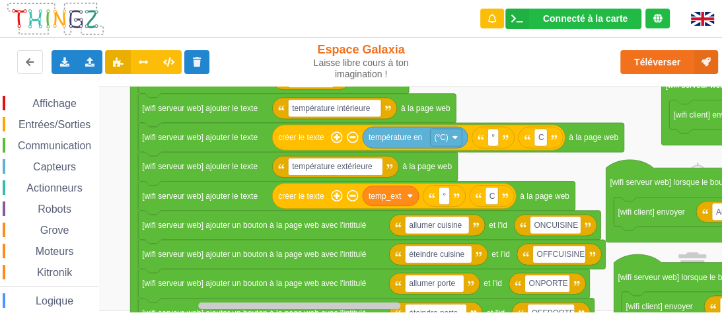
click at [516, 96] on rect "Espace de travail de Blocky" at bounding box center [366, 199] width 732 height 225
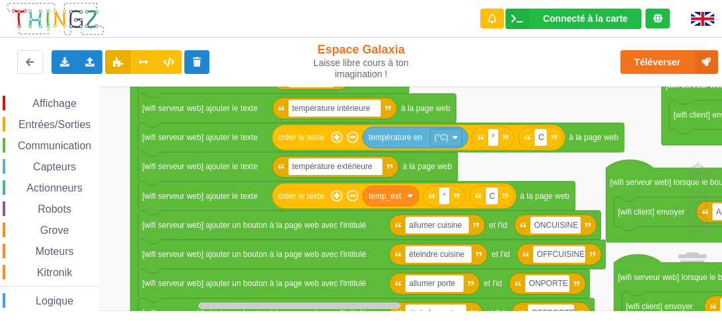
click at [68, 143] on span "Communication" at bounding box center [54, 145] width 77 height 11
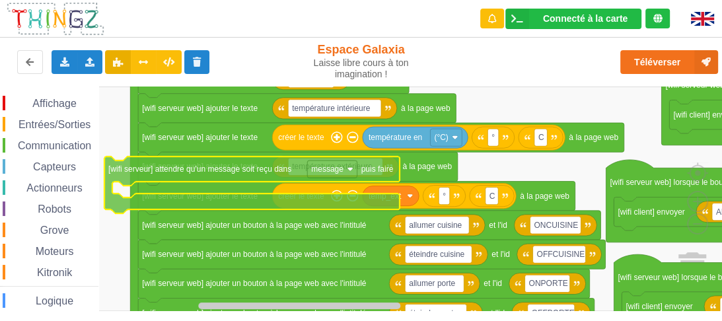
click at [210, 174] on div "Affichage Entrées/Sorties Communication Capteurs Actionneurs Robots Grove Moteu…" at bounding box center [366, 199] width 732 height 225
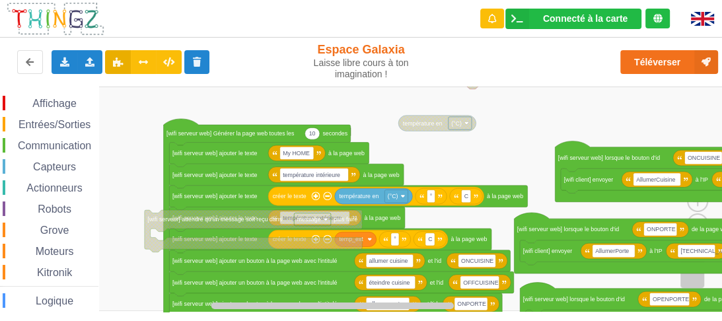
click at [139, 174] on rect "Espace de travail de Blocky" at bounding box center [366, 199] width 732 height 225
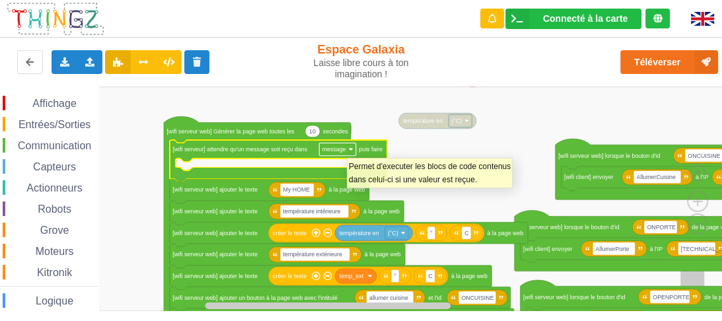
click at [347, 151] on rect "Espace de travail de Blocky" at bounding box center [337, 149] width 37 height 13
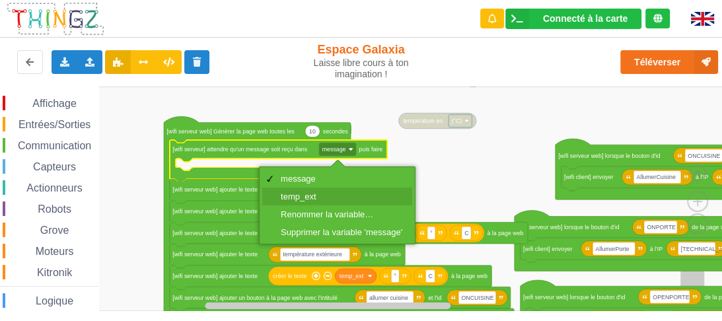
click at [321, 196] on div "temp_ext" at bounding box center [342, 197] width 122 height 10
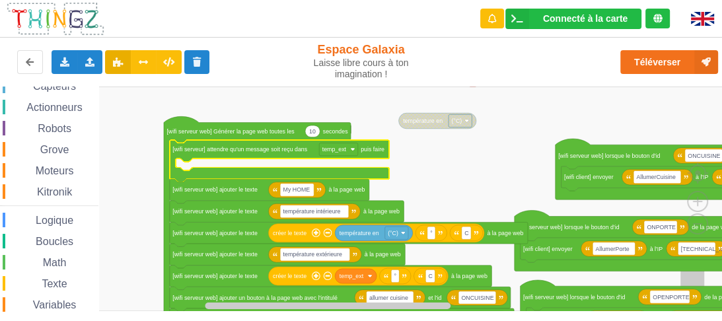
scroll to position [165, 0]
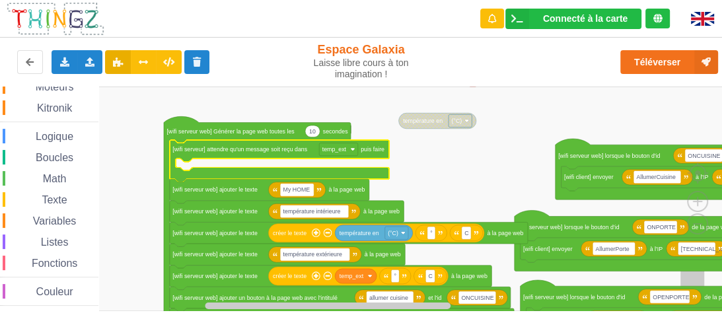
click at [65, 219] on span "Variables" at bounding box center [55, 220] width 48 height 11
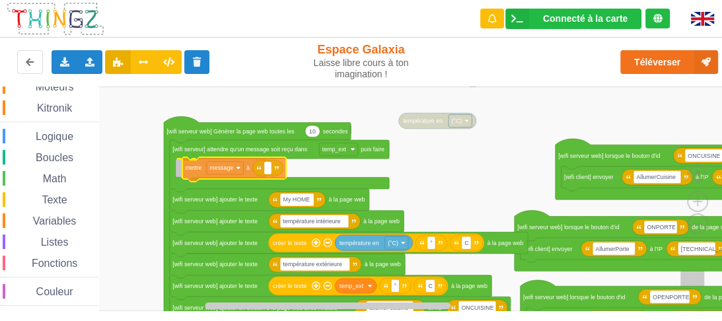
click at [193, 169] on div "Affichage Entrées/Sorties Communication Capteurs Actionneurs Robots Grove Moteu…" at bounding box center [366, 199] width 732 height 225
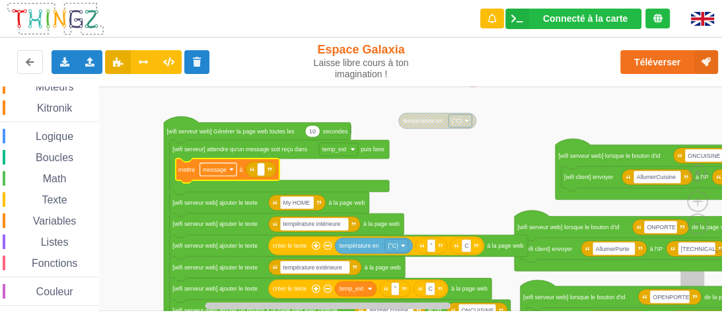
click at [227, 175] on rect "Espace de travail de Blocky" at bounding box center [218, 169] width 37 height 13
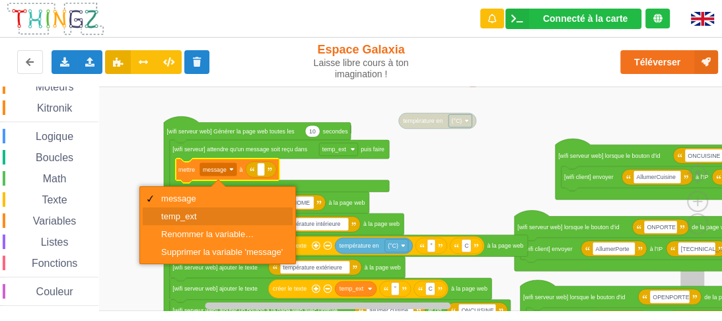
click at [201, 211] on div "temp_ext" at bounding box center [222, 216] width 122 height 10
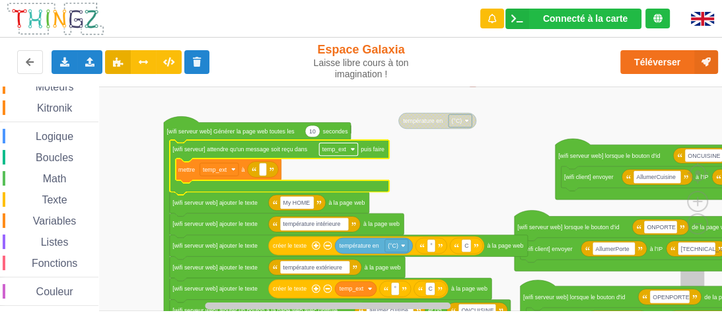
click at [343, 155] on rect "Espace de travail de Blocky" at bounding box center [338, 149] width 38 height 13
click at [405, 154] on rect "Espace de travail de Blocky" at bounding box center [366, 199] width 732 height 225
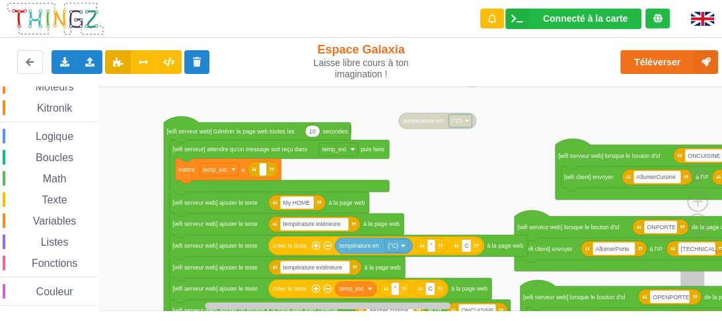
click at [67, 219] on span "Variables" at bounding box center [55, 220] width 48 height 11
click at [273, 170] on div "Affichage Entrées/Sorties Communication Capteurs Actionneurs Robots Grove Moteu…" at bounding box center [366, 199] width 732 height 225
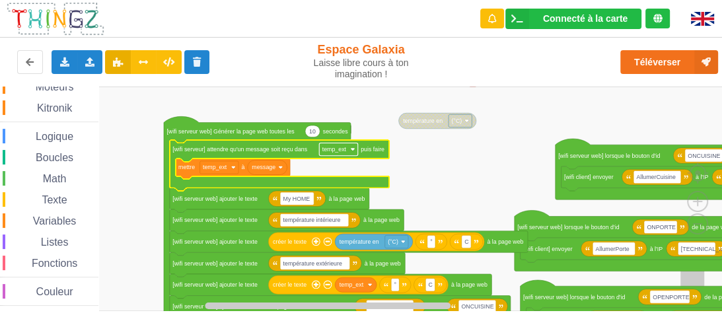
click at [343, 147] on text "temp_ext" at bounding box center [335, 149] width 24 height 7
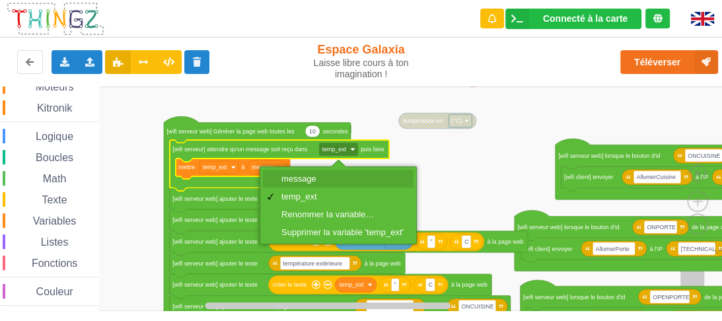
click at [317, 179] on div "message" at bounding box center [343, 179] width 122 height 10
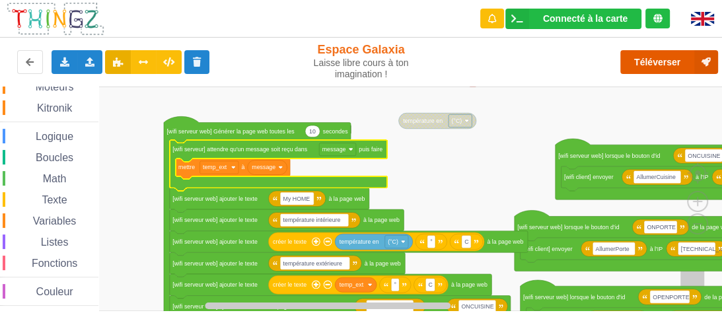
click at [662, 60] on button "Téléverser" at bounding box center [670, 62] width 98 height 24
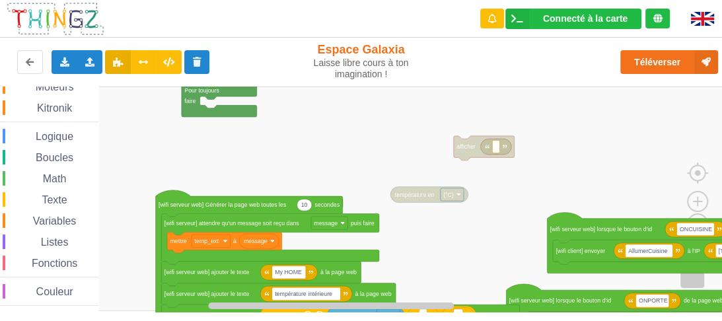
click at [500, 254] on div "Affichage Entrées/Sorties Communication Capteurs Actionneurs Robots Grove Moteu…" at bounding box center [366, 199] width 732 height 225
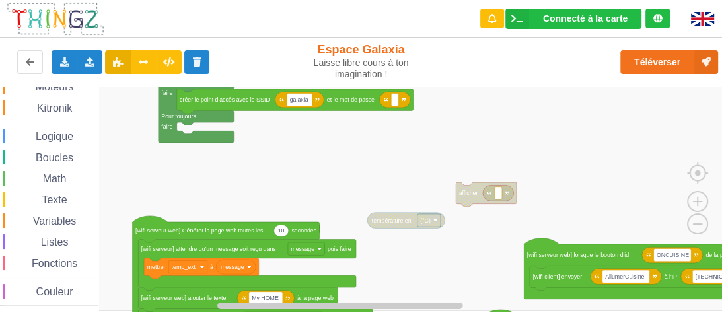
click at [453, 185] on div "Affichage Entrées/Sorties Communication Capteurs Actionneurs Robots Grove Moteu…" at bounding box center [366, 199] width 732 height 225
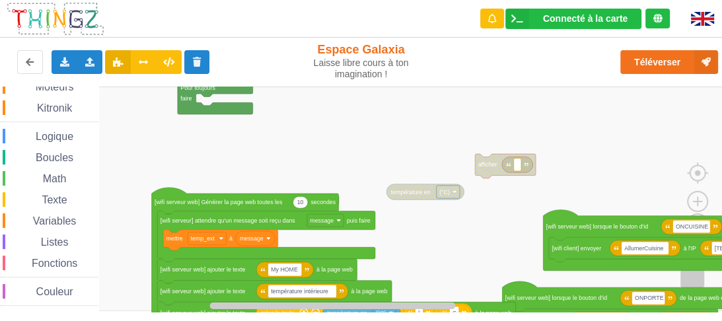
click at [436, 98] on div "Affichage Entrées/Sorties Communication Capteurs Actionneurs Robots Grove Moteu…" at bounding box center [366, 199] width 732 height 225
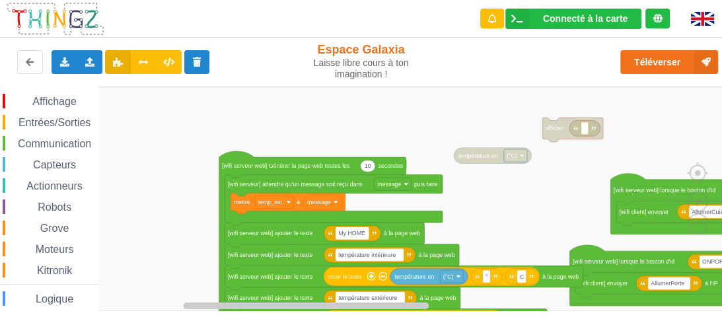
scroll to position [0, 0]
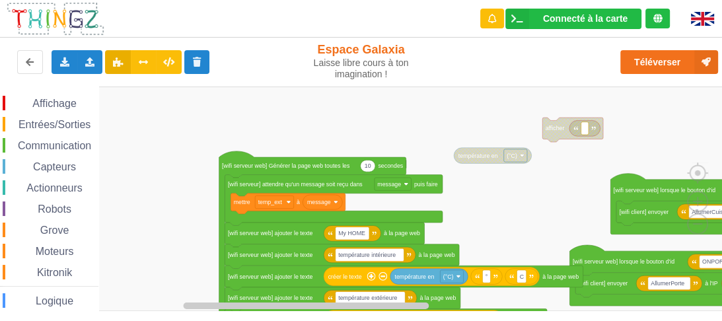
click at [64, 146] on span "Communication" at bounding box center [54, 145] width 77 height 11
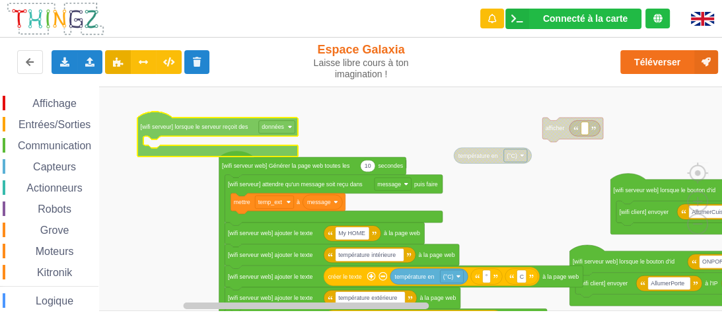
click at [182, 120] on div "Affichage Entrées/Sorties Communication Capteurs Actionneurs Robots Grove Moteu…" at bounding box center [366, 199] width 732 height 225
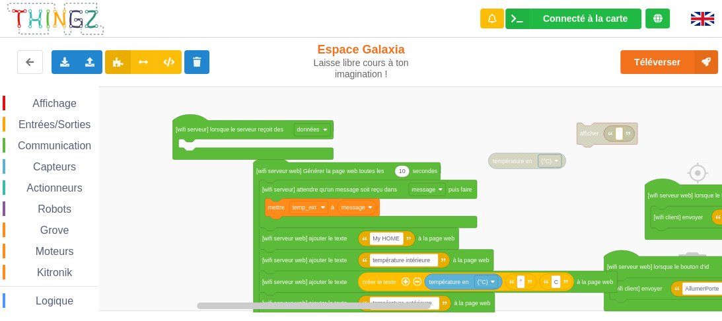
click at [274, 190] on rect "Espace de travail de Blocky" at bounding box center [366, 199] width 732 height 225
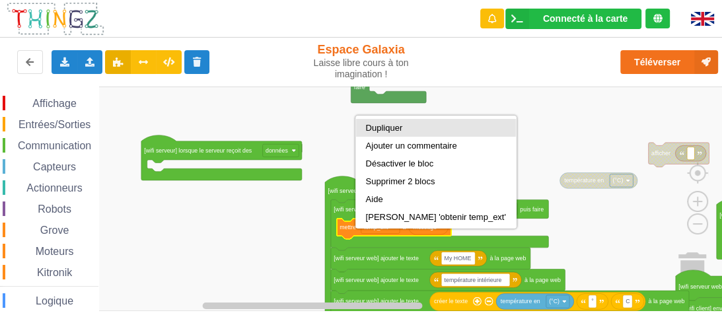
click at [371, 128] on div "Dupliquer" at bounding box center [436, 128] width 140 height 10
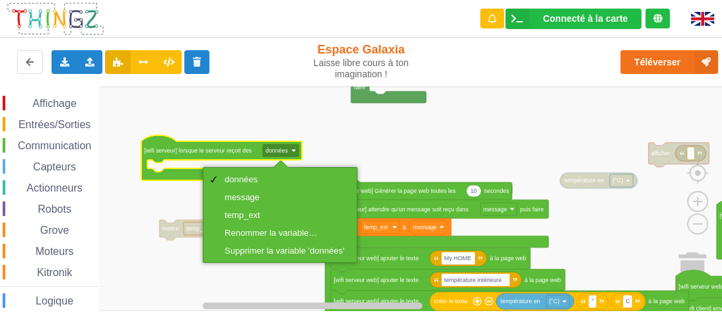
click at [319, 141] on rect "Espace de travail de Blocky" at bounding box center [366, 199] width 732 height 225
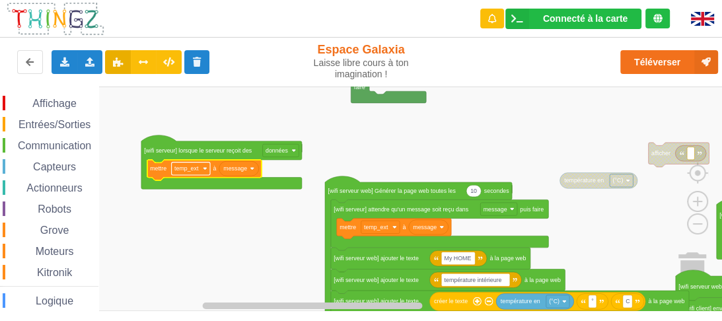
click at [207, 171] on rect "Espace de travail de Blocky" at bounding box center [191, 168] width 38 height 13
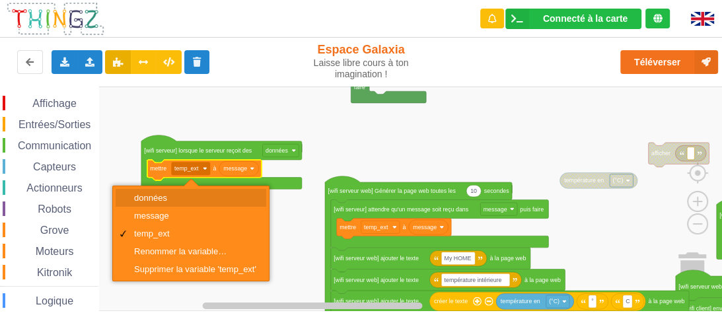
click at [165, 197] on div "données" at bounding box center [195, 198] width 122 height 10
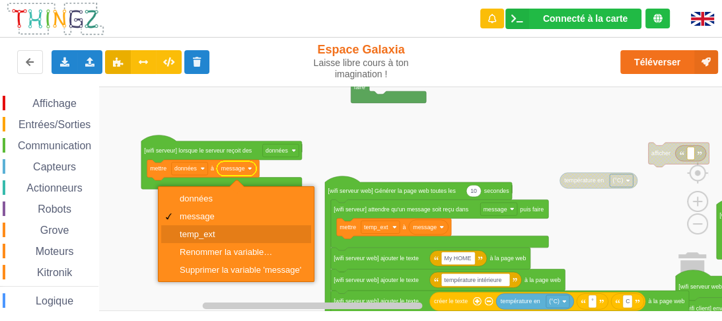
click at [206, 229] on div "temp_ext" at bounding box center [236, 234] width 150 height 18
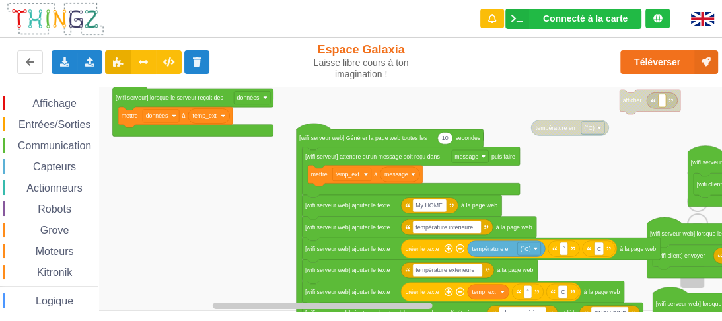
click at [265, 196] on rect "Espace de travail de Blocky" at bounding box center [366, 199] width 732 height 225
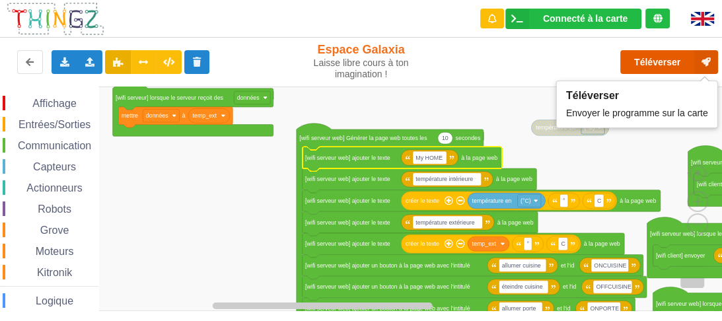
click at [664, 58] on button "Téléverser" at bounding box center [670, 62] width 98 height 24
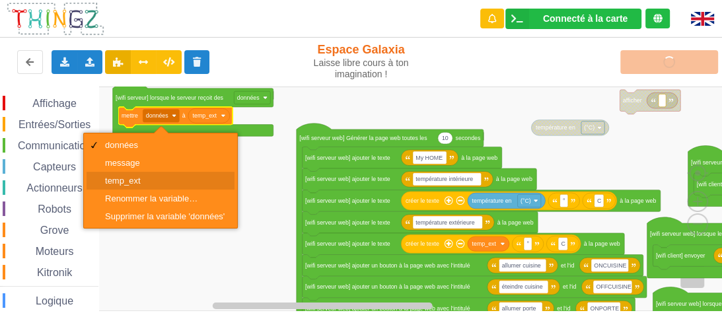
click at [169, 178] on div "temp_ext" at bounding box center [165, 181] width 120 height 10
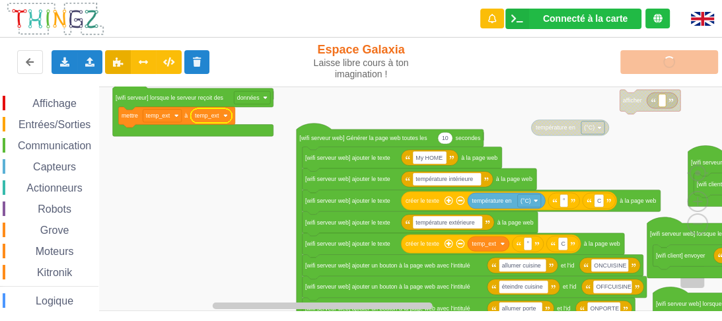
click at [224, 120] on icon "Espace de travail de Blocky" at bounding box center [211, 115] width 42 height 15
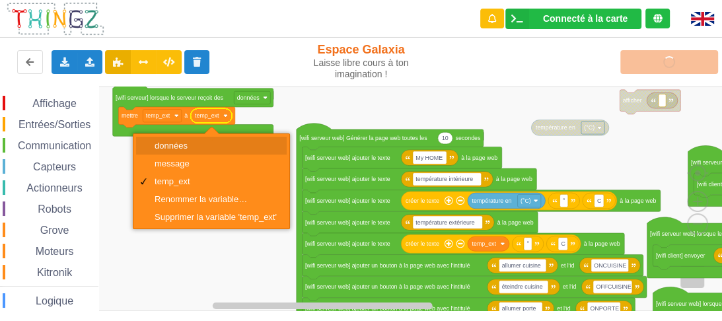
click at [184, 144] on div "données" at bounding box center [216, 146] width 122 height 10
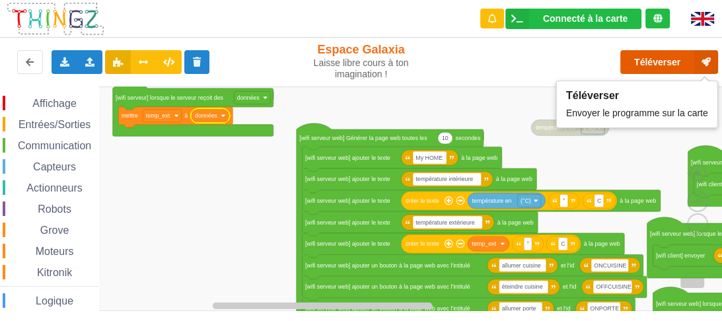
click at [669, 65] on button "Téléverser" at bounding box center [670, 62] width 98 height 24
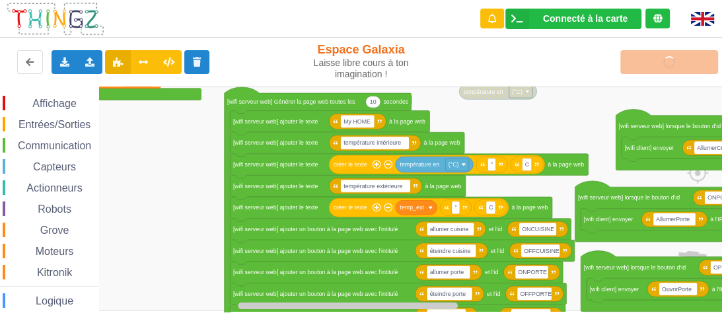
click at [480, 115] on div "Affichage Entrées/Sorties Communication Capteurs Actionneurs Robots Grove Moteu…" at bounding box center [366, 199] width 732 height 225
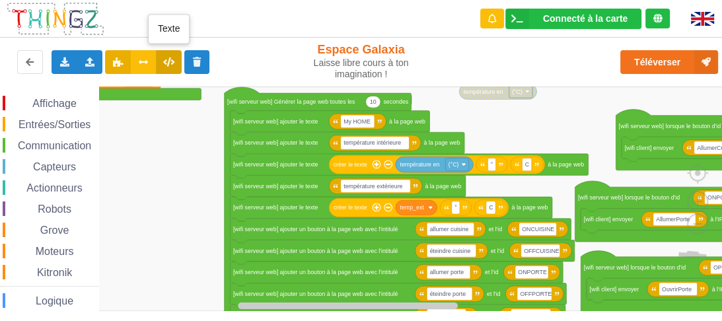
click at [174, 65] on icon at bounding box center [168, 62] width 11 height 8
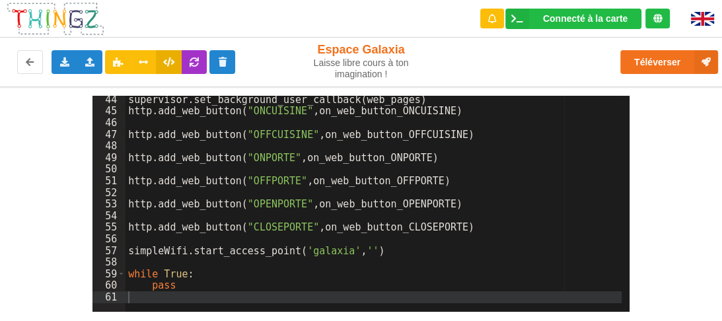
scroll to position [502, 0]
click at [34, 58] on icon at bounding box center [29, 62] width 11 height 8
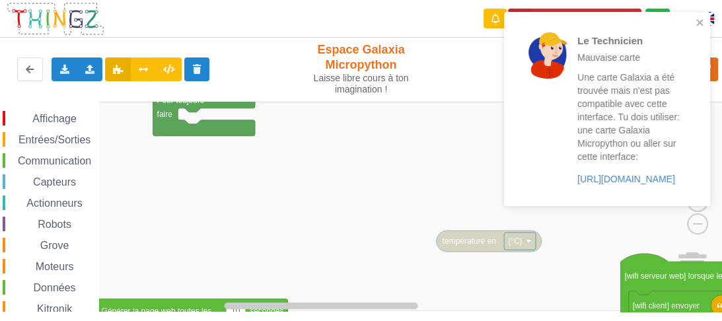
click at [321, 91] on div "Le Technicien Mauvaise carte Une carte Galaxia a été trouvée mais n'est pas com…" at bounding box center [361, 151] width 741 height 321
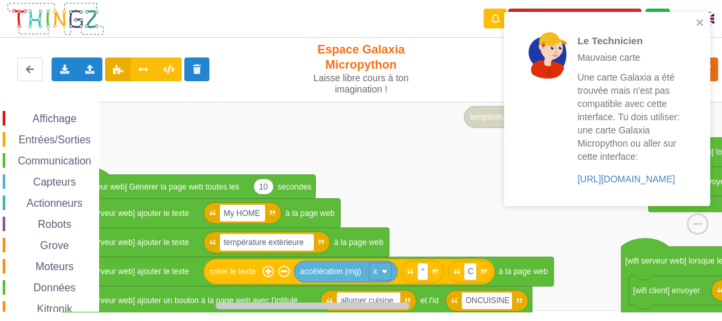
click at [395, 114] on rect "Espace de travail de Blocky" at bounding box center [366, 207] width 732 height 210
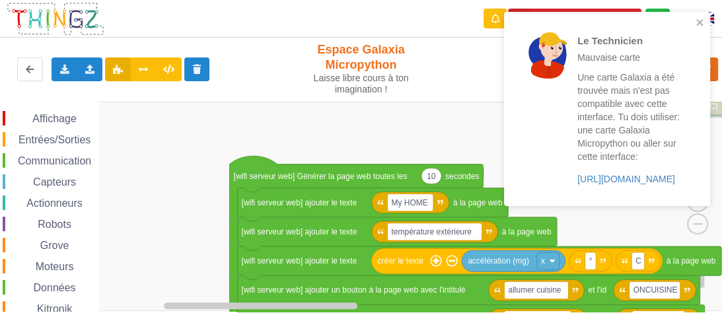
click at [428, 178] on rect "Espace de travail de Blocky" at bounding box center [366, 207] width 732 height 210
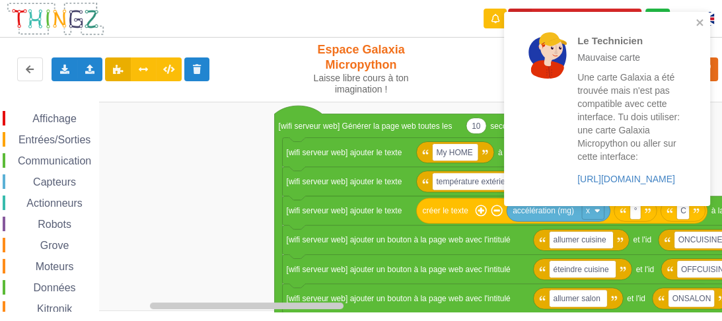
click at [175, 141] on rect "Espace de travail de Blocky" at bounding box center [366, 207] width 732 height 210
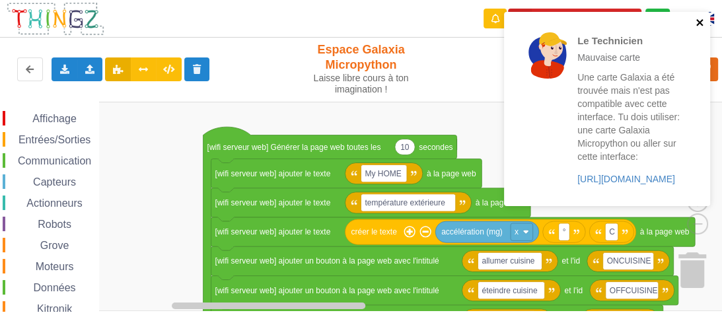
click at [701, 25] on icon "close" at bounding box center [700, 22] width 9 height 11
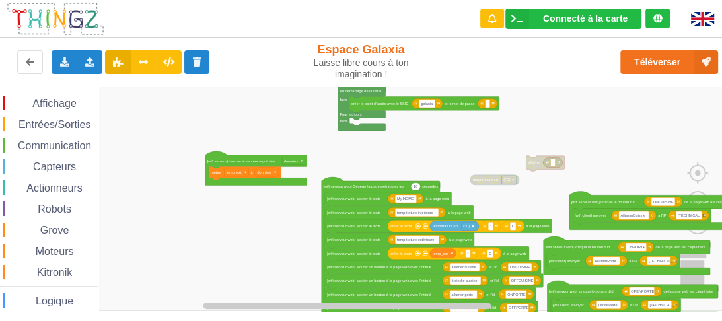
click at [345, 148] on div "Affichage Entrées/Sorties Communication Capteurs Actionneurs Robots Grove Moteu…" at bounding box center [366, 199] width 732 height 225
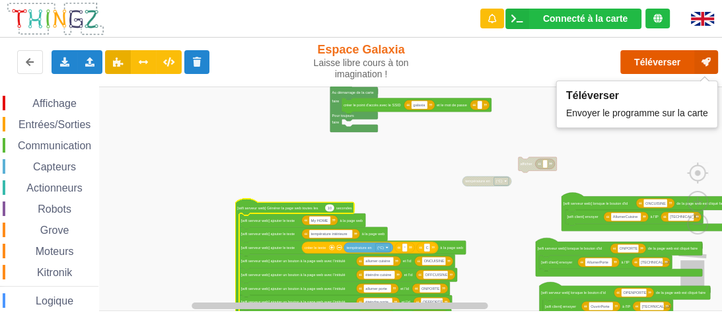
click at [650, 61] on button "Téléverser" at bounding box center [670, 62] width 98 height 24
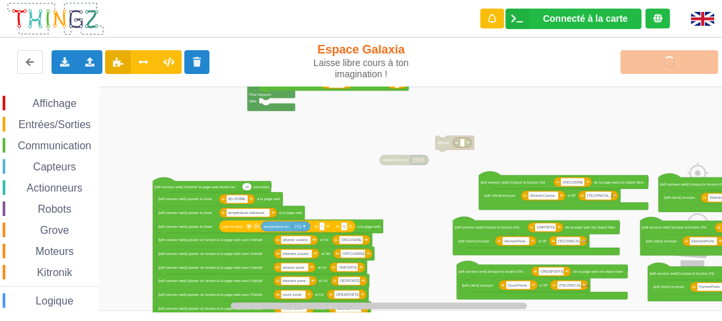
click at [464, 175] on div "Affichage Entrées/Sorties Communication Capteurs Actionneurs Robots Grove Moteu…" at bounding box center [366, 199] width 732 height 225
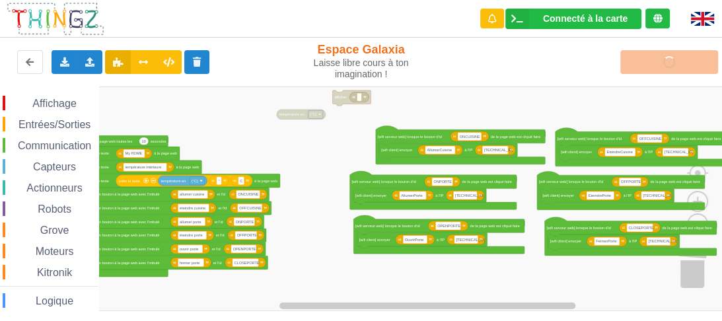
click at [346, 151] on div "Affichage Entrées/Sorties Communication Capteurs Actionneurs Robots Grove Moteu…" at bounding box center [366, 199] width 732 height 225
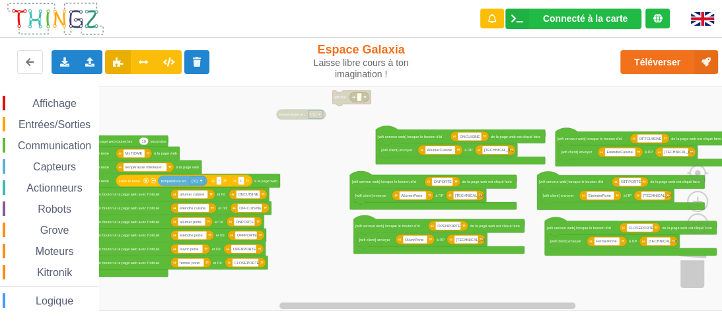
click at [697, 103] on rect "Espace de travail de Blocky" at bounding box center [366, 199] width 732 height 225
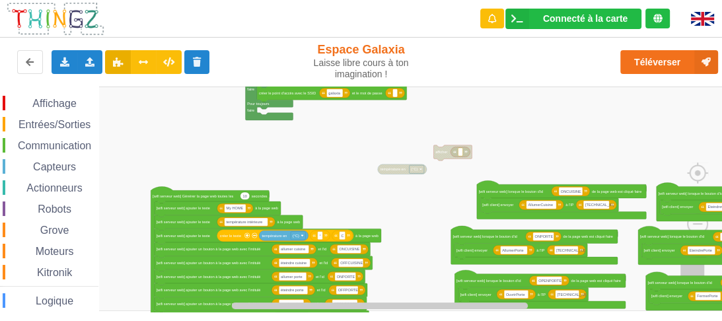
click at [386, 208] on div "Affichage Entrées/Sorties Communication Capteurs Actionneurs Robots Grove Moteu…" at bounding box center [366, 199] width 732 height 225
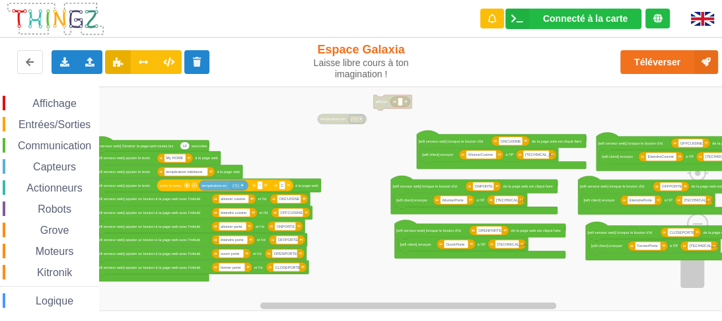
click at [196, 98] on div "Affichage Entrées/Sorties Communication Capteurs Actionneurs Robots Grove Moteu…" at bounding box center [366, 199] width 732 height 225
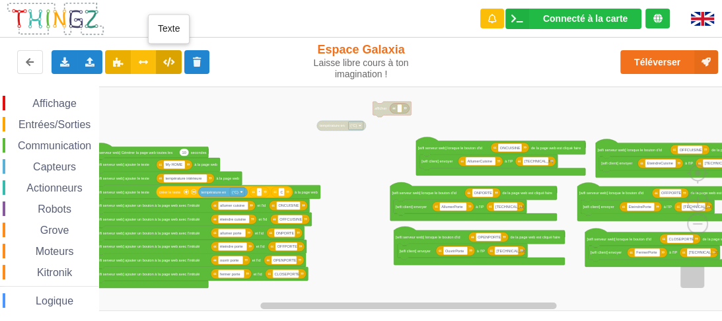
click at [171, 61] on icon at bounding box center [168, 62] width 11 height 8
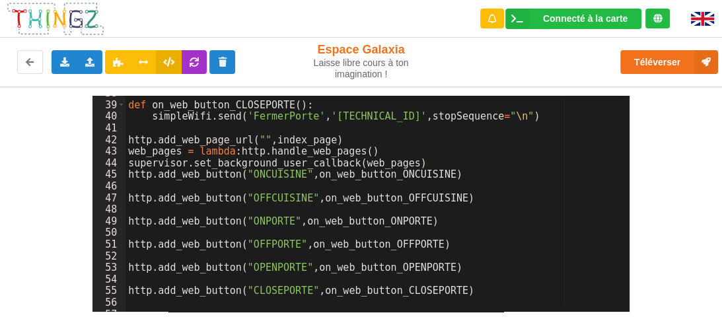
scroll to position [407, 0]
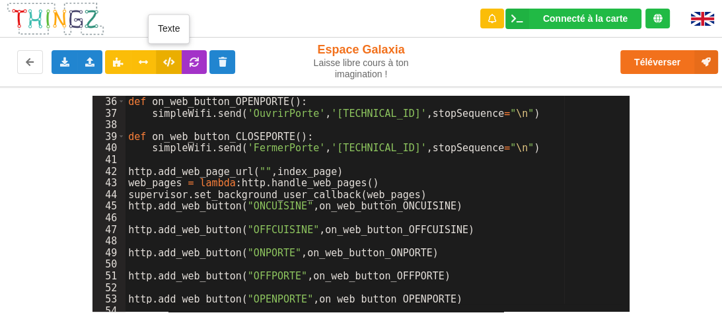
click at [168, 69] on button at bounding box center [169, 62] width 26 height 24
click at [134, 62] on button at bounding box center [144, 62] width 26 height 24
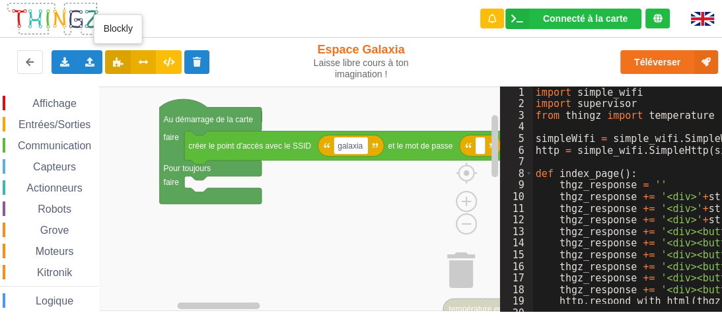
click at [122, 63] on icon at bounding box center [117, 62] width 11 height 8
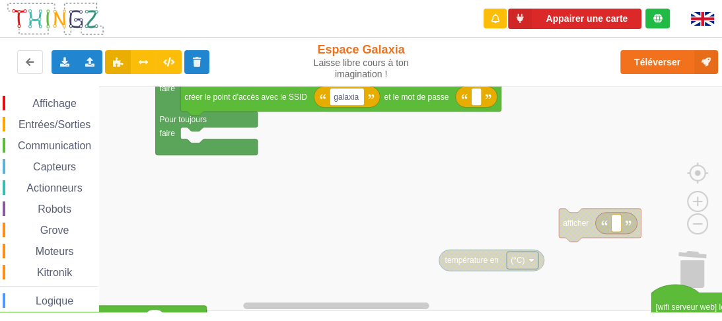
click at [262, 122] on div "Affichage Entrées/Sorties Communication Capteurs Actionneurs Robots Grove Moteu…" at bounding box center [366, 199] width 732 height 225
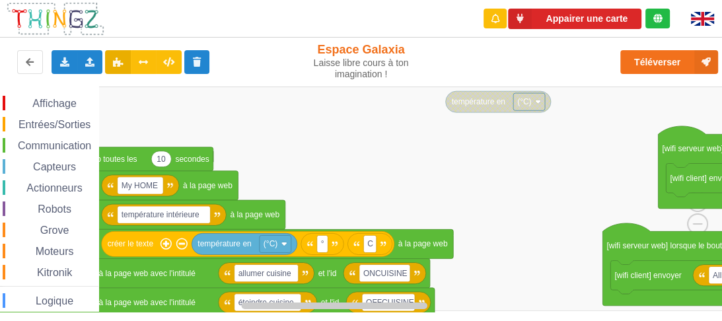
click at [349, 97] on div "Affichage Entrées/Sorties Communication Capteurs Actionneurs Robots Grove Moteu…" at bounding box center [366, 199] width 732 height 225
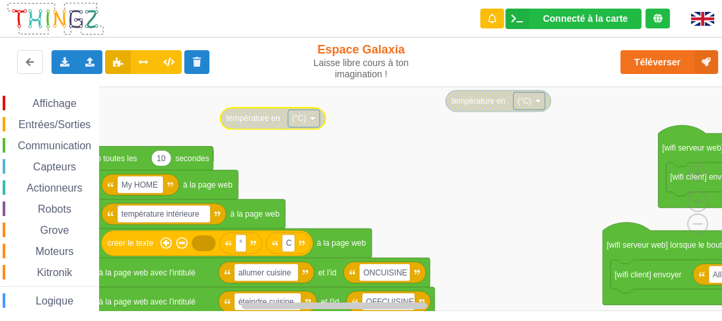
click at [58, 169] on span "Capteurs" at bounding box center [54, 166] width 47 height 11
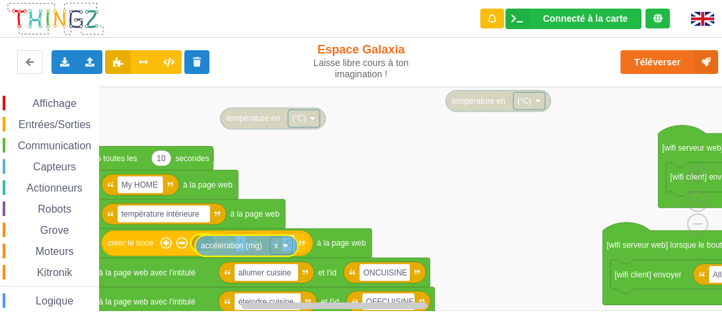
click at [241, 249] on div "Affichage Entrées/Sorties Communication Capteurs Actionneurs Robots Grove Moteu…" at bounding box center [366, 199] width 732 height 225
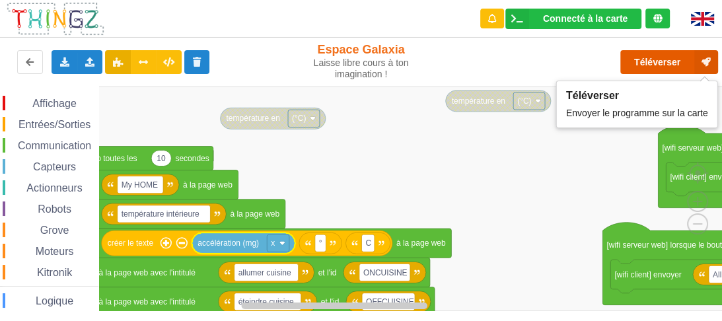
click at [666, 64] on button "Téléverser" at bounding box center [670, 62] width 98 height 24
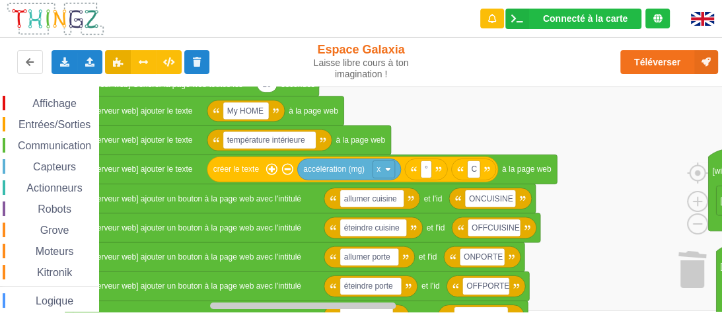
click at [488, 104] on rect "Espace de travail de Blocky" at bounding box center [366, 199] width 732 height 225
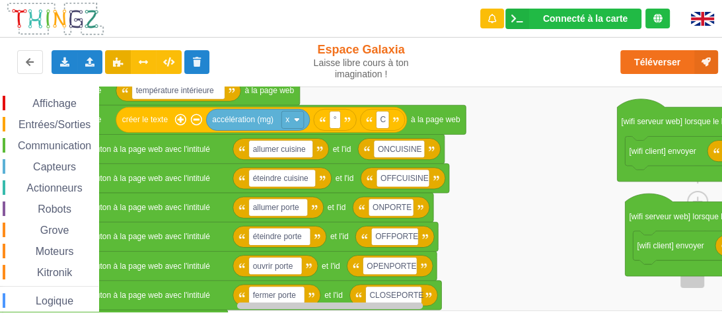
click at [420, 165] on rect "Espace de travail de Blocky" at bounding box center [366, 199] width 732 height 225
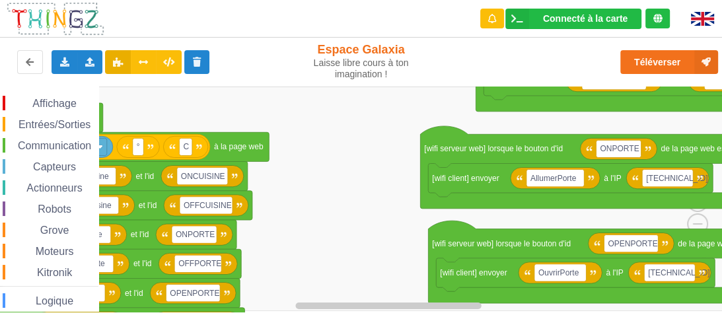
click at [333, 214] on rect "Espace de travail de Blocky" at bounding box center [366, 199] width 732 height 225
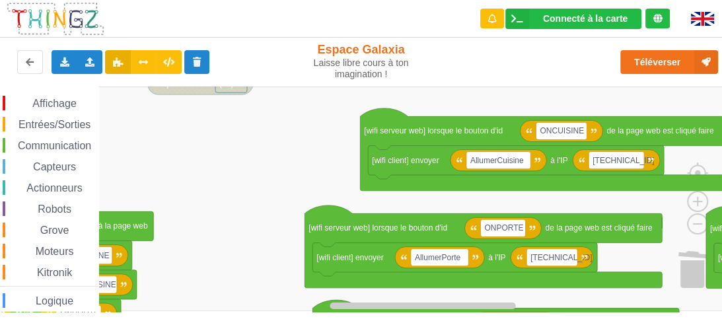
click at [264, 190] on rect "Espace de travail de Blocky" at bounding box center [366, 199] width 732 height 225
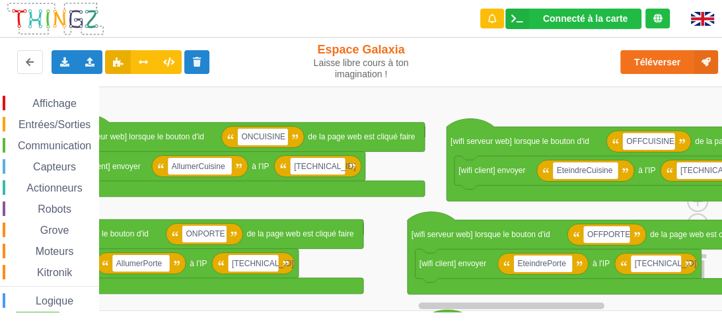
click at [286, 209] on rect "Espace de travail de Blocky" at bounding box center [366, 199] width 732 height 225
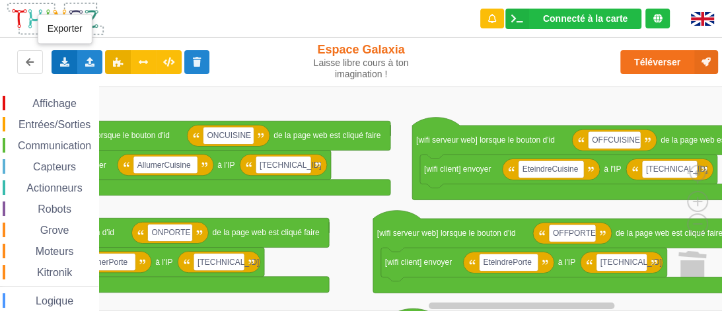
click at [65, 58] on icon at bounding box center [64, 62] width 11 height 8
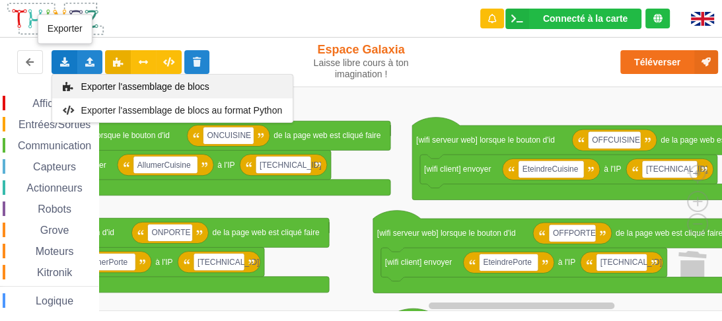
click at [148, 87] on span "Exporter l'assemblage de blocs" at bounding box center [145, 86] width 128 height 11
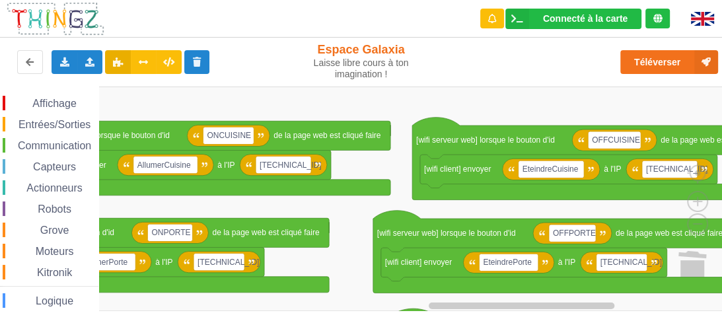
click at [439, 98] on rect "Espace de travail de Blocky" at bounding box center [366, 199] width 732 height 225
